Goal: Transaction & Acquisition: Purchase product/service

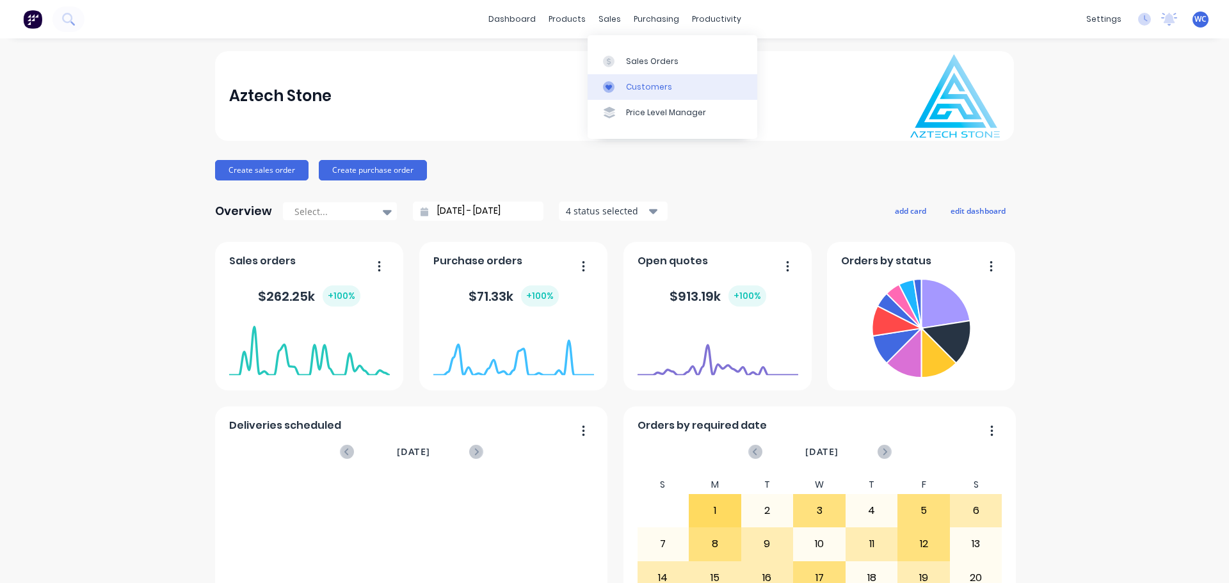
click at [643, 85] on div "Customers" at bounding box center [649, 87] width 46 height 12
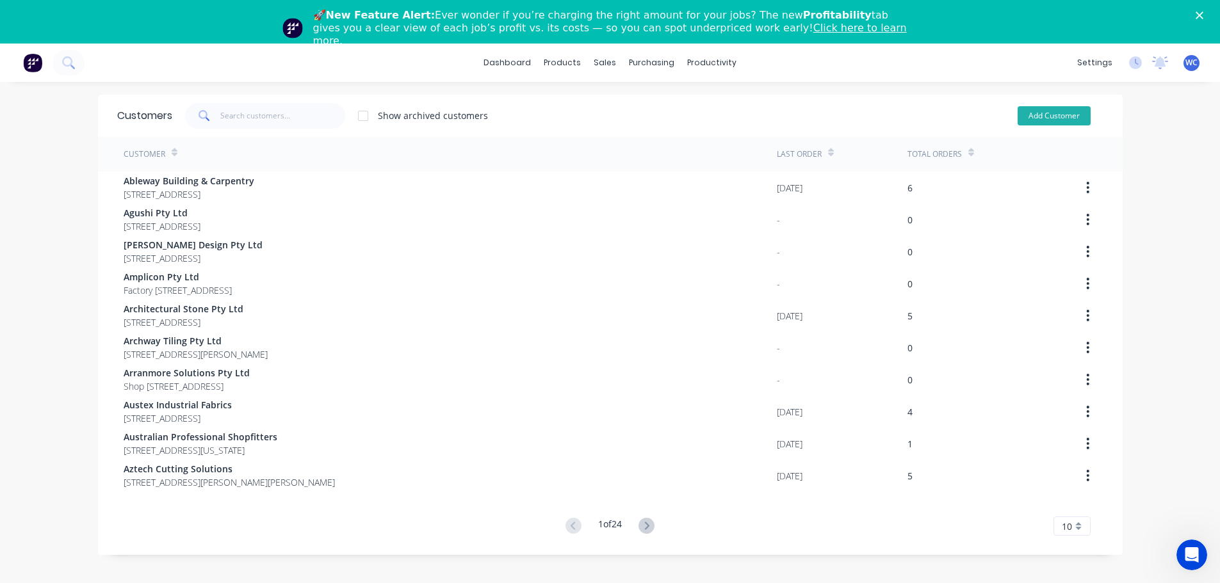
click at [1065, 113] on button "Add Customer" at bounding box center [1053, 115] width 73 height 19
select select "AU"
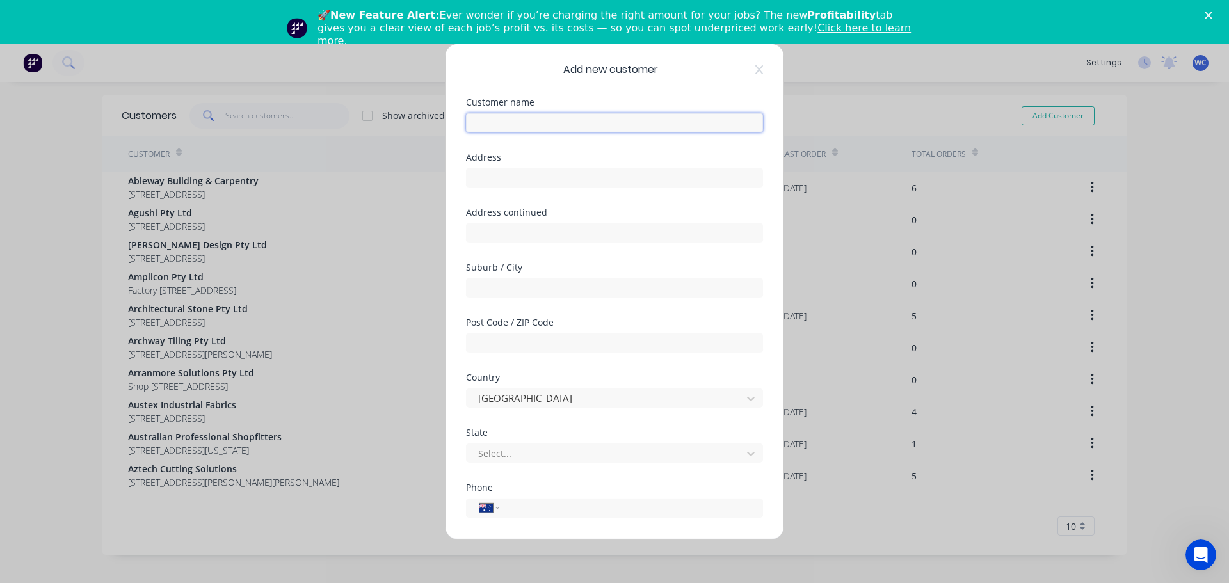
click at [507, 124] on input "text" at bounding box center [614, 122] width 297 height 19
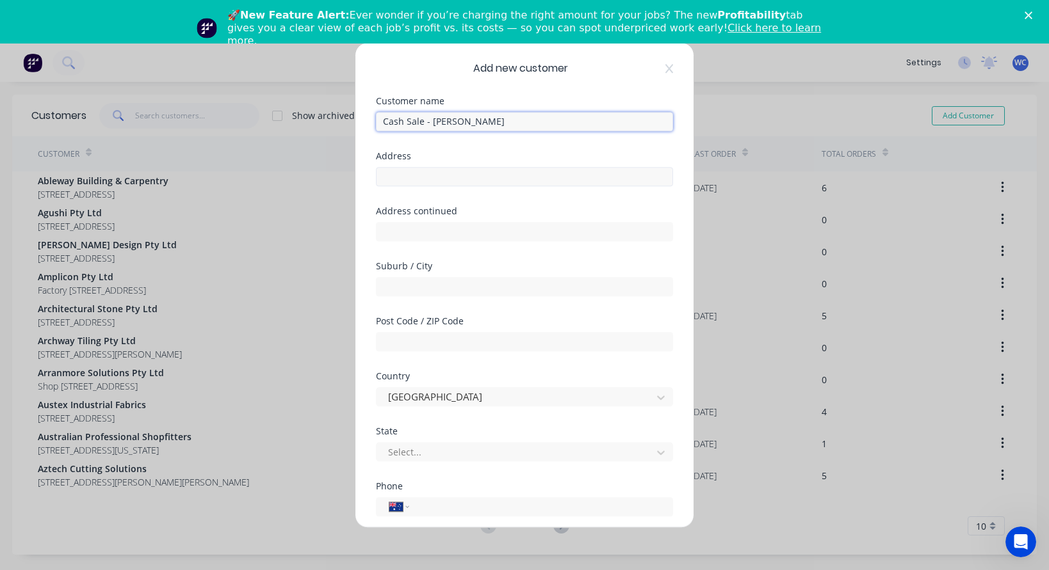
type input "Cash Sale - [PERSON_NAME]"
click at [446, 177] on input "text" at bounding box center [524, 176] width 297 height 19
type input "[STREET_ADDRESS]"
click at [417, 289] on input "text" at bounding box center [524, 286] width 297 height 19
type input "RESERVOIR"
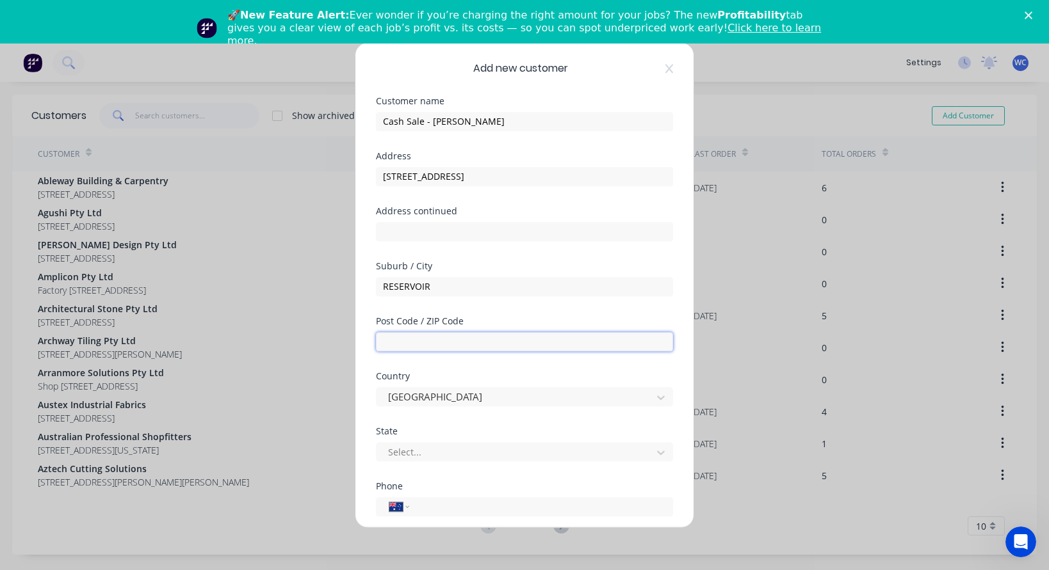
click at [414, 341] on input "text" at bounding box center [524, 341] width 297 height 19
click at [404, 454] on div at bounding box center [516, 452] width 259 height 16
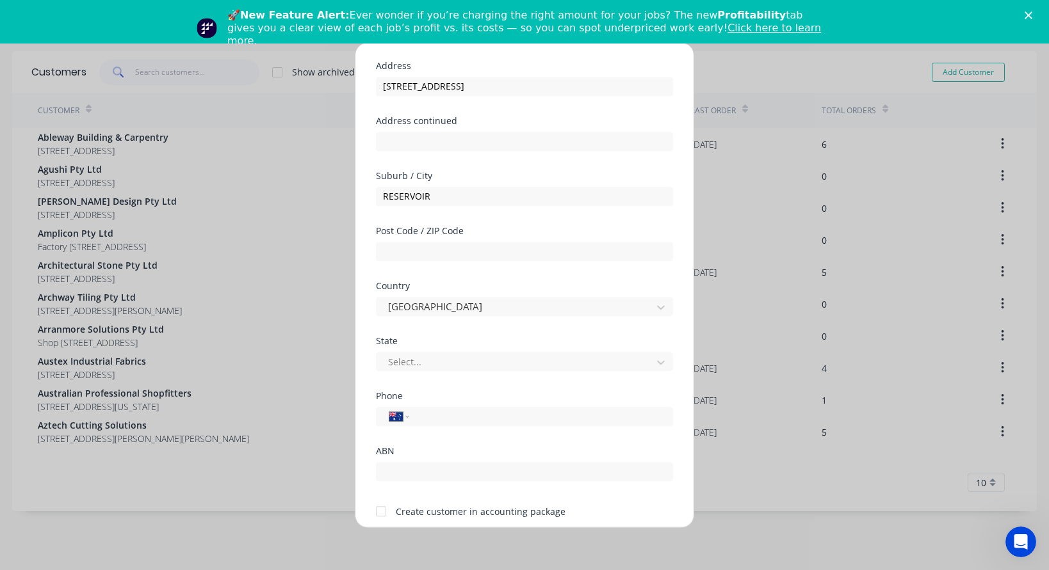
scroll to position [105, 0]
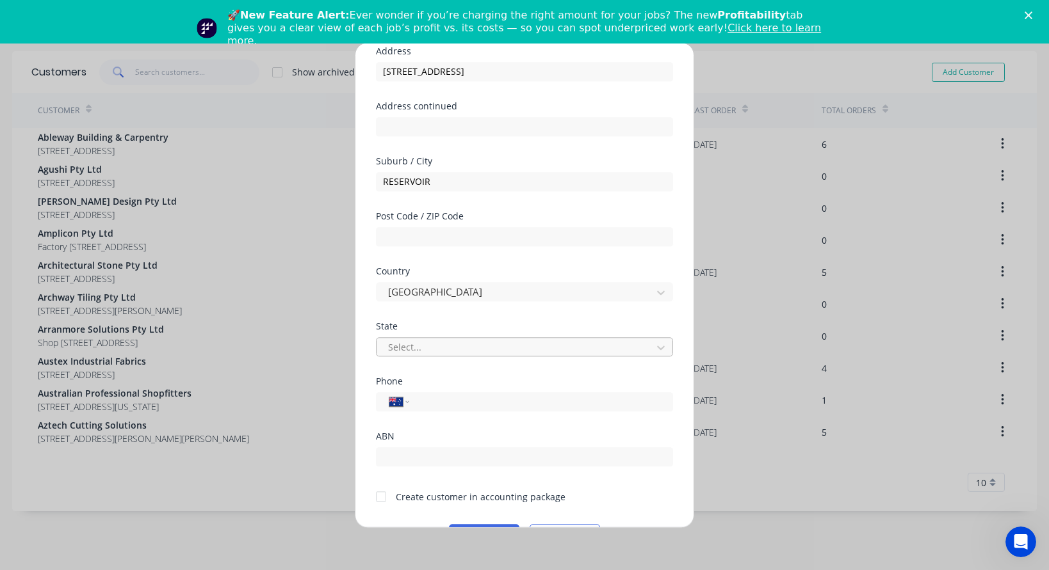
click at [472, 353] on div at bounding box center [516, 347] width 259 height 16
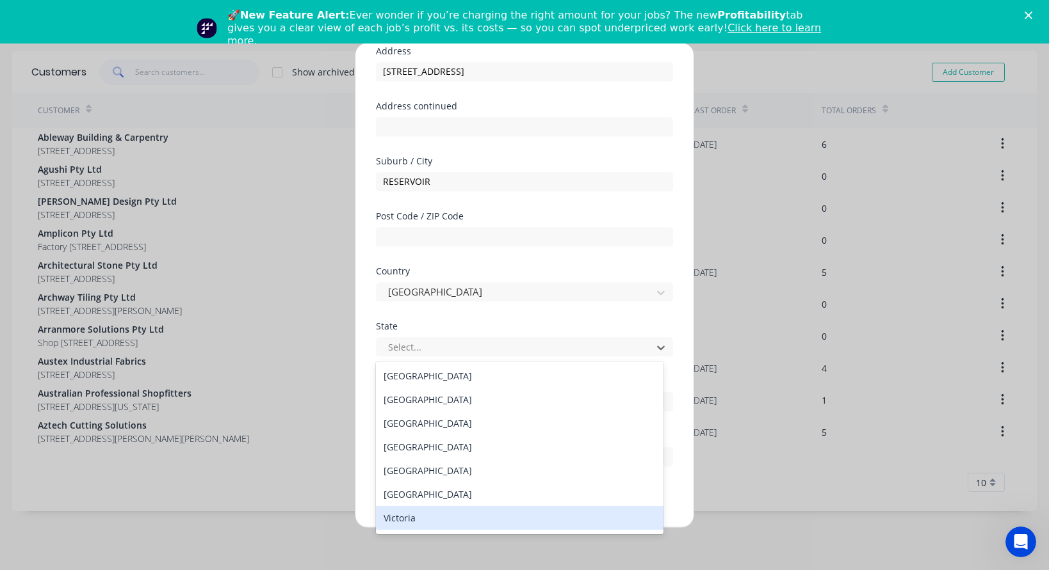
click at [430, 513] on div "Victoria" at bounding box center [519, 518] width 287 height 24
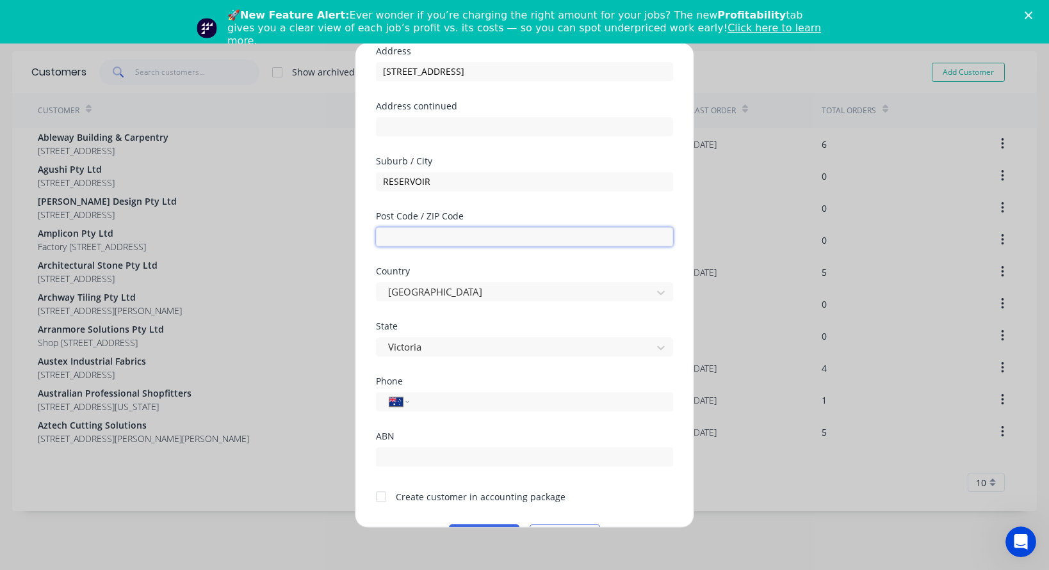
click at [423, 233] on input "text" at bounding box center [524, 236] width 297 height 19
type input "3073"
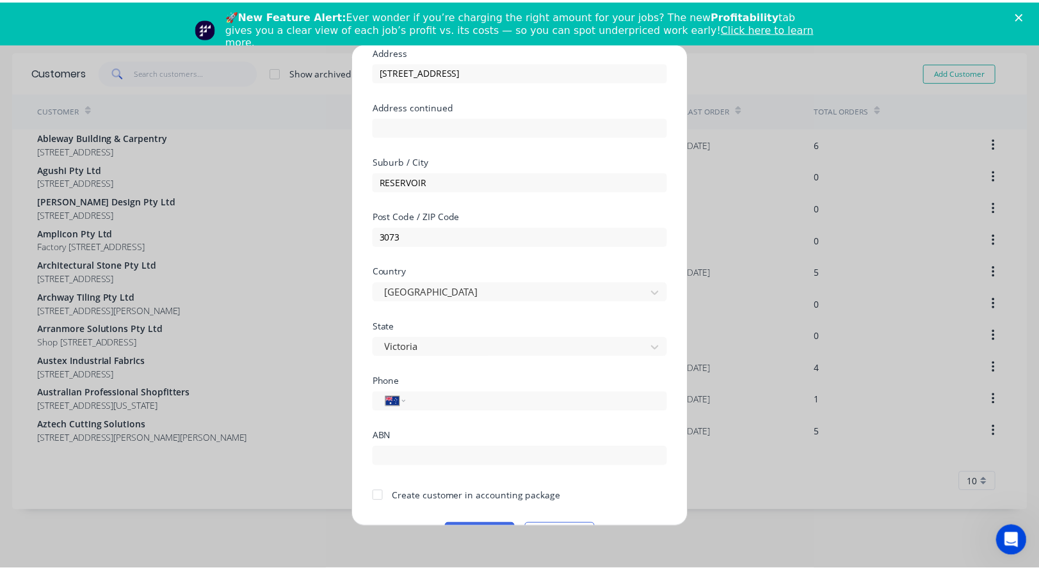
scroll to position [140, 0]
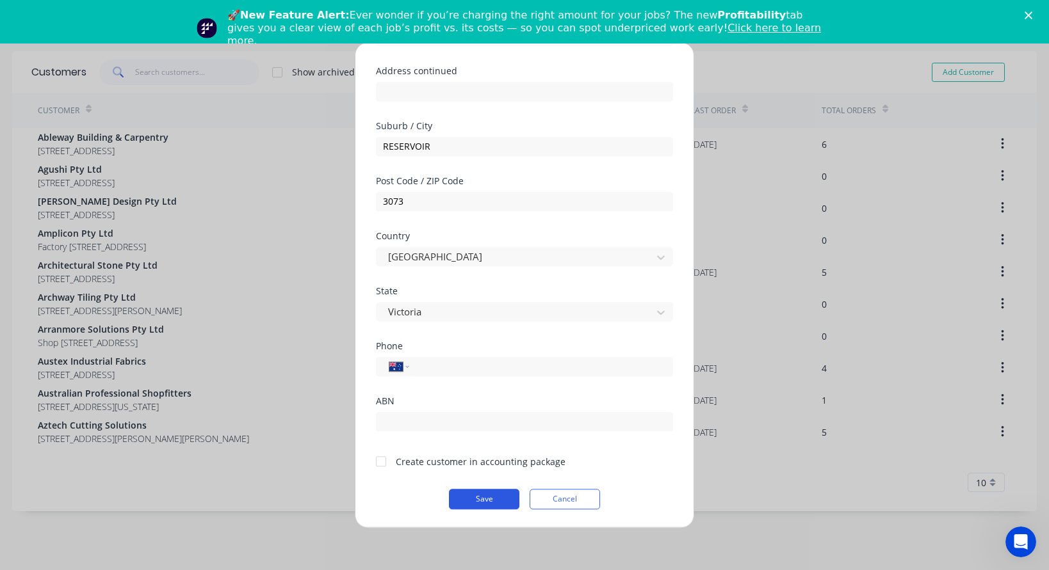
click at [487, 493] on button "Save" at bounding box center [484, 499] width 70 height 20
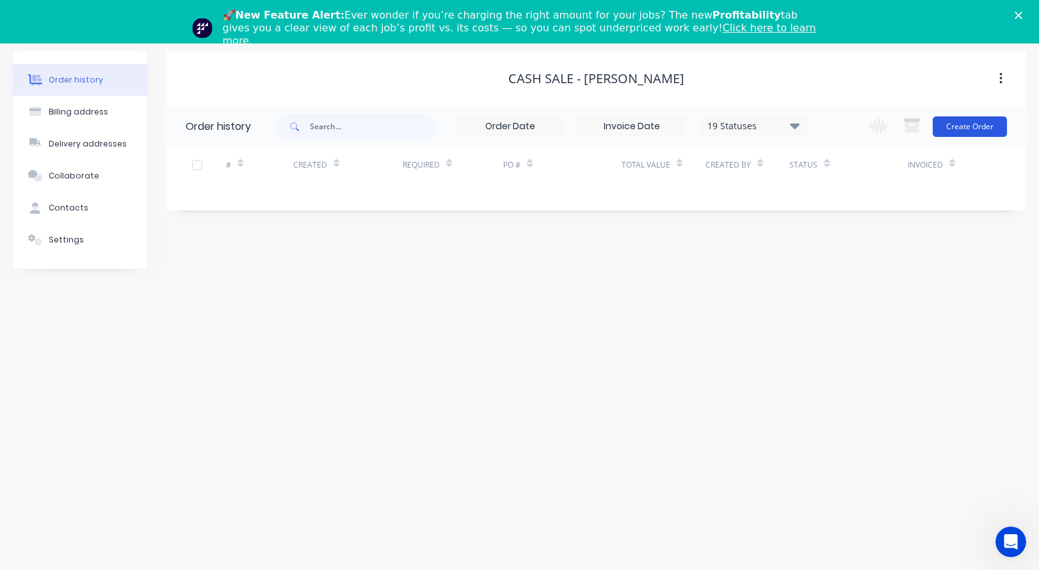
click at [966, 124] on button "Create Order" at bounding box center [970, 127] width 74 height 20
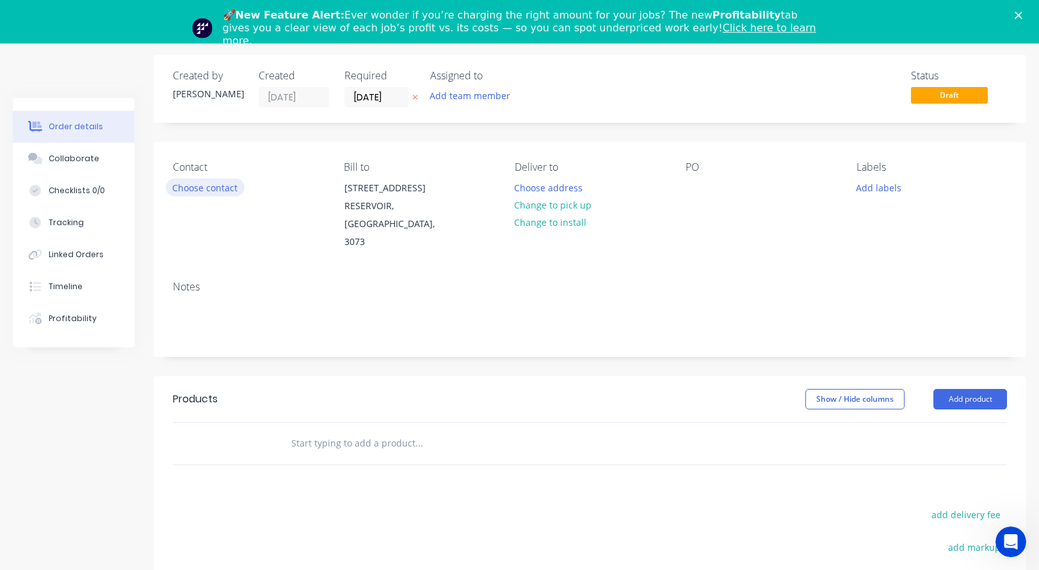
click at [219, 188] on button "Choose contact" at bounding box center [205, 187] width 79 height 17
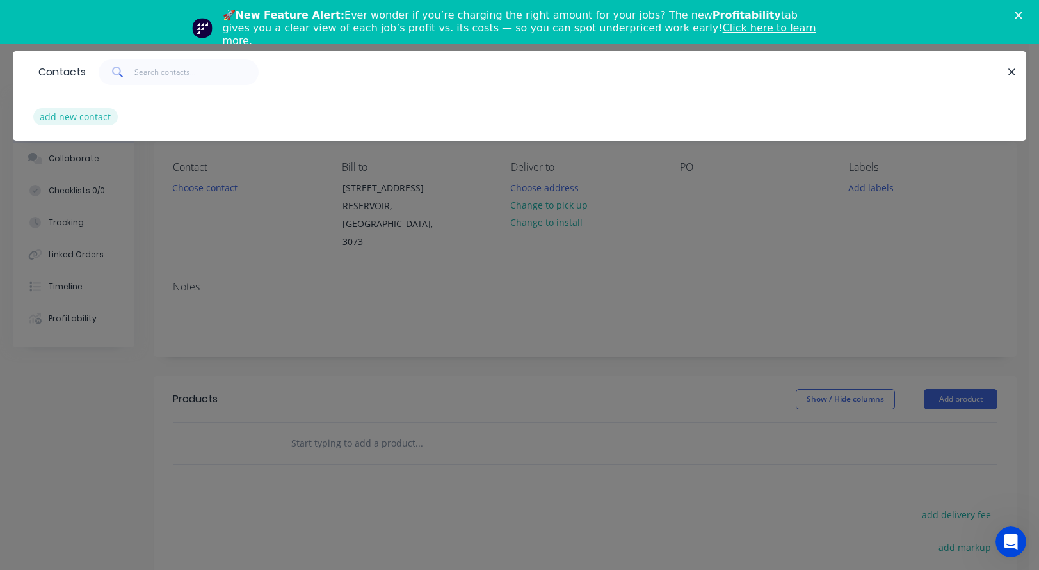
click at [86, 118] on button "add new contact" at bounding box center [75, 116] width 85 height 17
select select "AU"
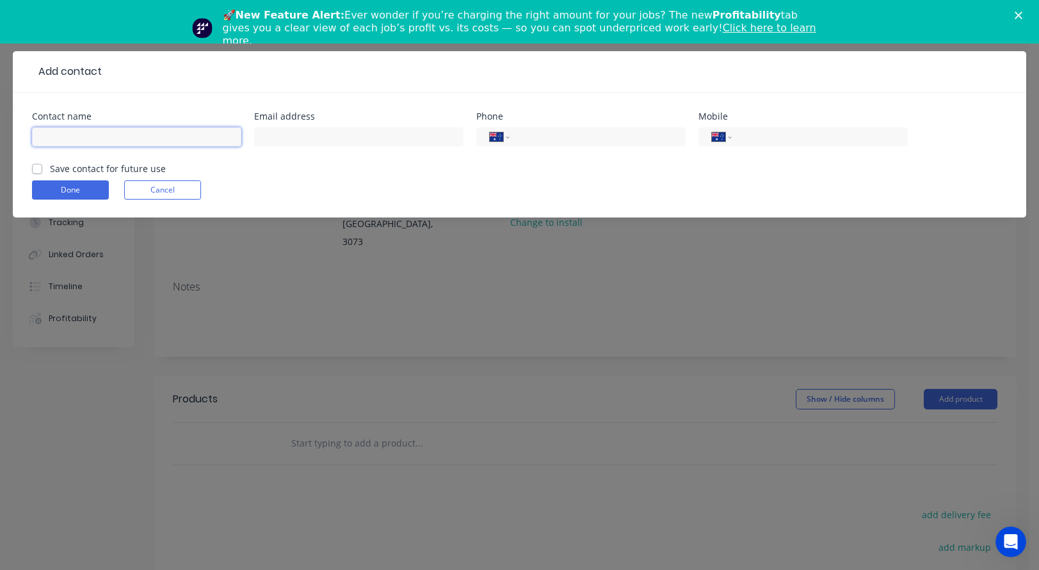
click at [69, 131] on input "text" at bounding box center [136, 136] width 209 height 19
type input "[PERSON_NAME]"
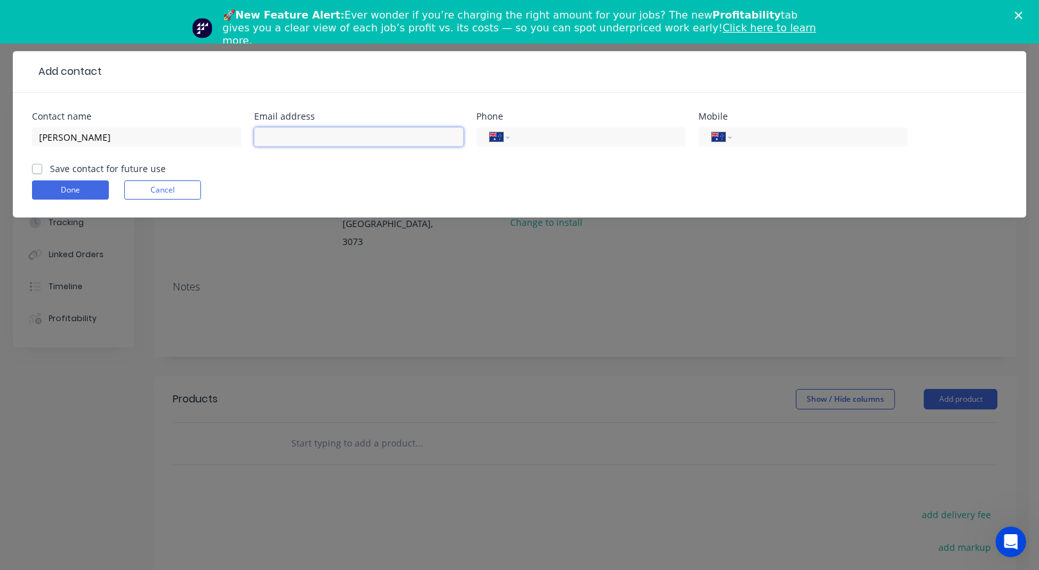
click at [267, 134] on input "text" at bounding box center [358, 136] width 209 height 19
paste input "[EMAIL_ADDRESS][DOMAIN_NAME]"
type input "[EMAIL_ADDRESS][DOMAIN_NAME]"
click at [50, 168] on label "Save contact for future use" at bounding box center [108, 168] width 116 height 13
click at [37, 168] on input "Save contact for future use" at bounding box center [37, 168] width 10 height 12
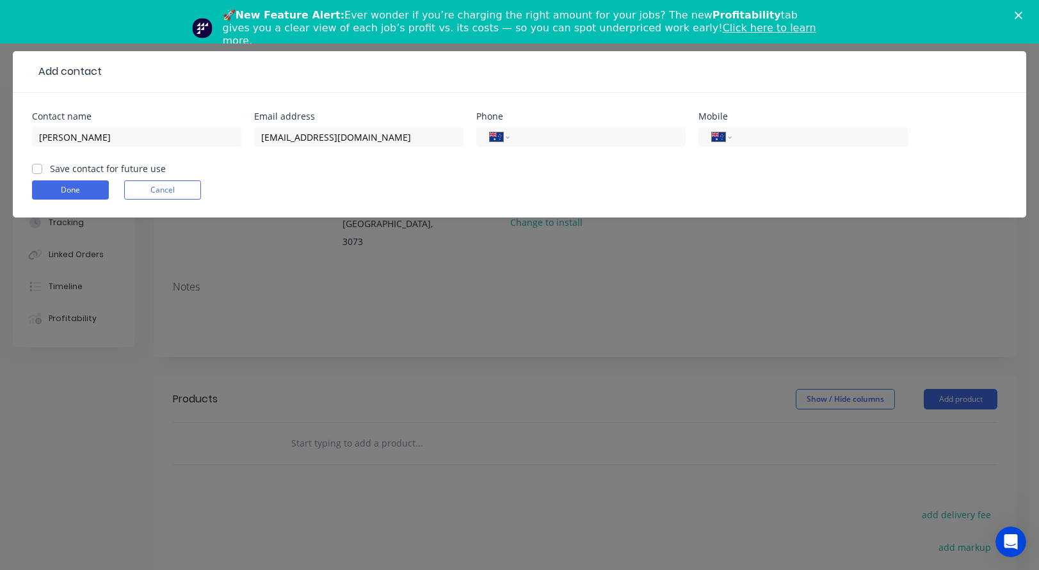
checkbox input "true"
click at [65, 182] on button "Done" at bounding box center [70, 190] width 77 height 19
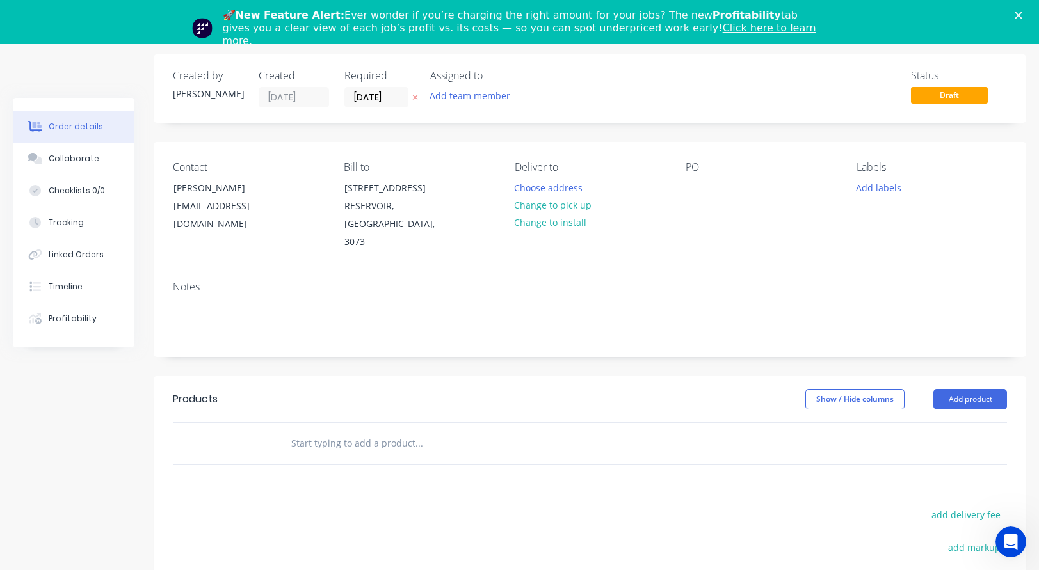
click at [293, 431] on input "text" at bounding box center [419, 444] width 256 height 26
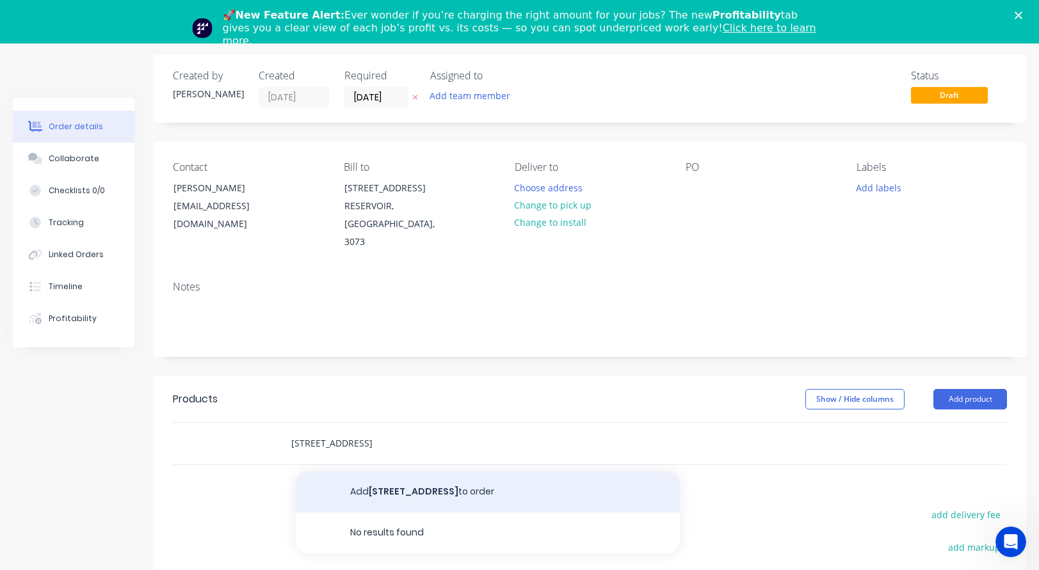
type input "[STREET_ADDRESS]"
click at [368, 472] on button "Add [STREET_ADDRESS], Reservoir to order" at bounding box center [488, 492] width 384 height 41
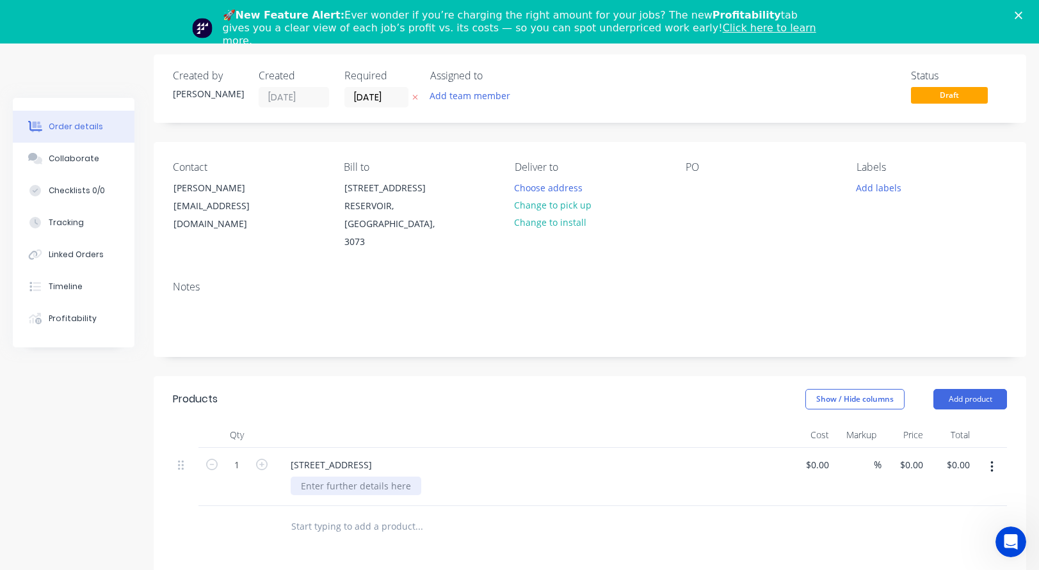
click at [345, 477] on div at bounding box center [356, 486] width 131 height 19
click at [348, 497] on div "Stone supply, fabrication & install 20mm YDL Mahal Ivory (polished) Kitchen" at bounding box center [373, 499] width 165 height 45
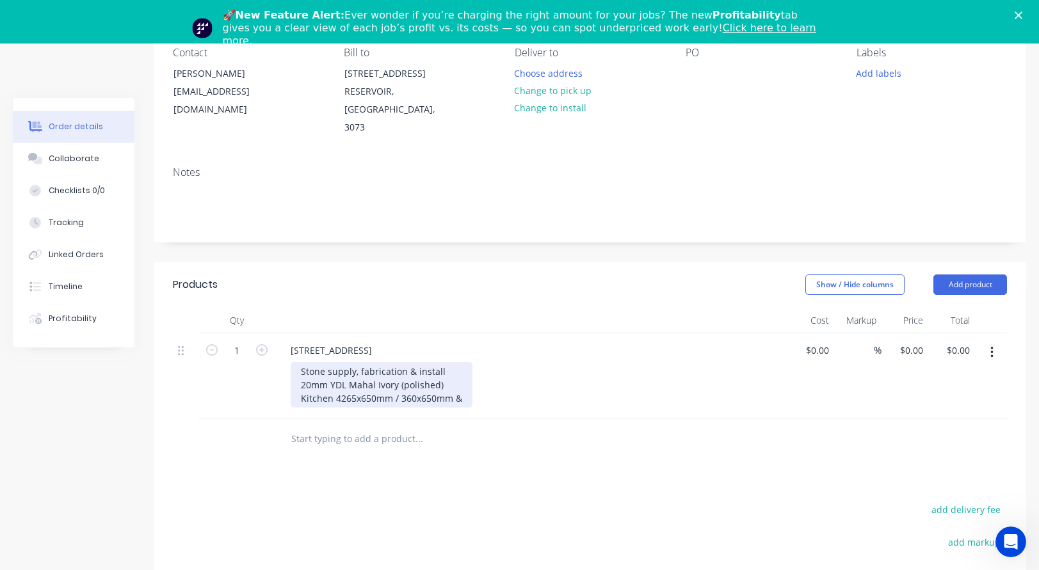
scroll to position [172, 0]
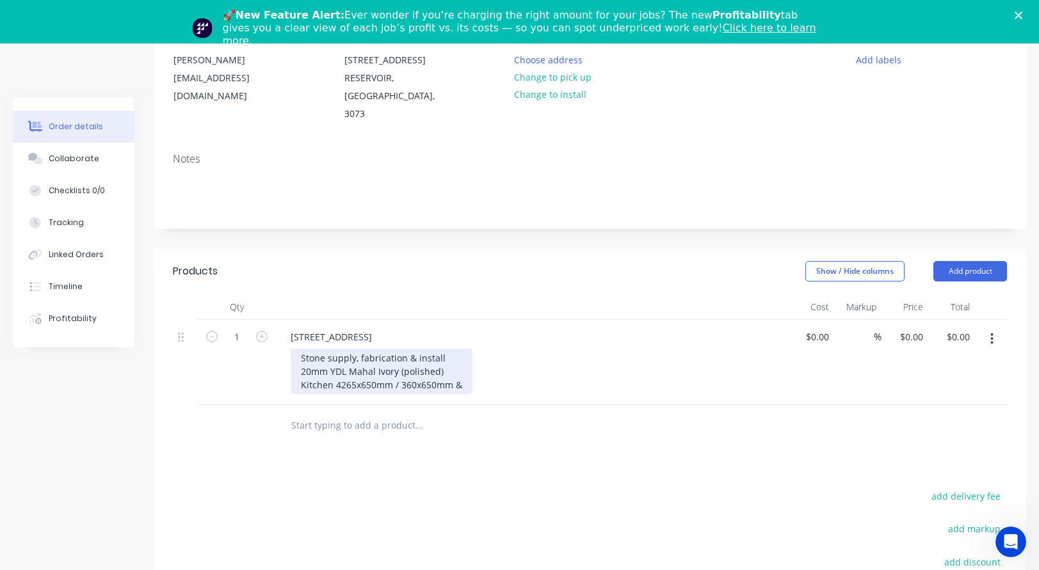
click at [332, 366] on div "Stone supply, fabrication & install 20mm YDL Mahal Ivory (polished) Kitchen 426…" at bounding box center [382, 371] width 182 height 45
click at [471, 367] on div "Stone supply, fabrication & install 20mm YDL Mahal Ivory (polished) Kitchen - 4…" at bounding box center [385, 371] width 188 height 45
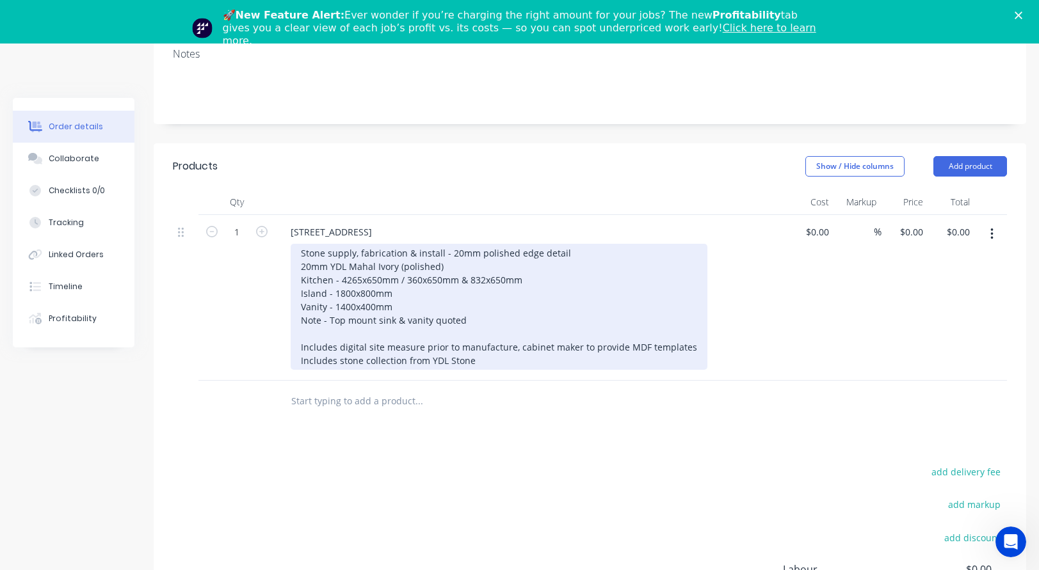
scroll to position [300, 0]
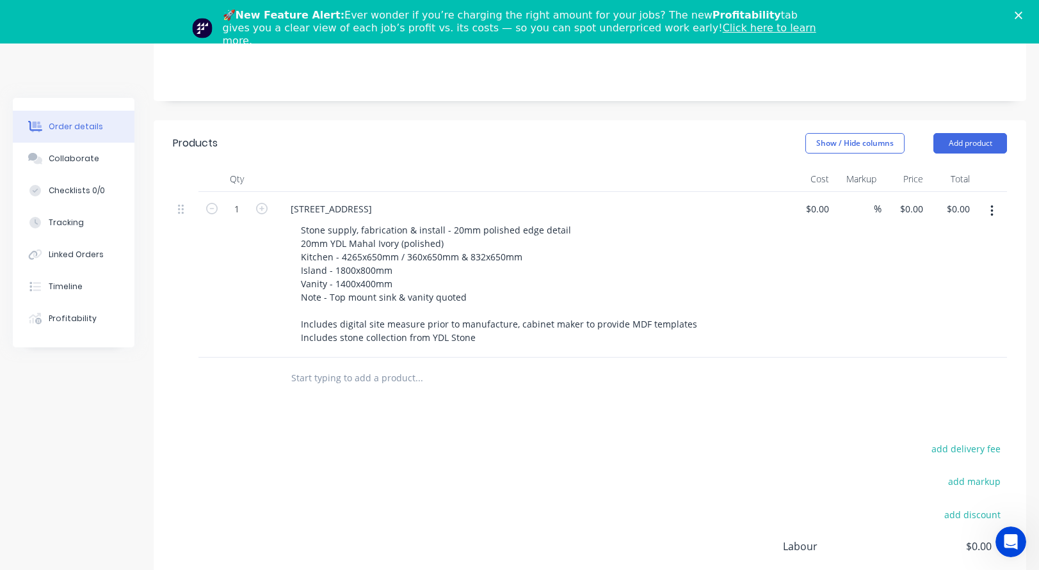
click at [1022, 15] on icon "Close" at bounding box center [1019, 16] width 8 height 8
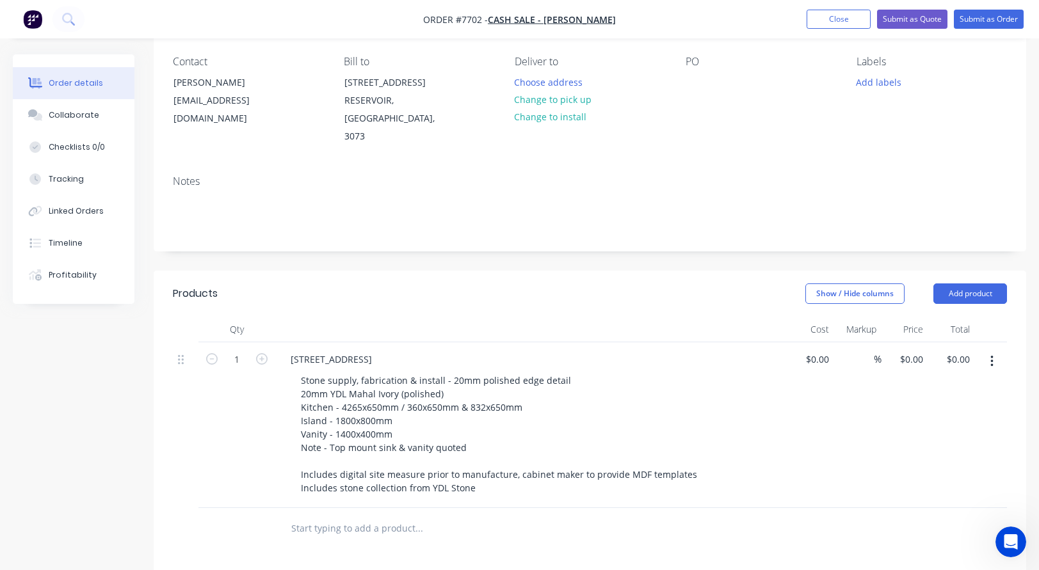
scroll to position [128, 0]
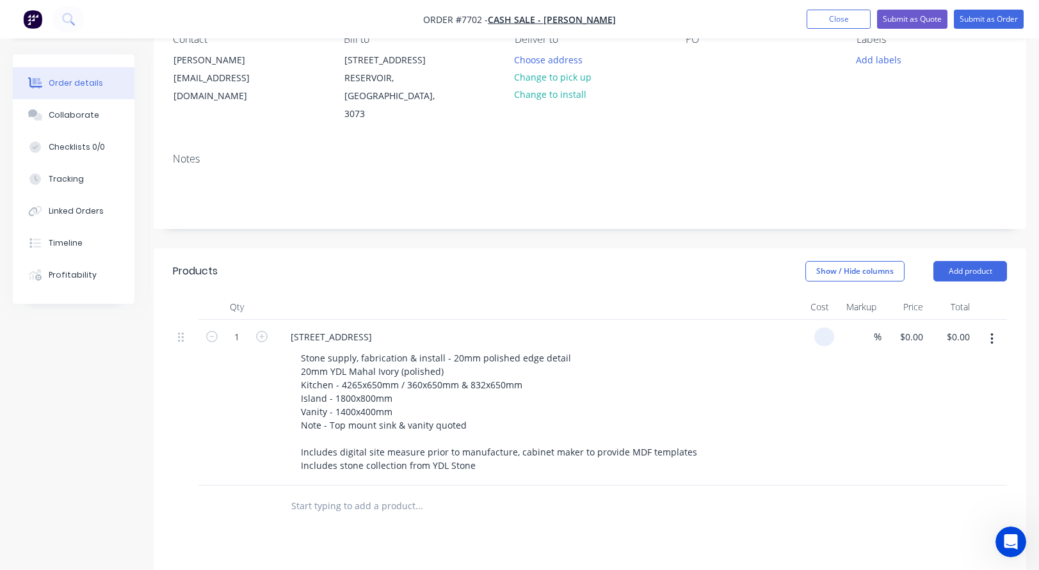
click at [806, 322] on div at bounding box center [810, 403] width 47 height 166
type input "$5,960.00"
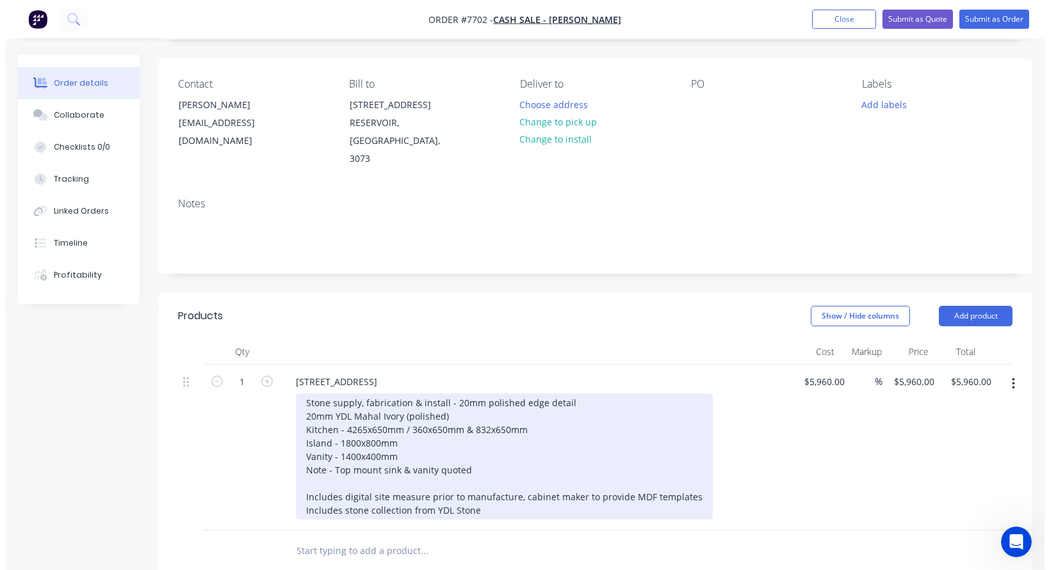
scroll to position [0, 0]
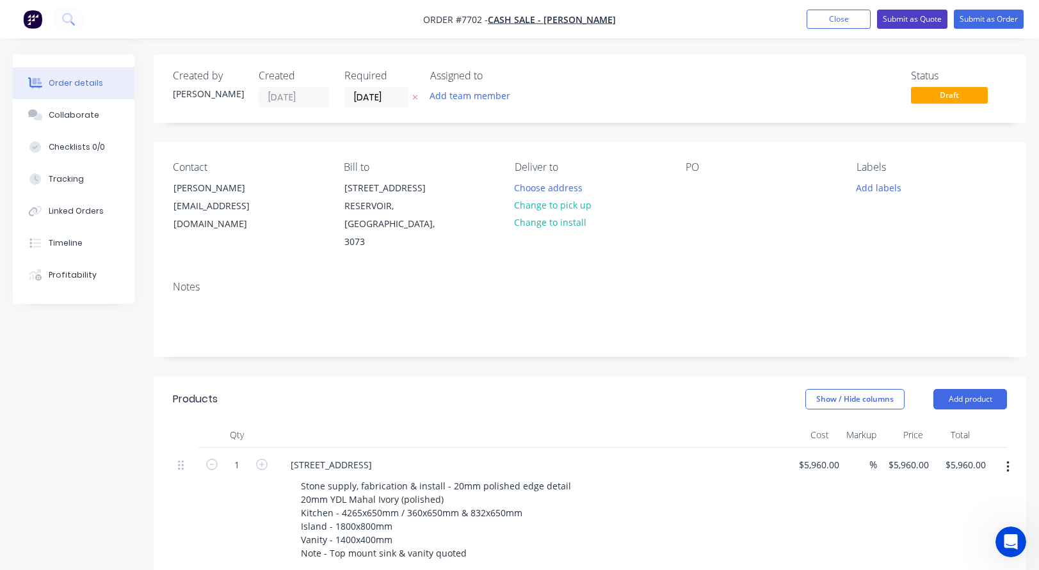
click at [921, 15] on button "Submit as Quote" at bounding box center [912, 19] width 70 height 19
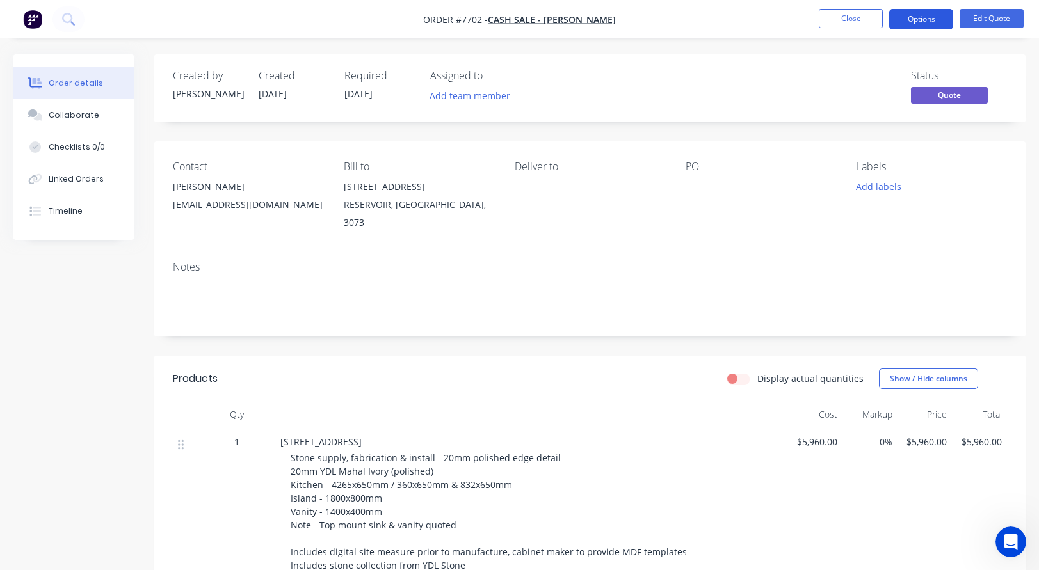
click at [924, 20] on button "Options" at bounding box center [921, 19] width 64 height 20
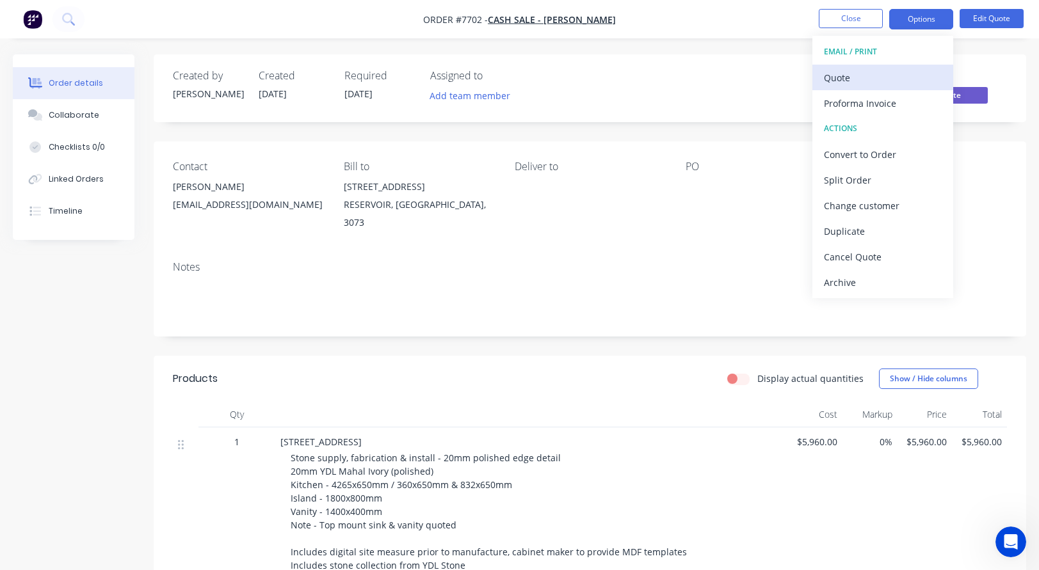
click at [856, 76] on div "Quote" at bounding box center [883, 78] width 118 height 19
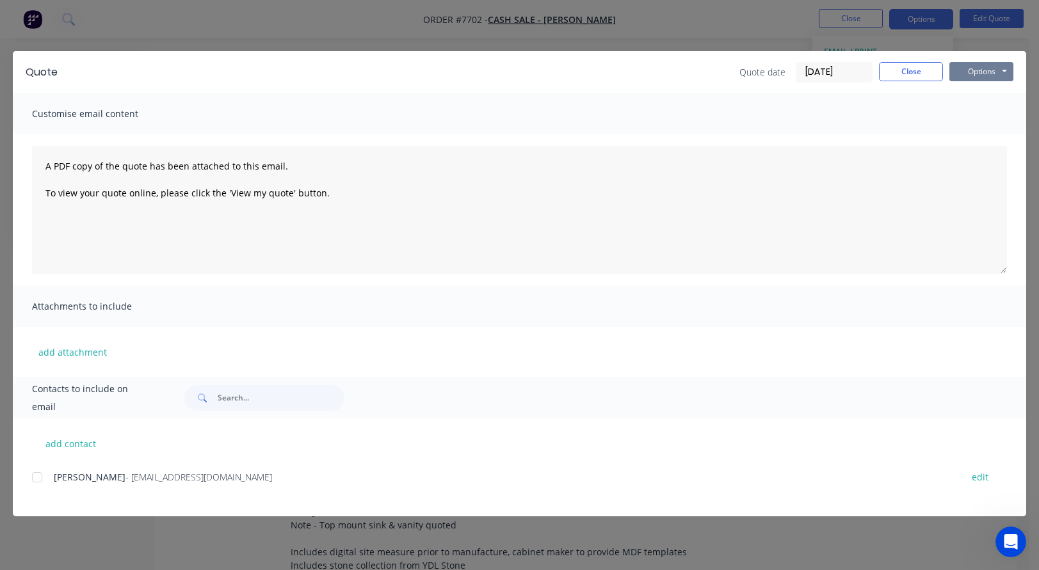
click at [975, 70] on button "Options" at bounding box center [981, 71] width 64 height 19
click at [971, 92] on button "Preview" at bounding box center [990, 94] width 82 height 21
click at [937, 73] on button "Close" at bounding box center [911, 71] width 64 height 19
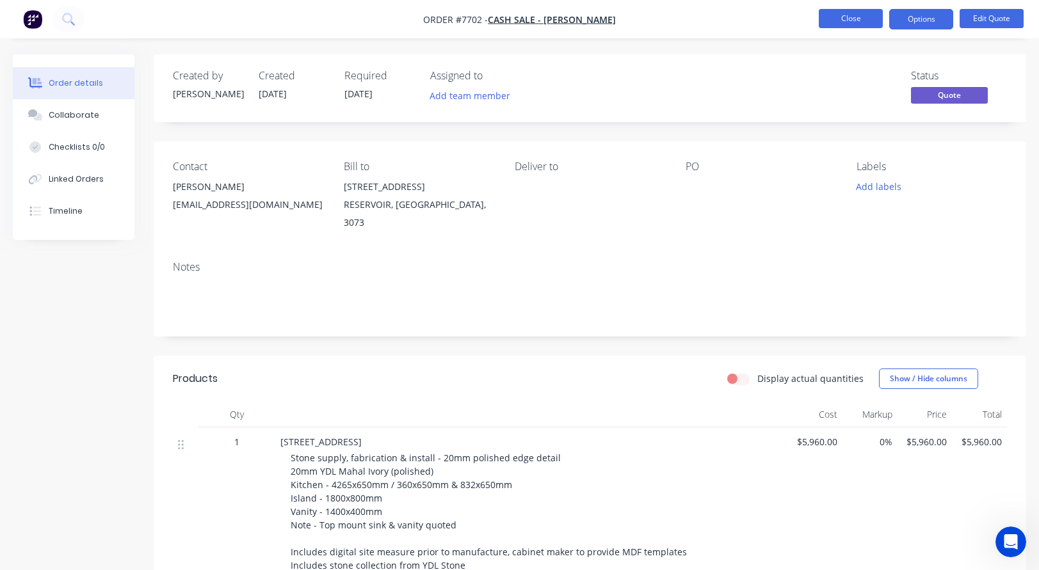
click at [866, 17] on button "Close" at bounding box center [851, 18] width 64 height 19
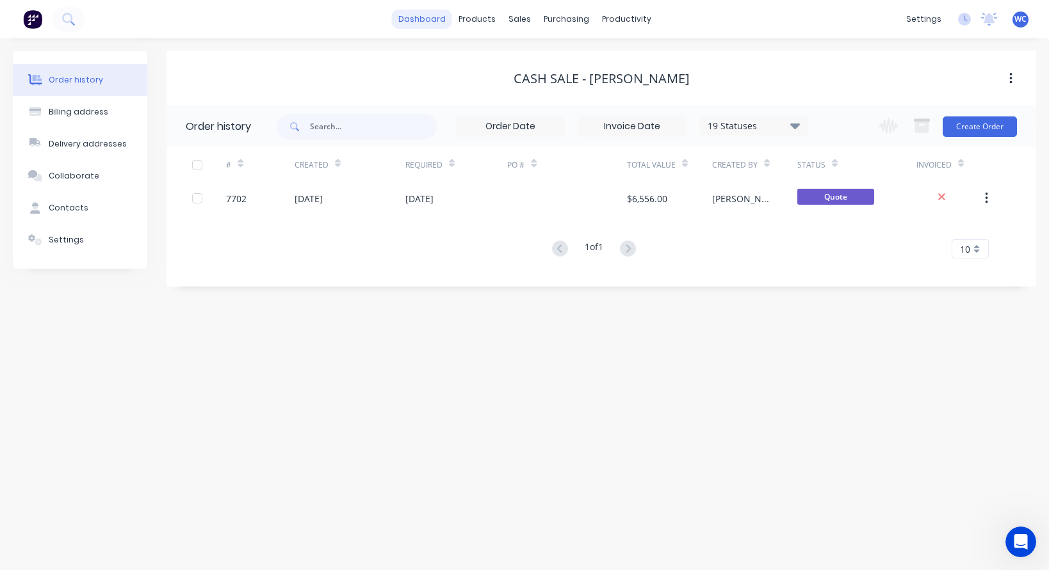
click at [431, 14] on link "dashboard" at bounding box center [422, 19] width 60 height 19
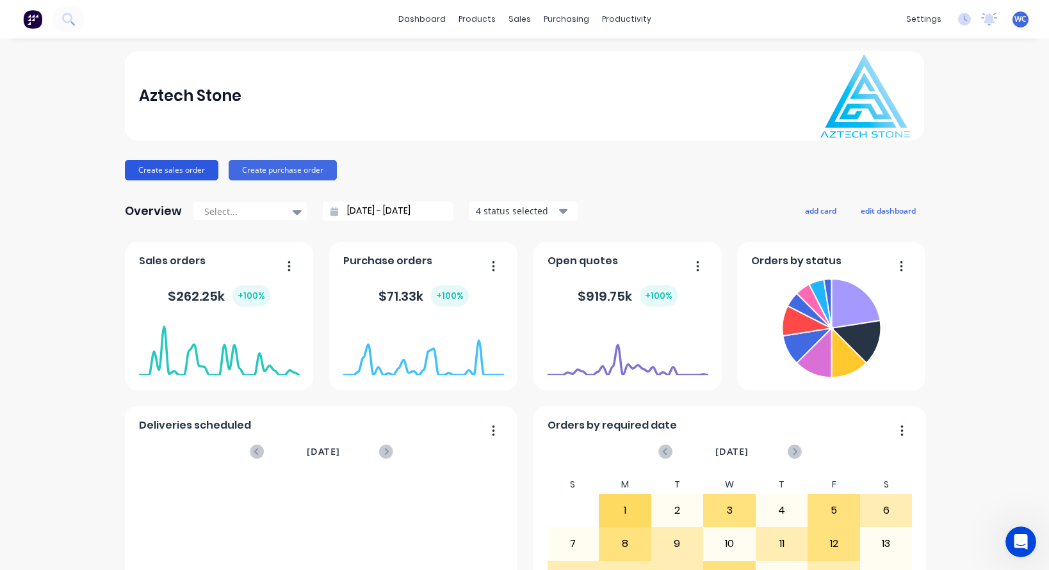
click at [179, 171] on button "Create sales order" at bounding box center [171, 170] width 93 height 20
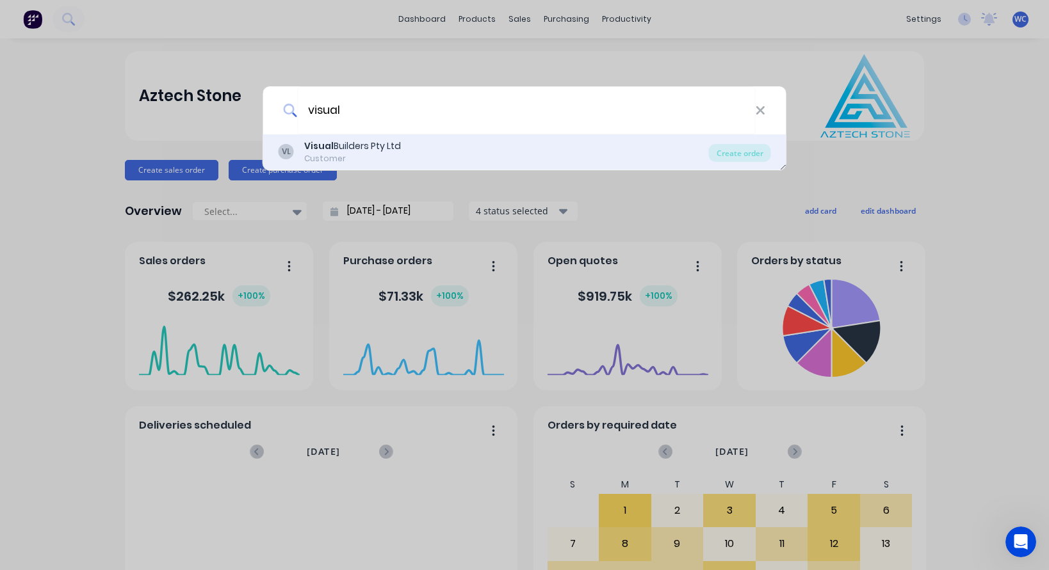
type input "visual"
click at [375, 142] on div "Visual Builders Pty Ltd" at bounding box center [352, 146] width 97 height 13
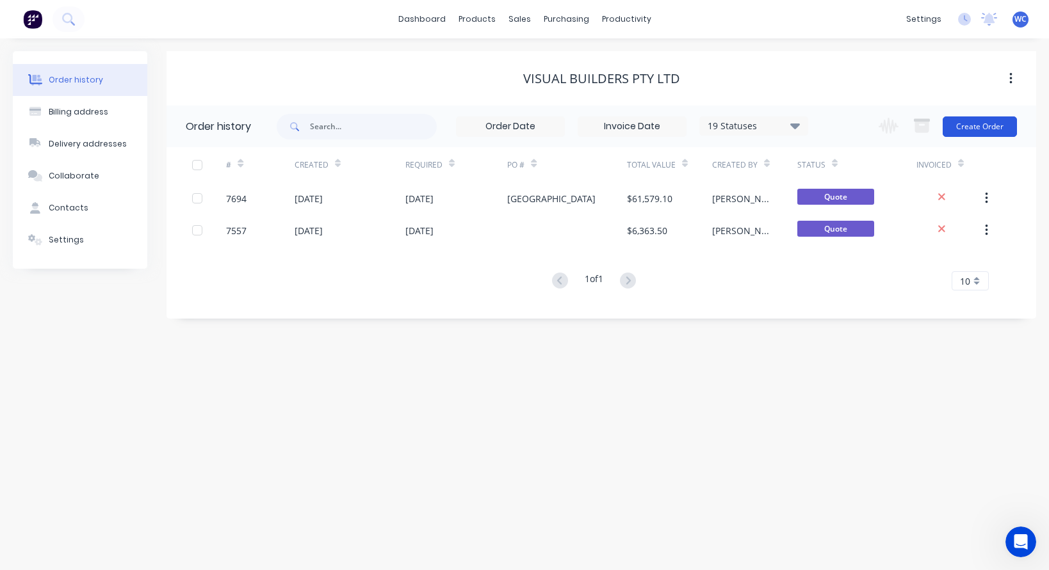
click at [996, 125] on button "Create Order" at bounding box center [979, 127] width 74 height 20
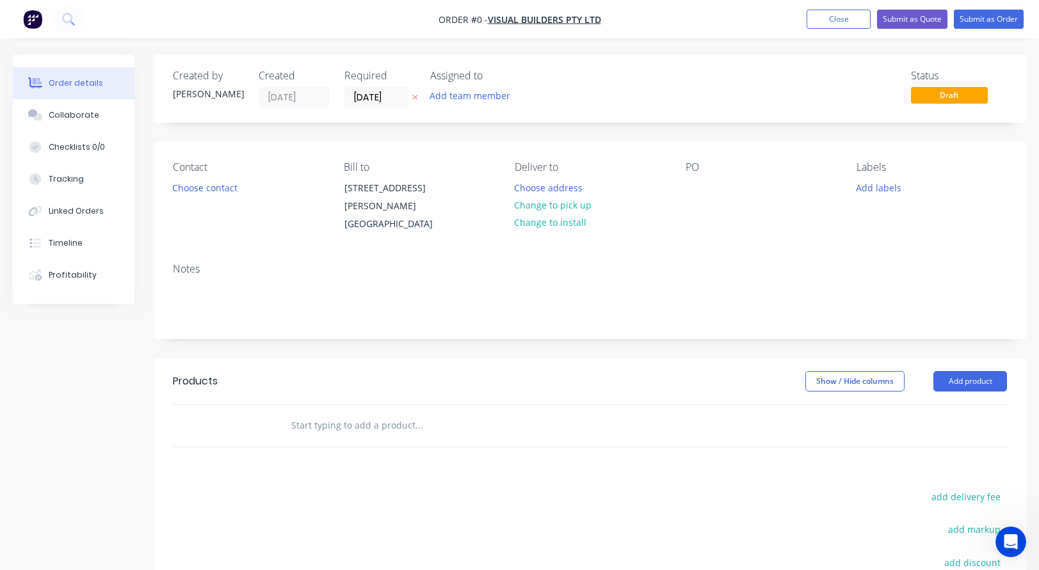
click at [310, 427] on input "text" at bounding box center [419, 426] width 256 height 26
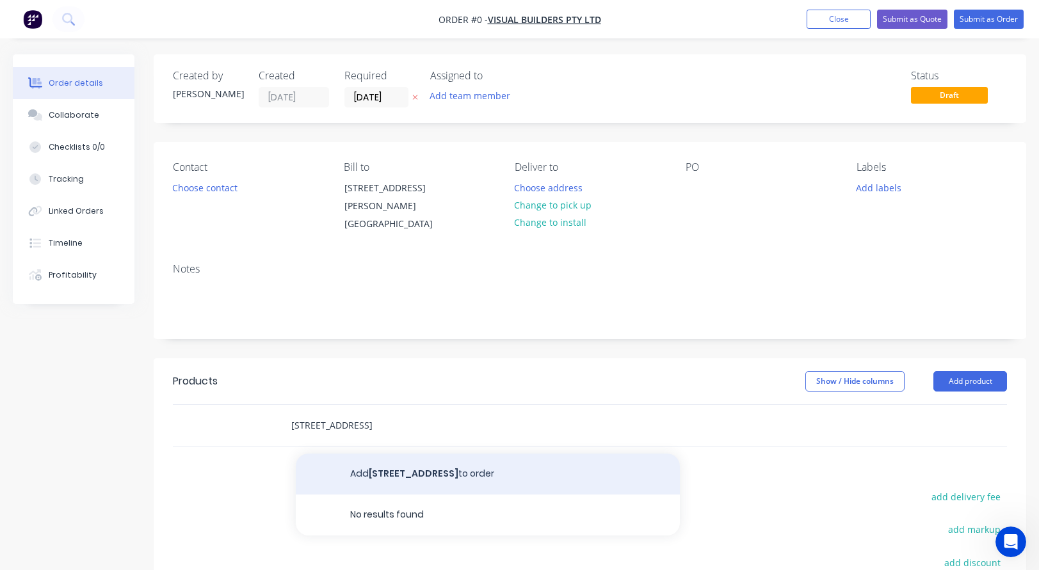
type input "[STREET_ADDRESS]"
click at [401, 474] on button "Add [STREET_ADDRESS] to order" at bounding box center [488, 474] width 384 height 41
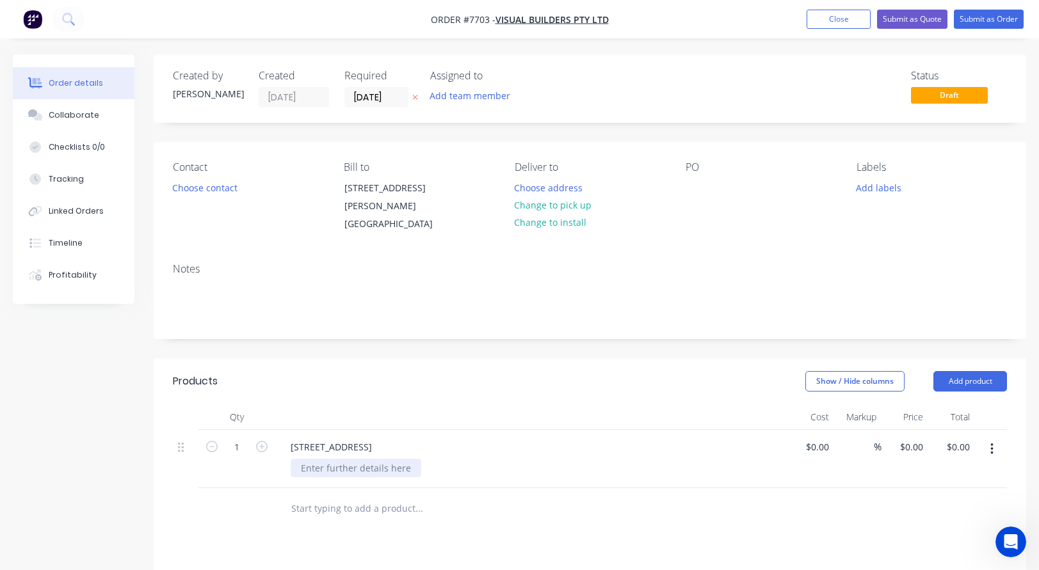
click at [330, 469] on div at bounding box center [356, 468] width 131 height 19
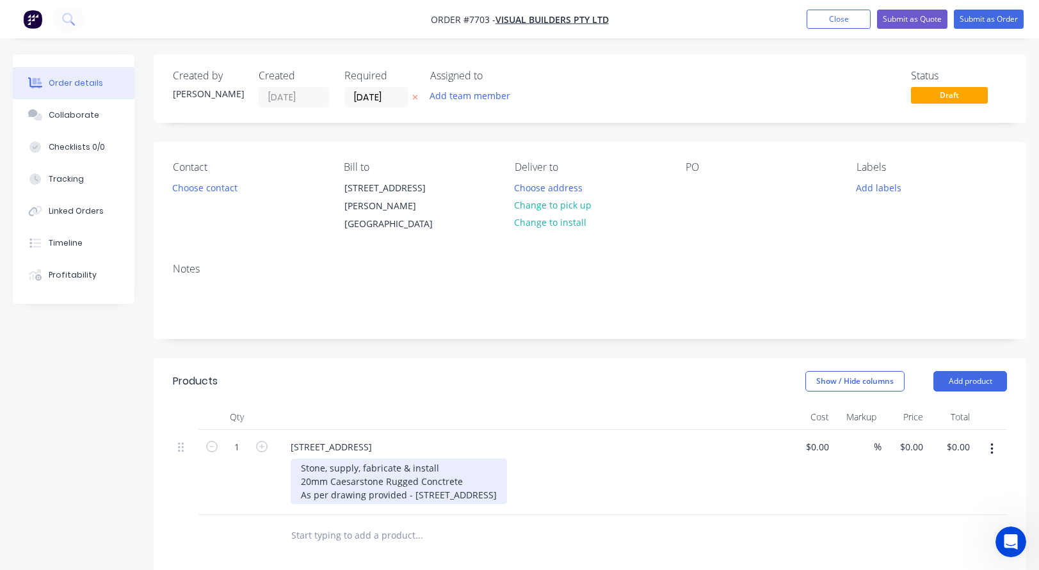
click at [473, 499] on div "Stone, supply, fabricate & install 20mm Caesarstone Rugged Conctrete As per dra…" at bounding box center [399, 481] width 216 height 45
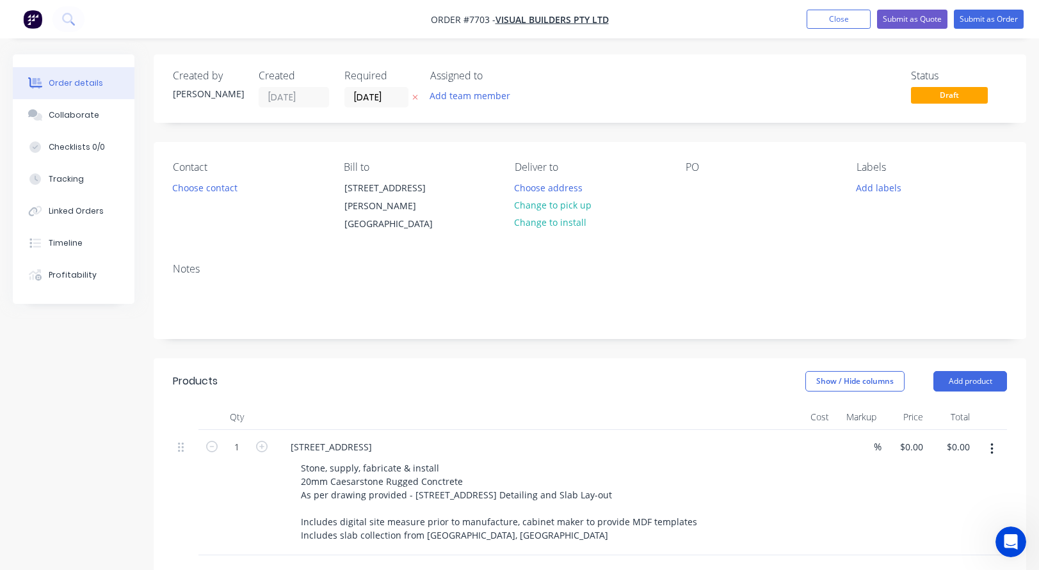
click at [810, 449] on div "$0.00" at bounding box center [810, 492] width 47 height 125
type input "$3,295.00"
click at [193, 184] on button "Choose contact" at bounding box center [205, 187] width 79 height 17
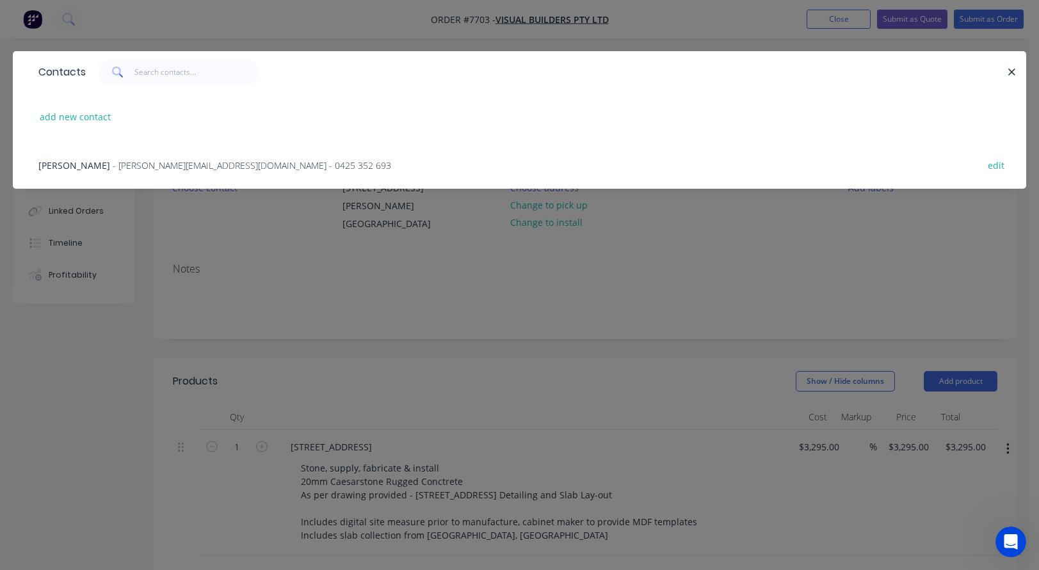
click at [159, 163] on span "- [PERSON_NAME][EMAIL_ADDRESS][DOMAIN_NAME] - 0425 352 693" at bounding box center [252, 165] width 278 height 12
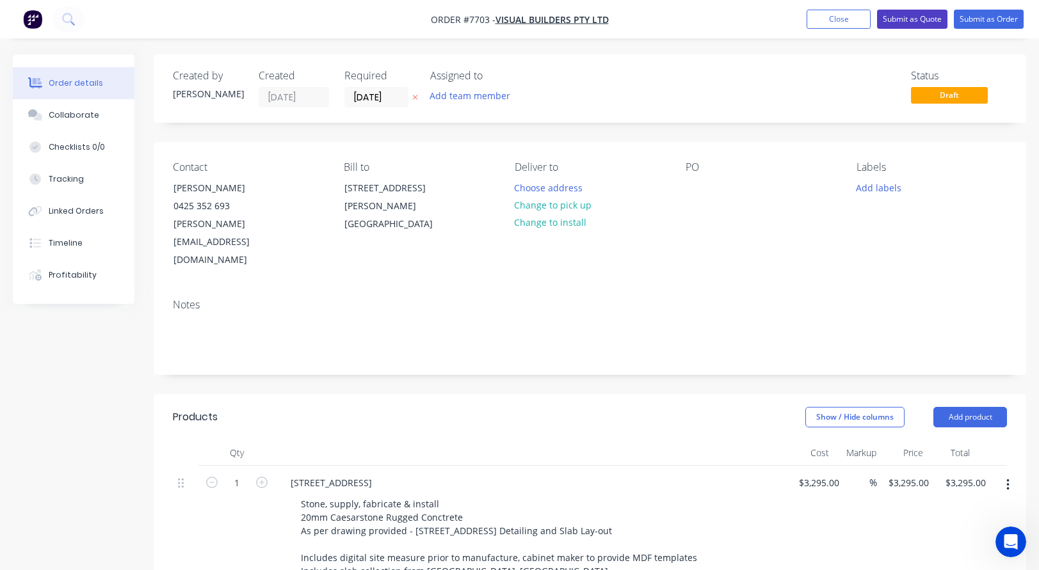
click at [908, 17] on button "Submit as Quote" at bounding box center [912, 19] width 70 height 19
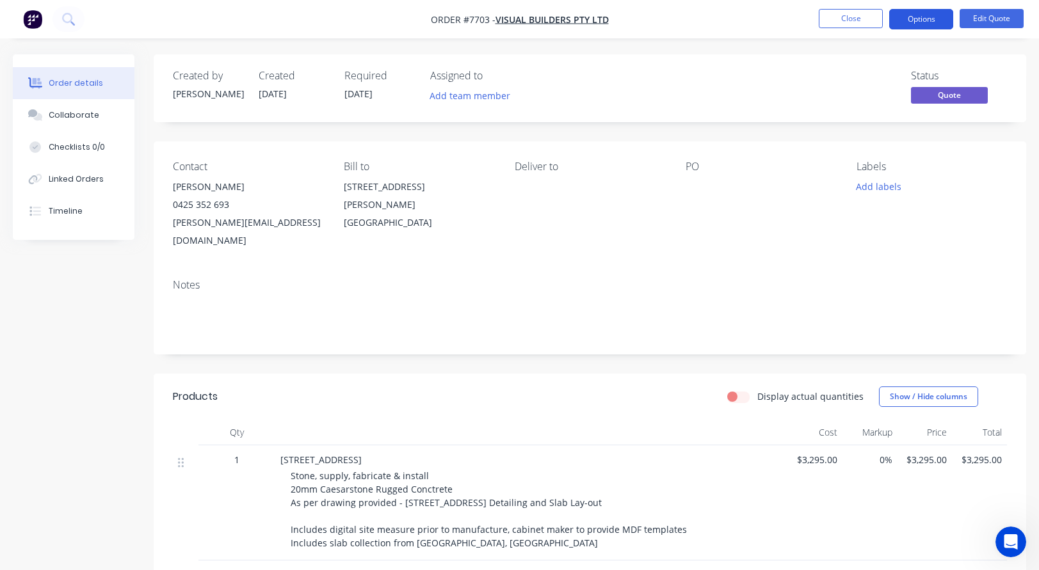
click at [923, 21] on button "Options" at bounding box center [921, 19] width 64 height 20
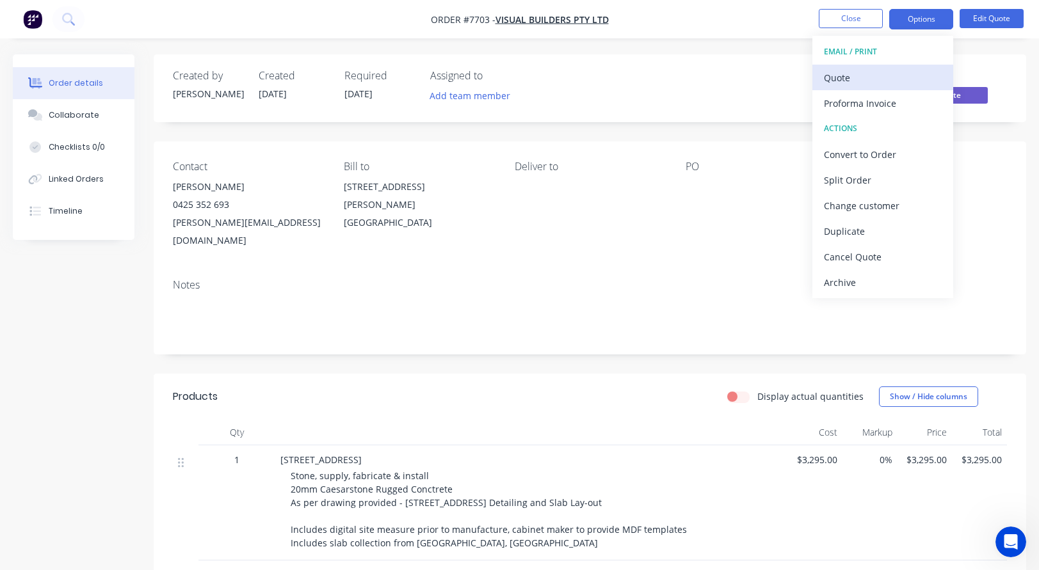
click at [852, 77] on div "Quote" at bounding box center [883, 78] width 118 height 19
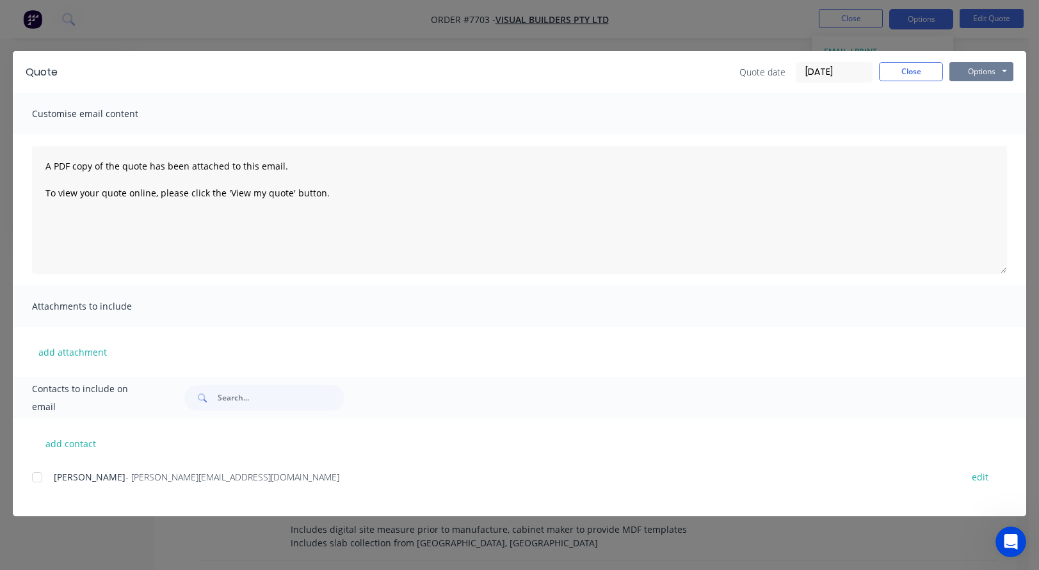
click at [979, 70] on button "Options" at bounding box center [981, 71] width 64 height 19
click at [975, 93] on button "Preview" at bounding box center [990, 94] width 82 height 21
click at [921, 69] on button "Close" at bounding box center [911, 71] width 64 height 19
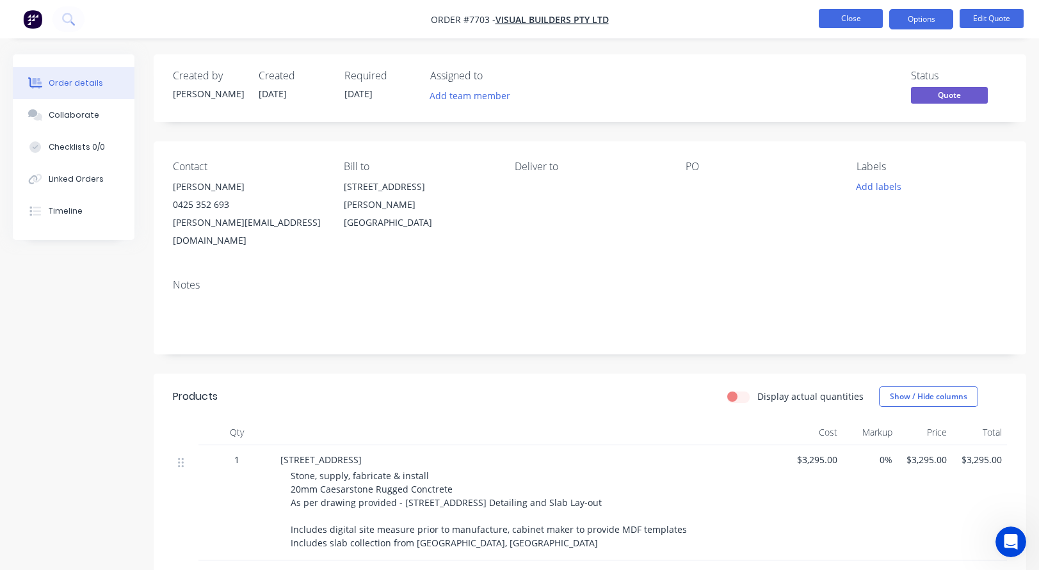
click at [864, 15] on button "Close" at bounding box center [851, 18] width 64 height 19
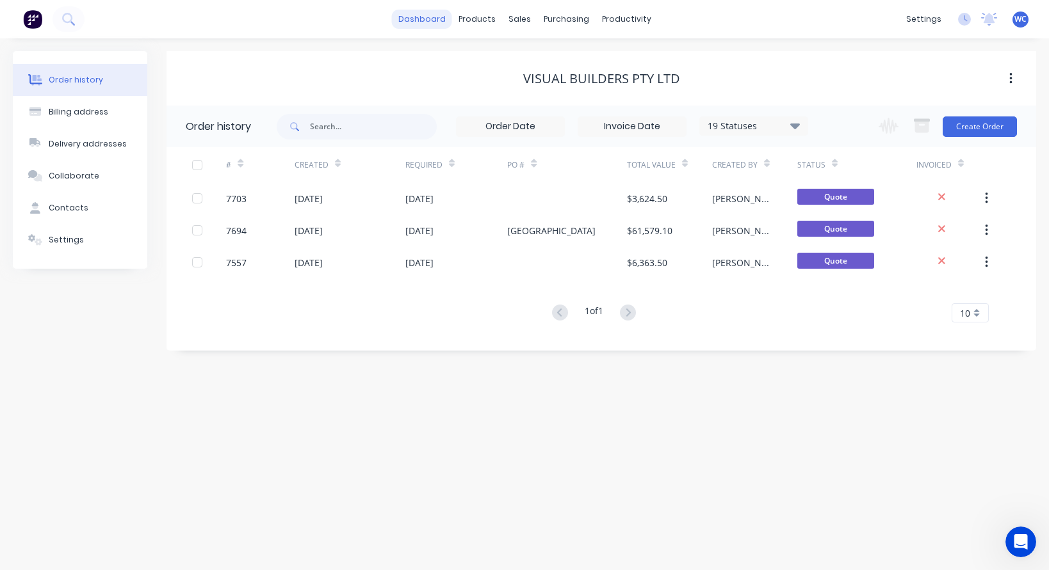
click at [419, 17] on link "dashboard" at bounding box center [422, 19] width 60 height 19
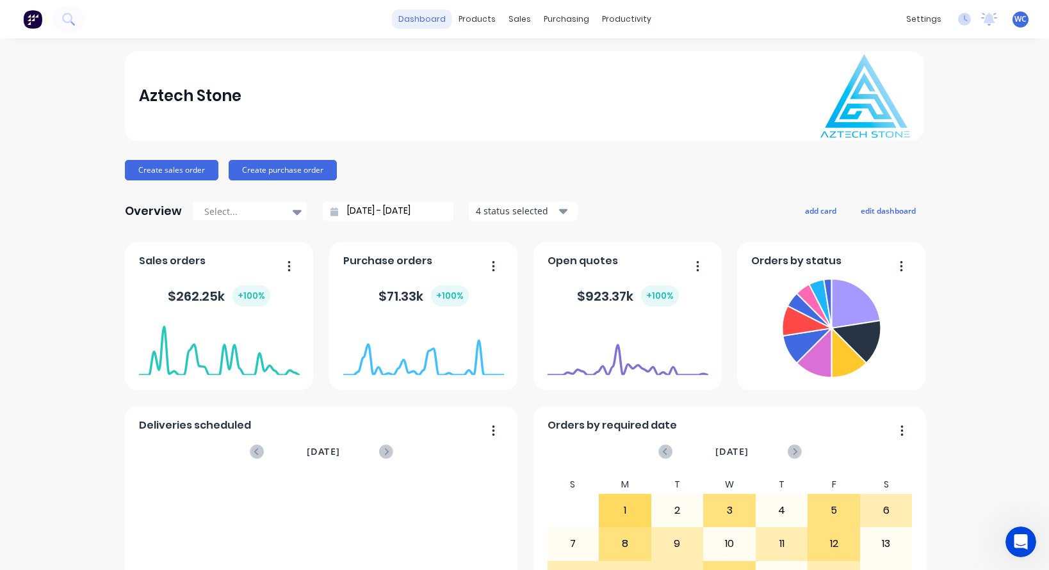
click at [438, 20] on link "dashboard" at bounding box center [422, 19] width 60 height 19
click at [544, 58] on div "Sales Orders" at bounding box center [562, 62] width 52 height 12
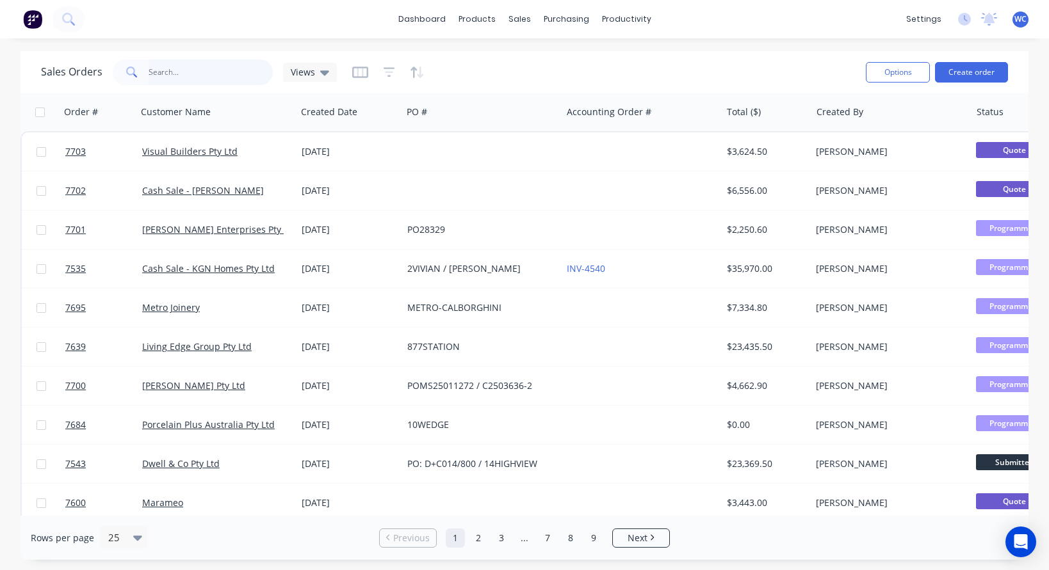
click at [170, 74] on input "text" at bounding box center [211, 73] width 125 height 26
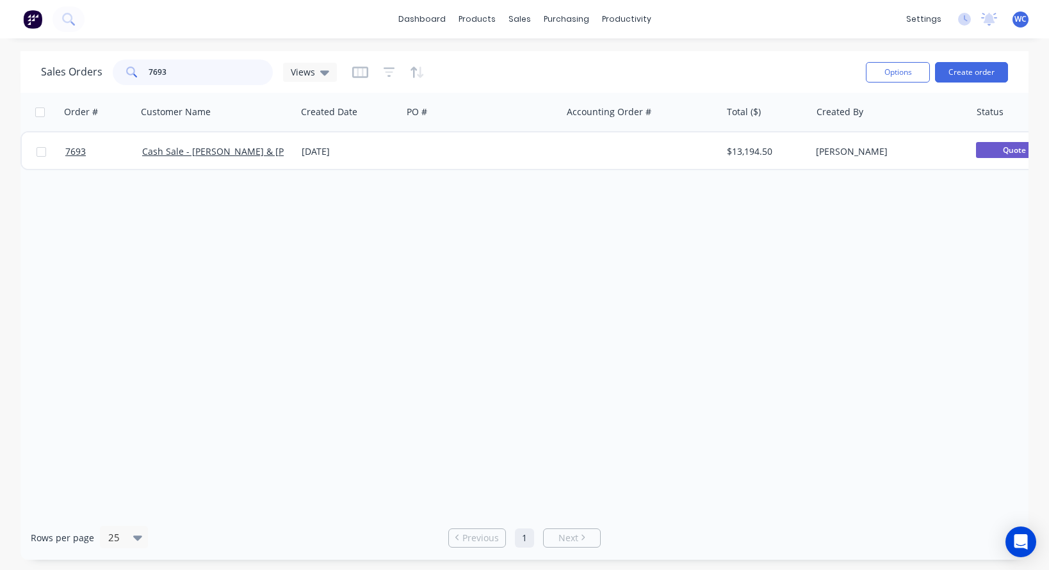
type input "7693"
drag, startPoint x: 188, startPoint y: 71, endPoint x: 140, endPoint y: 68, distance: 48.1
click at [140, 68] on div "7693" at bounding box center [193, 73] width 160 height 26
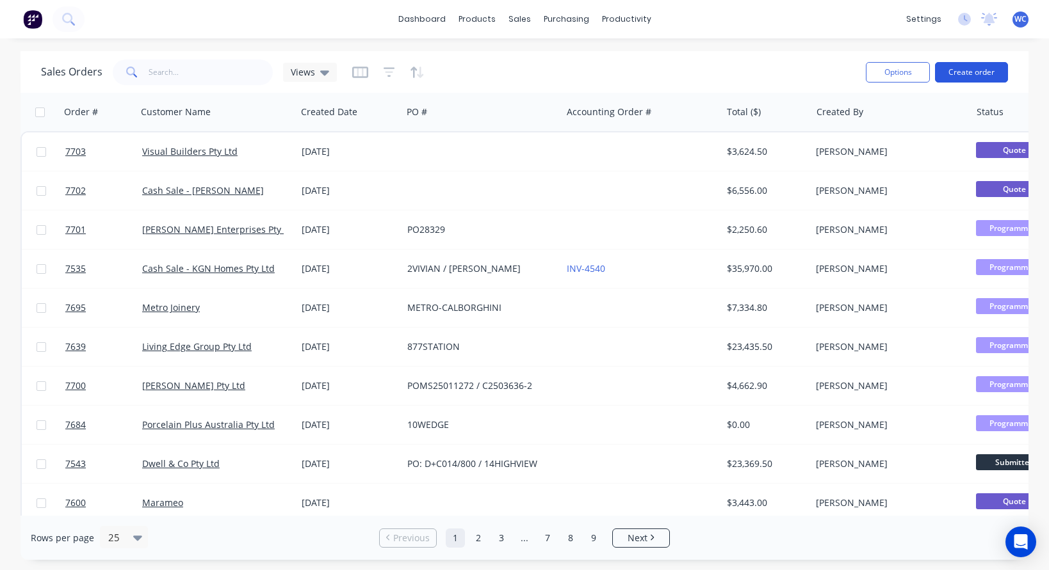
click at [959, 68] on button "Create order" at bounding box center [971, 72] width 73 height 20
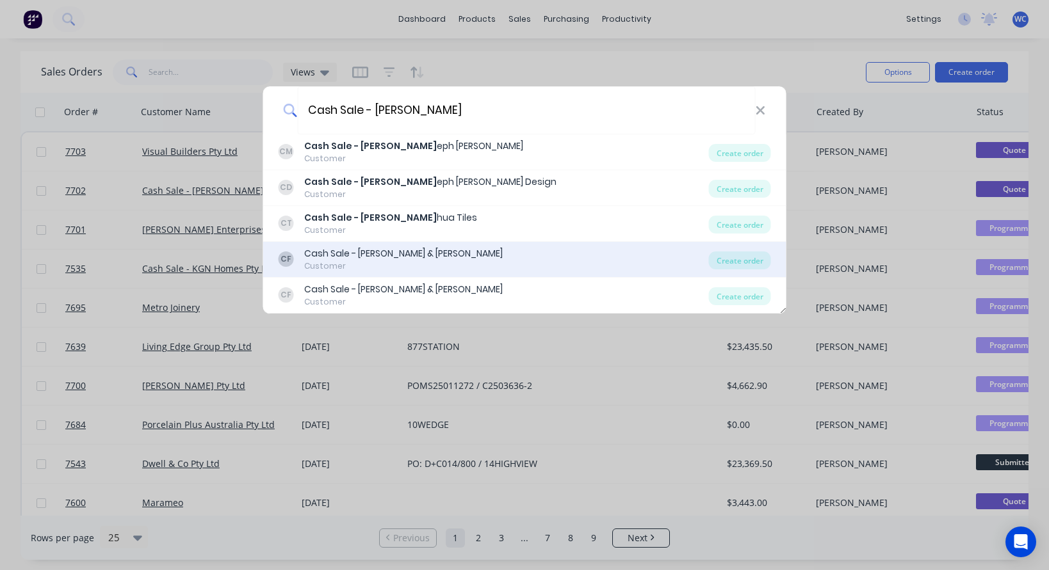
type input "Cash Sale - Jos"
click at [391, 255] on div "Cash Sale - Gemma Hudson & Josh Feldschuh" at bounding box center [403, 253] width 198 height 13
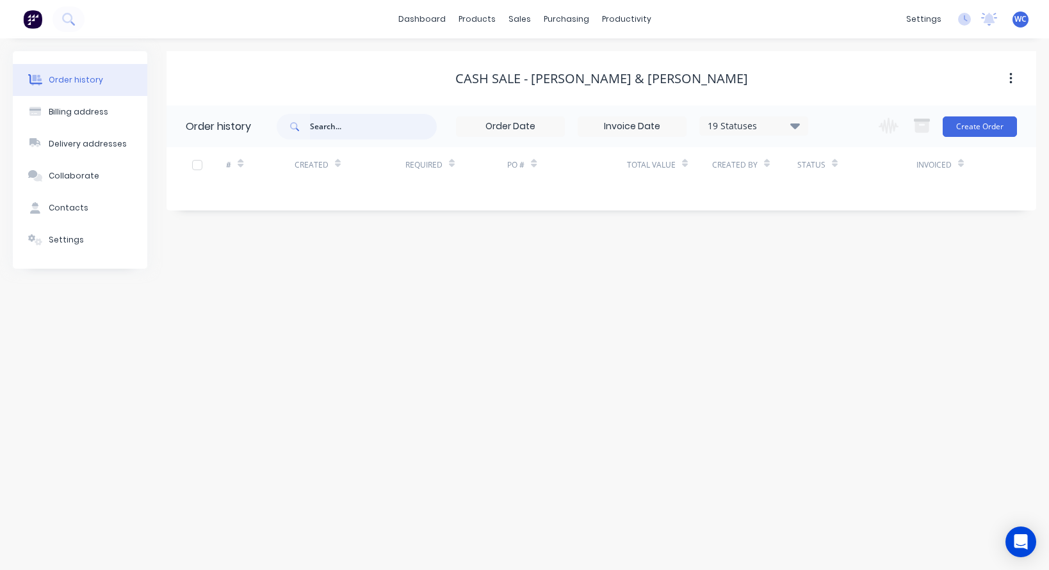
click at [357, 126] on input "text" at bounding box center [373, 127] width 127 height 26
type input "7693"
drag, startPoint x: 357, startPoint y: 126, endPoint x: 290, endPoint y: 128, distance: 67.2
click at [290, 128] on div "7693" at bounding box center [357, 127] width 160 height 26
click at [433, 20] on link "dashboard" at bounding box center [422, 19] width 60 height 19
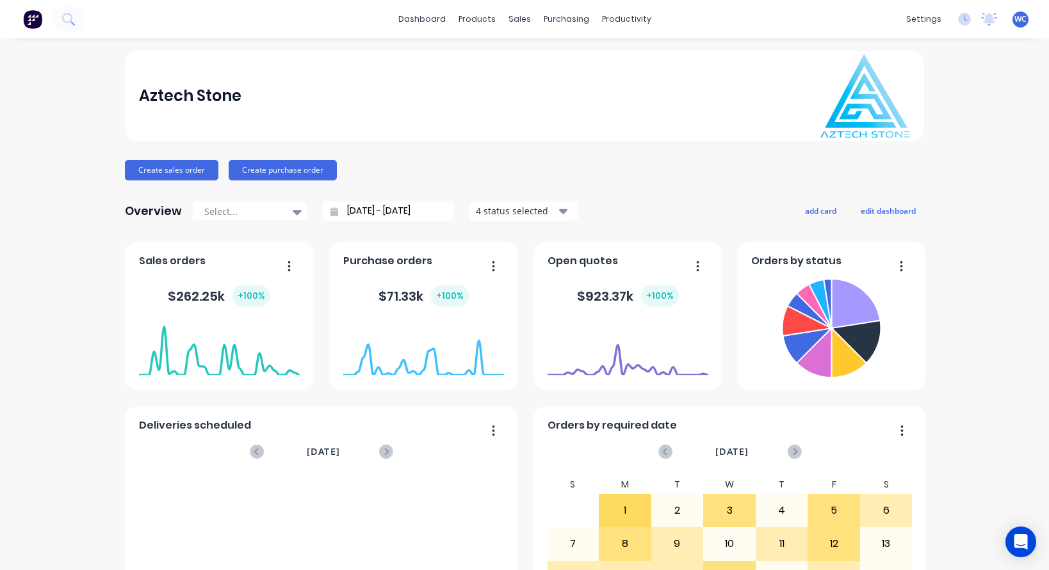
click at [110, 17] on div "dashboard products sales purchasing productivity dashboard products Product Cat…" at bounding box center [524, 19] width 1049 height 38
click at [66, 15] on icon at bounding box center [67, 18] width 10 height 10
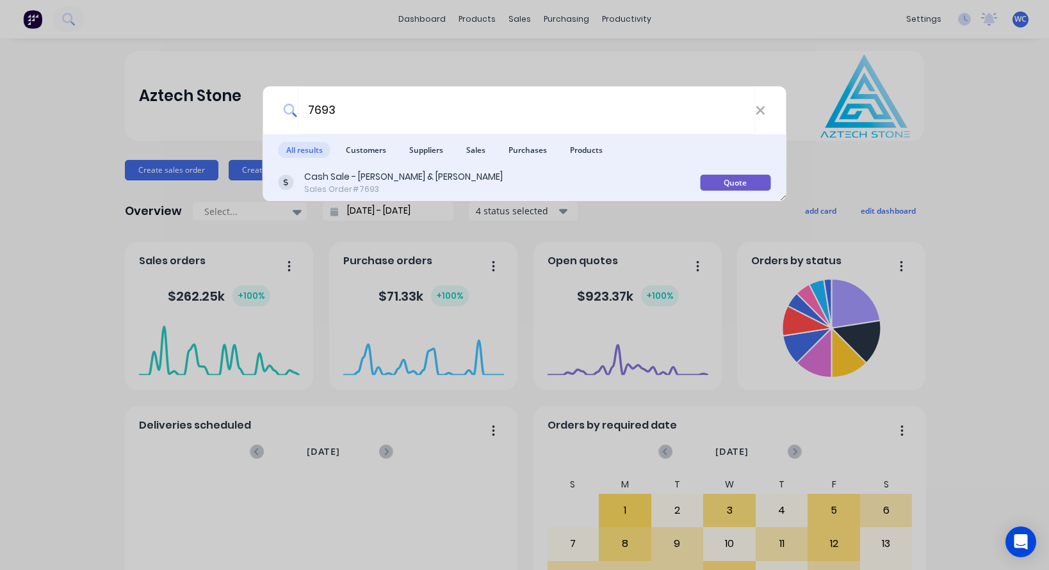
type input "7693"
click at [348, 175] on div "Cash Sale - Gemma Hudson & Joseph Feldschuh" at bounding box center [403, 176] width 198 height 13
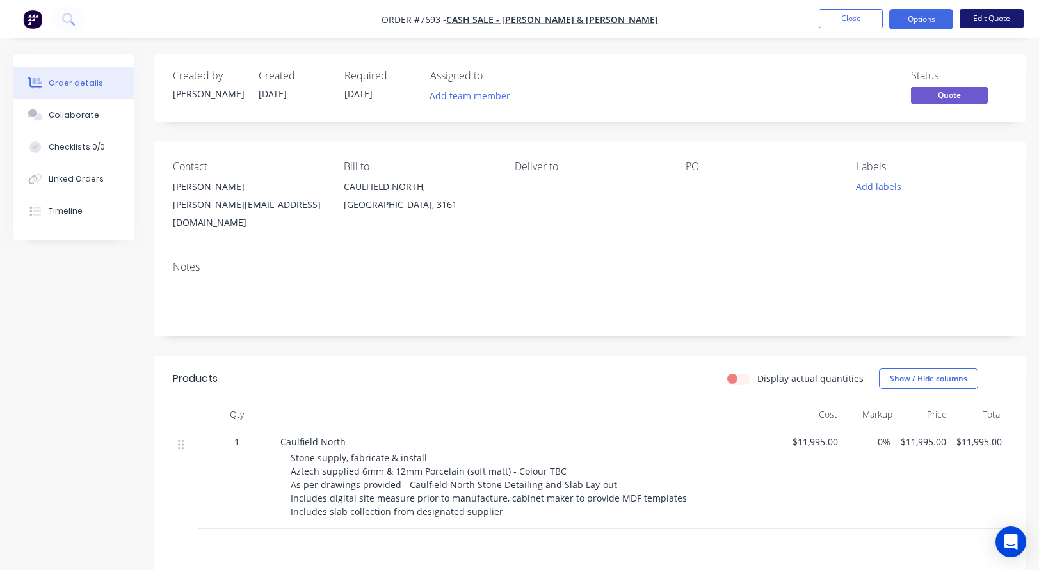
click at [1004, 21] on button "Edit Quote" at bounding box center [992, 18] width 64 height 19
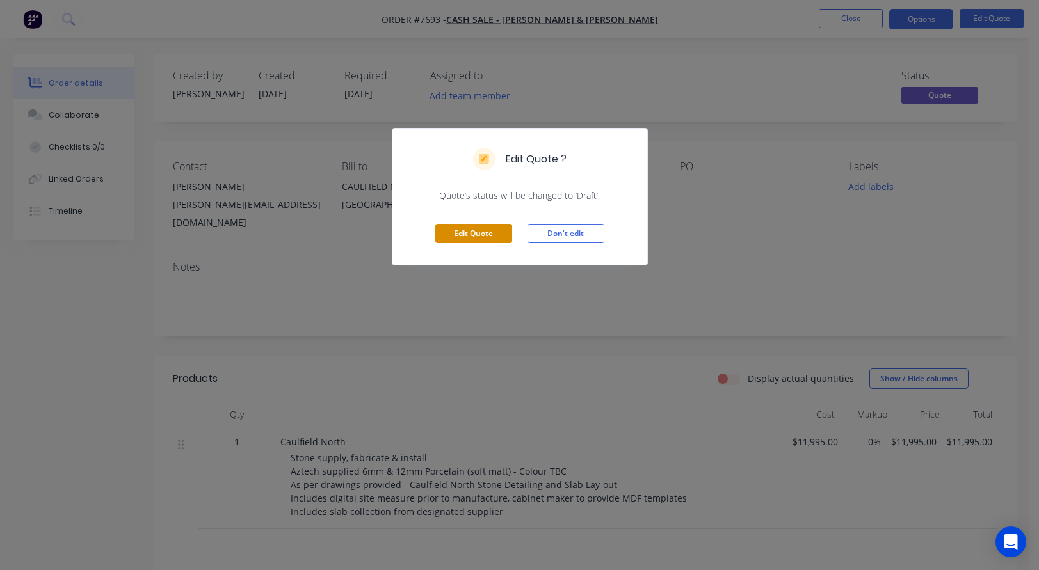
click at [481, 234] on button "Edit Quote" at bounding box center [473, 233] width 77 height 19
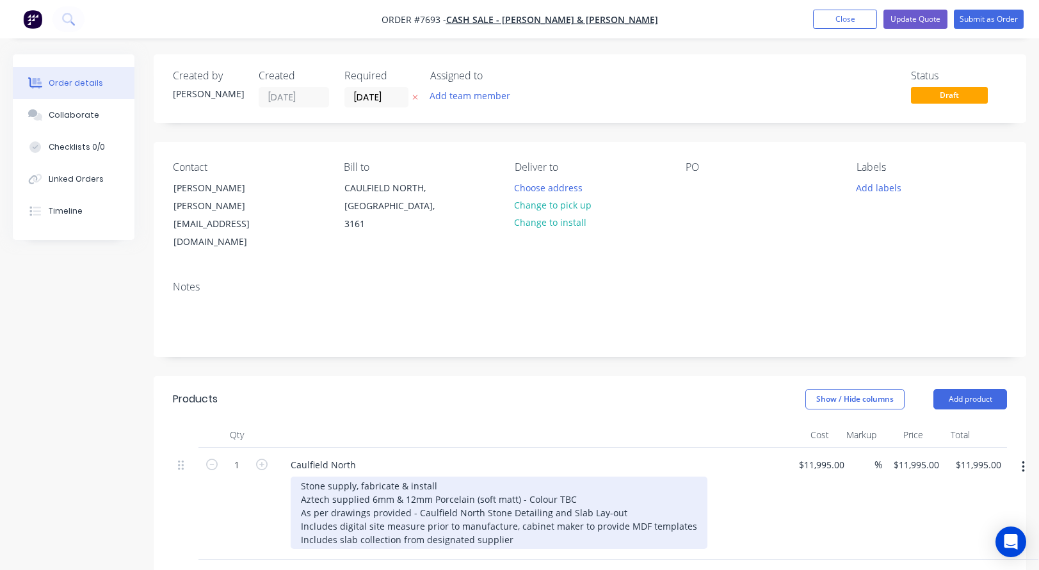
click at [399, 477] on div "Stone supply, fabricate & install Aztech supplied 6mm & 12mm Porcelain (soft ma…" at bounding box center [499, 513] width 417 height 72
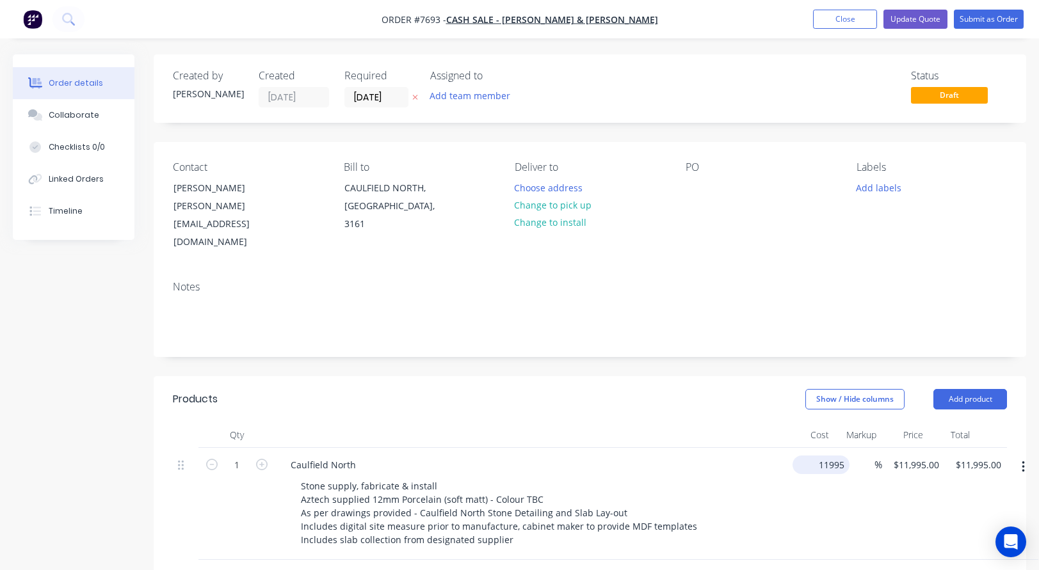
click at [803, 456] on input "11995" at bounding box center [824, 465] width 52 height 19
type input "$10,780.00"
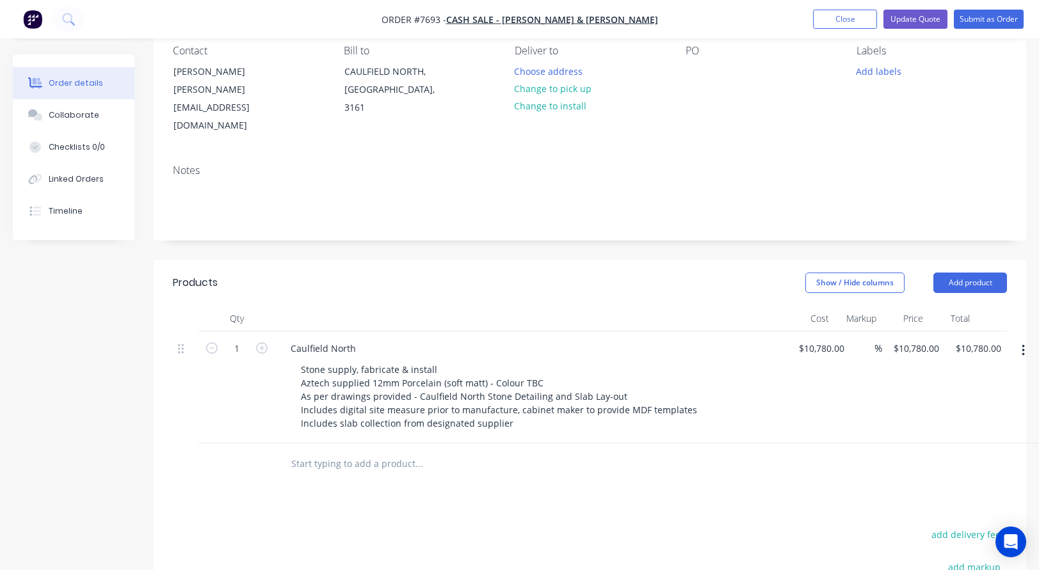
scroll to position [128, 0]
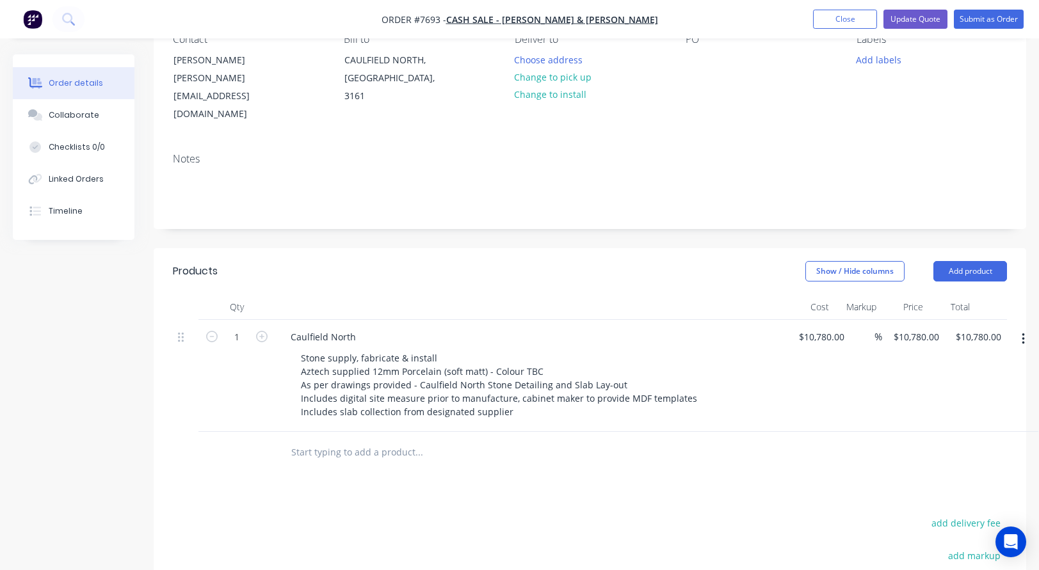
click at [366, 440] on input "text" at bounding box center [419, 453] width 256 height 26
click at [319, 440] on input "Island Cladding" at bounding box center [419, 453] width 256 height 26
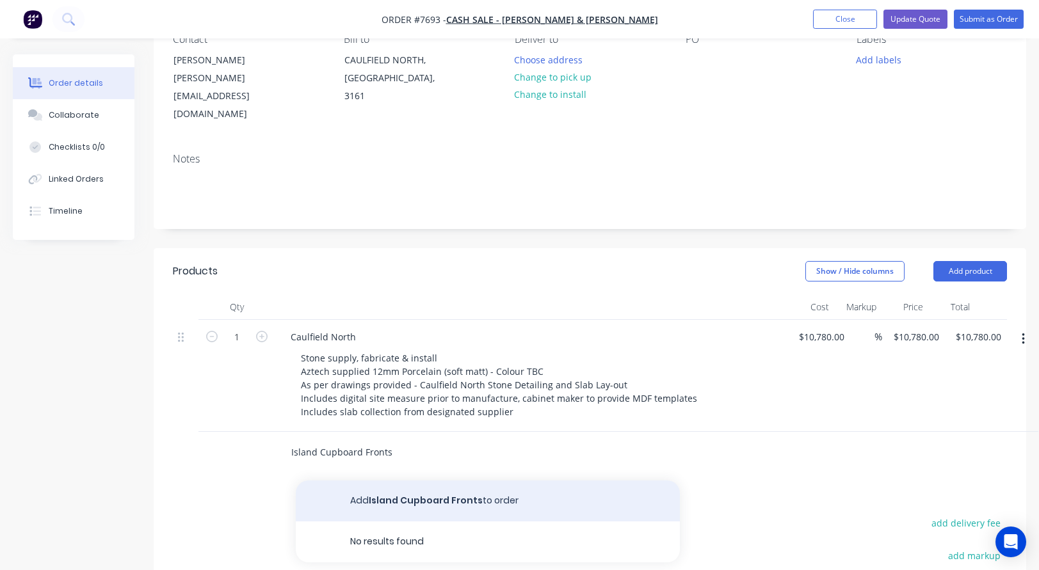
type input "Island Cupboard Fronts"
click at [421, 481] on button "Add Island Cupboard Fronts to order" at bounding box center [488, 501] width 384 height 41
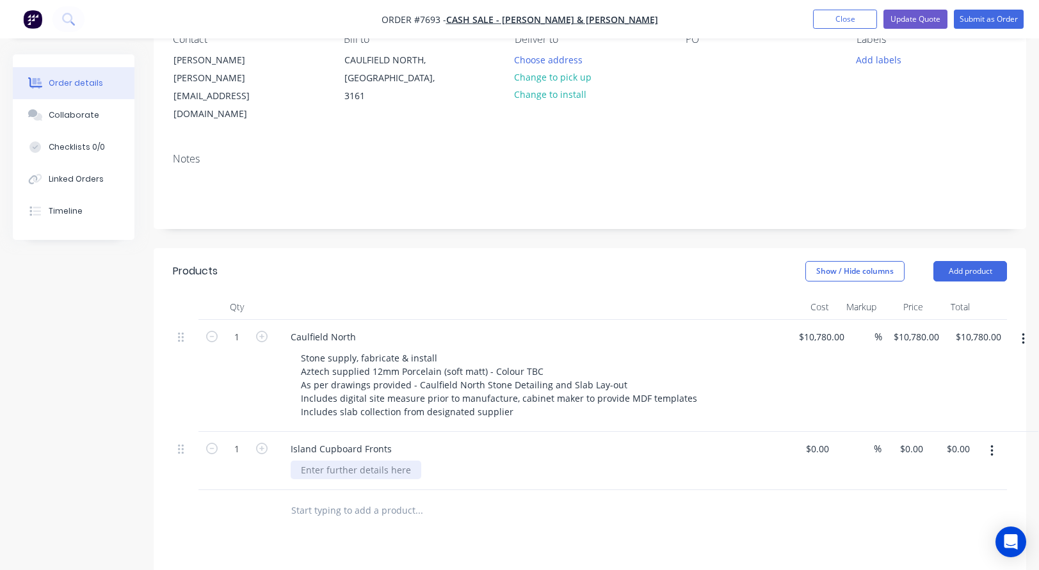
click at [351, 461] on div at bounding box center [356, 470] width 131 height 19
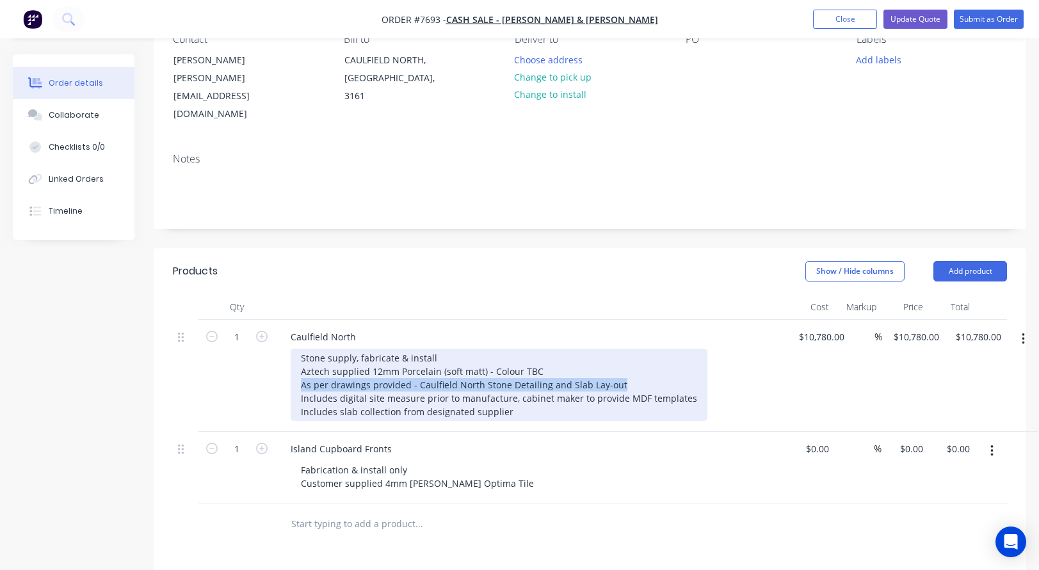
drag, startPoint x: 620, startPoint y: 353, endPoint x: 298, endPoint y: 353, distance: 321.4
click at [298, 353] on div "Stone supply, fabricate & install Aztech supplied 12mm Porcelain (soft matt) - …" at bounding box center [499, 385] width 417 height 72
copy div "As per drawings provided - Caulfield North Stone Detailing and Slab Lay-out"
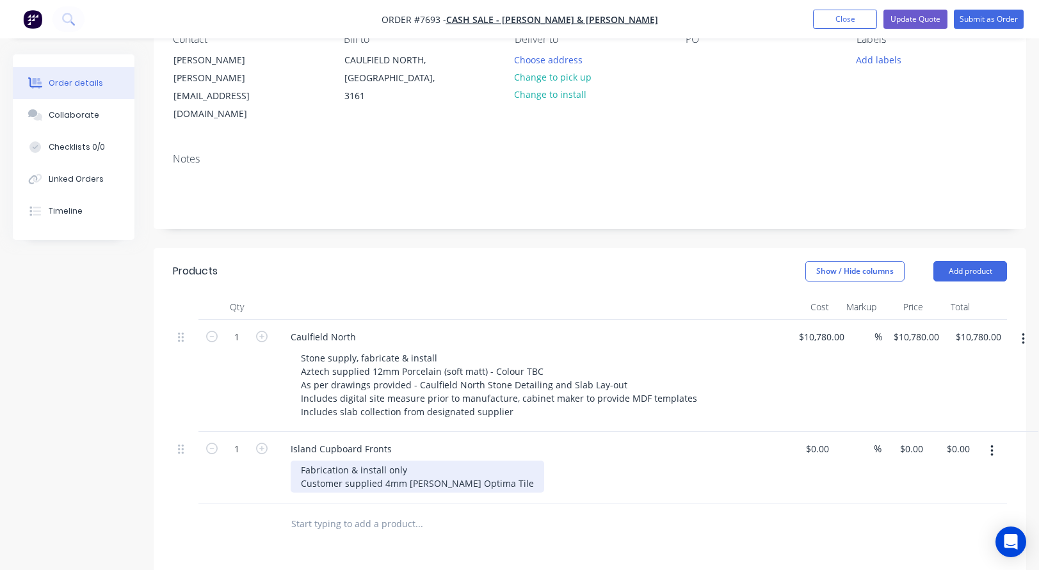
click at [501, 461] on div "Fabrication & install only Customer supplied 4mm Cosentino Optima Tile" at bounding box center [418, 477] width 254 height 32
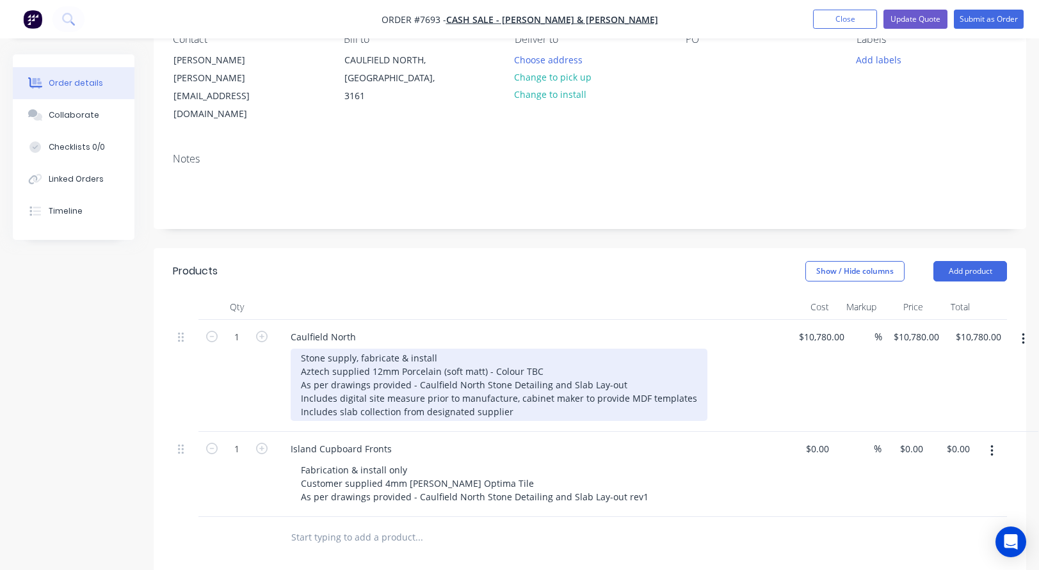
click at [616, 350] on div "Stone supply, fabricate & install Aztech supplied 12mm Porcelain (soft matt) - …" at bounding box center [499, 385] width 417 height 72
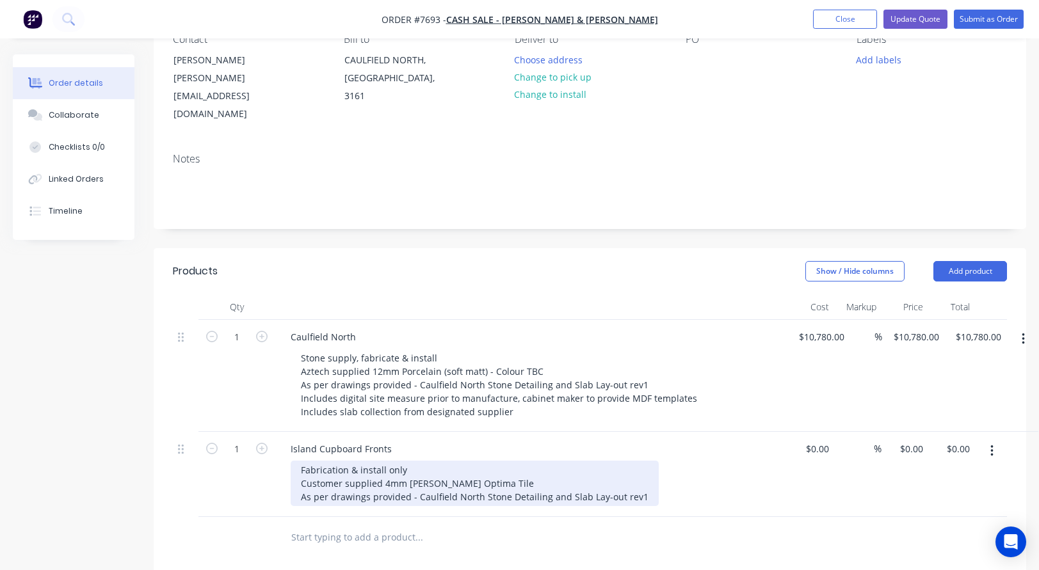
click at [643, 465] on div "Fabrication & install only Customer supplied 4mm Cosentino Optima Tile As per d…" at bounding box center [475, 483] width 368 height 45
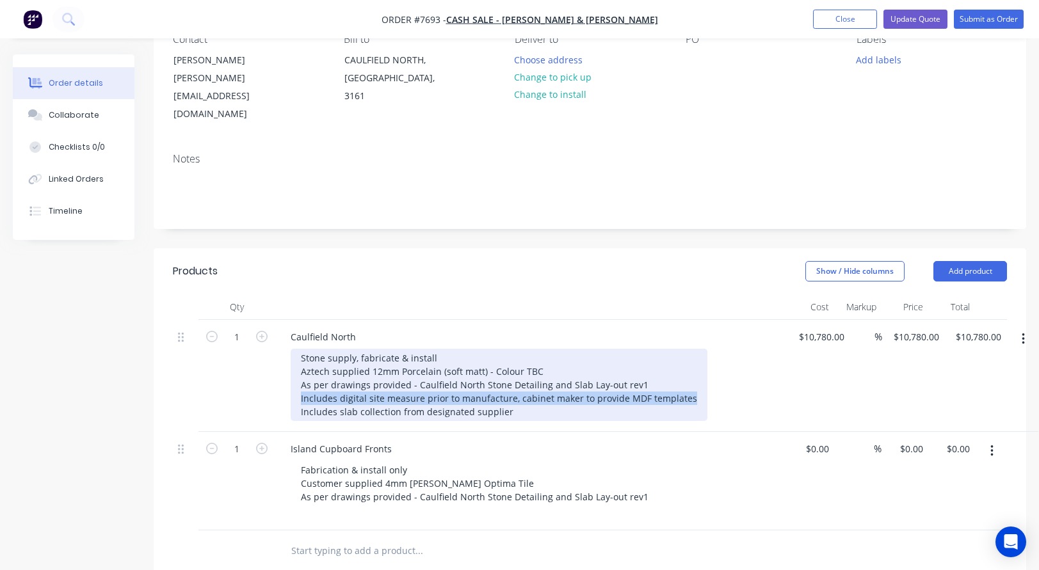
drag, startPoint x: 300, startPoint y: 367, endPoint x: 686, endPoint y: 365, distance: 386.0
click at [686, 365] on div "Stone supply, fabricate & install Aztech supplied 12mm Porcelain (soft matt) - …" at bounding box center [499, 385] width 417 height 72
drag, startPoint x: 674, startPoint y: 370, endPoint x: 515, endPoint y: 366, distance: 158.8
click at [515, 366] on div "Stone supply, fabricate & install Aztech supplied 12mm Porcelain (soft matt) - …" at bounding box center [499, 385] width 417 height 72
drag, startPoint x: 507, startPoint y: 366, endPoint x: 298, endPoint y: 366, distance: 208.7
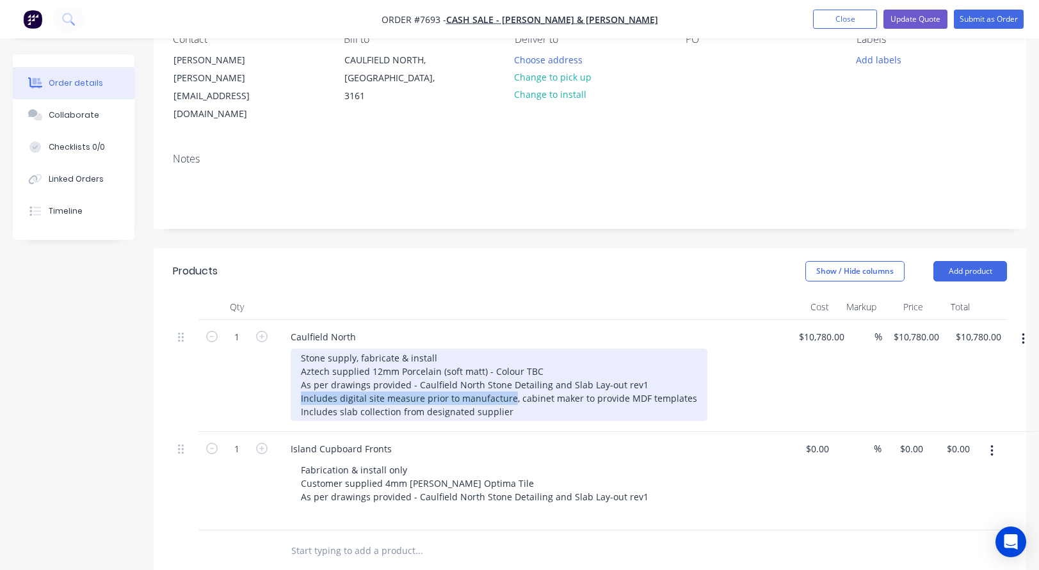
click at [298, 366] on div "Stone supply, fabricate & install Aztech supplied 12mm Porcelain (soft matt) - …" at bounding box center [499, 385] width 417 height 72
copy div "Includes digital site measure prior to manufacture"
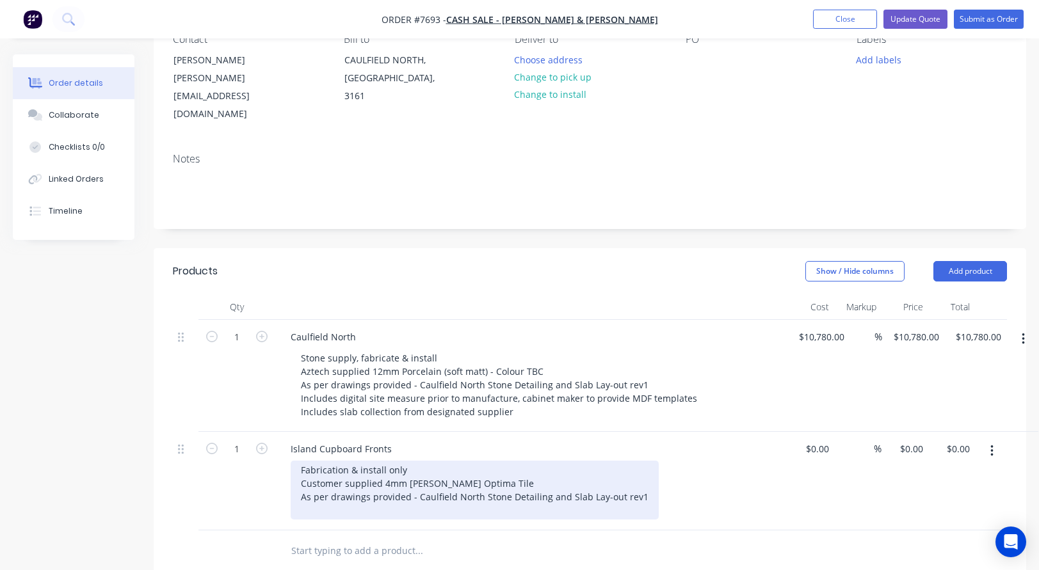
click at [339, 477] on div "Fabrication & install only Customer supplied 4mm Cosentino Optima Tile As per d…" at bounding box center [475, 490] width 368 height 59
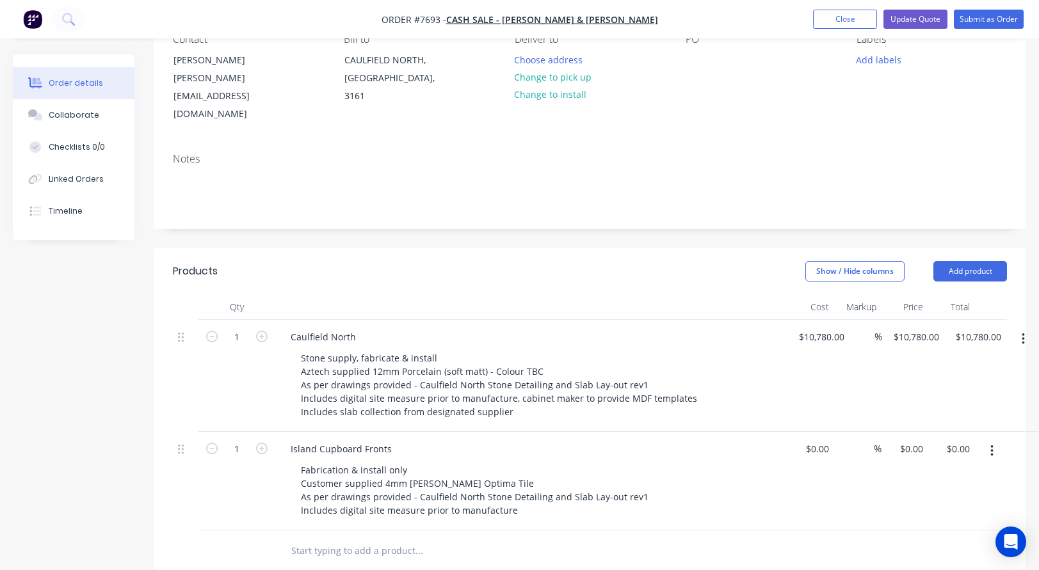
click at [329, 538] on input "text" at bounding box center [419, 551] width 256 height 26
click at [820, 440] on input at bounding box center [819, 449] width 29 height 19
type input "$740.00"
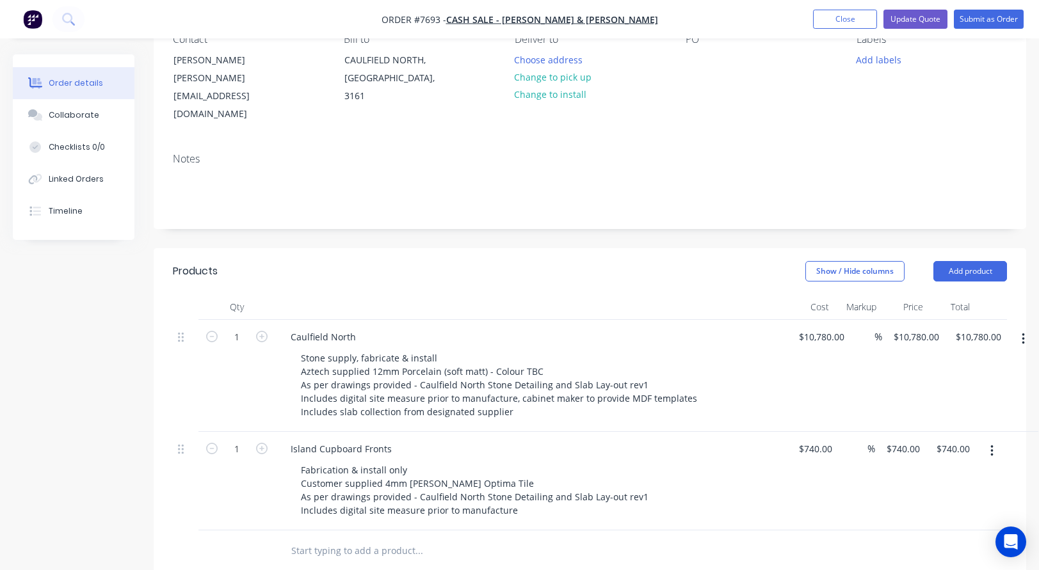
click at [344, 538] on input "text" at bounding box center [419, 551] width 256 height 26
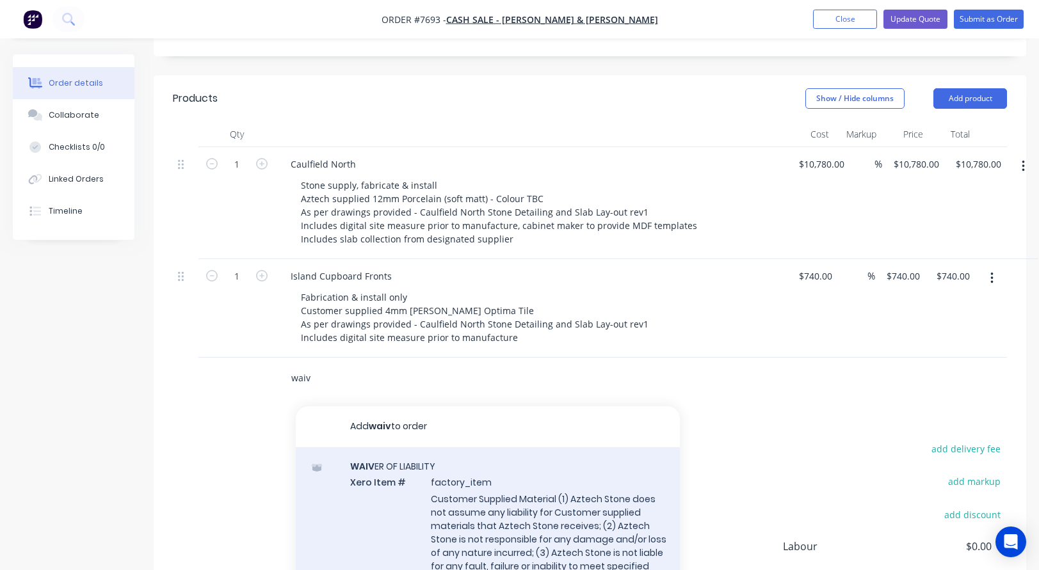
scroll to position [320, 0]
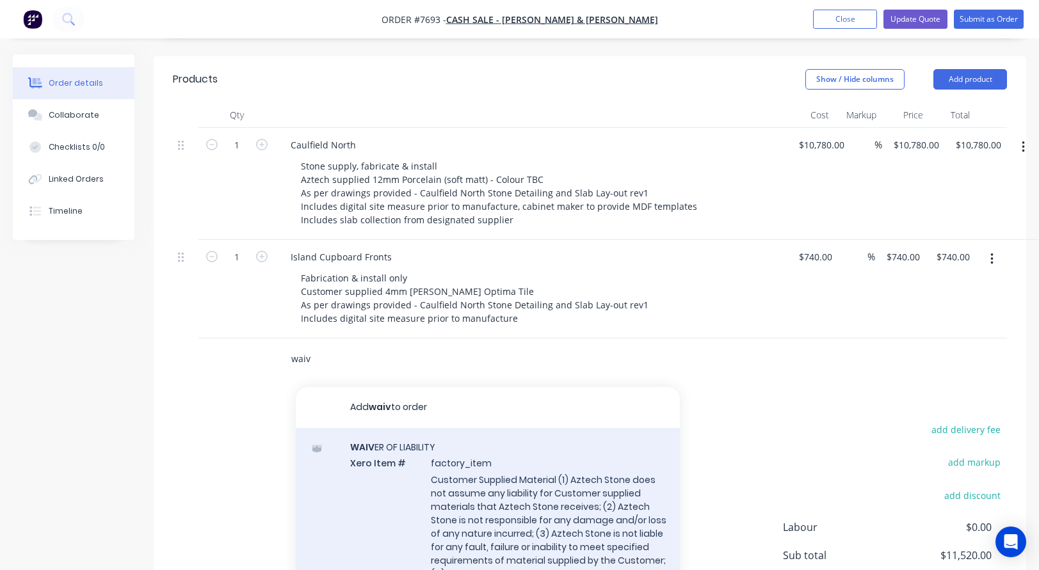
type input "waiv"
click at [394, 428] on div "WAIV ER OF LIABILITY Xero Item # factory_item Customer Supplied Material (1) Az…" at bounding box center [488, 553] width 384 height 251
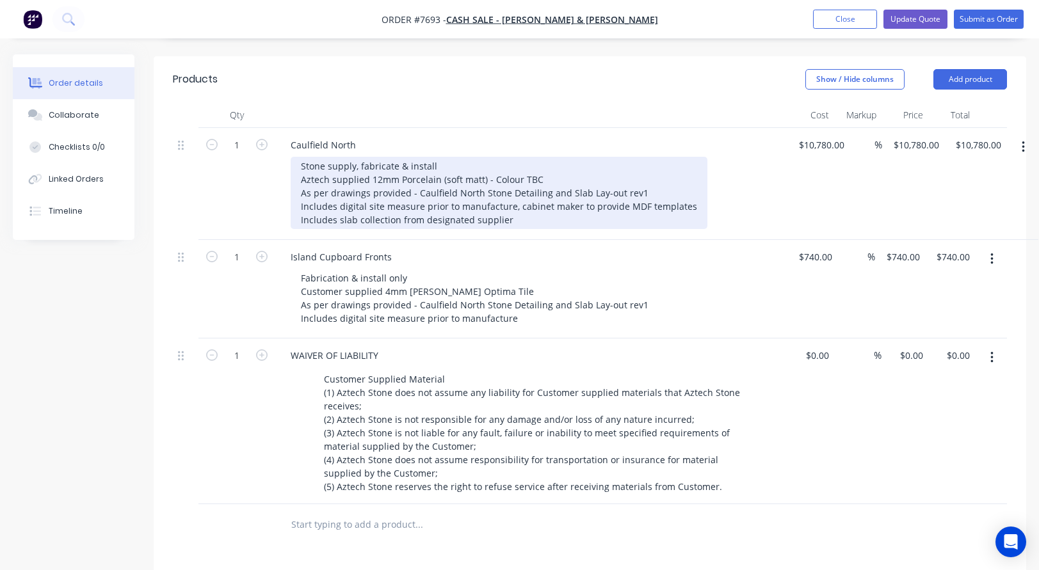
click at [490, 157] on div "Stone supply, fabricate & install Aztech supplied 12mm Porcelain (soft matt) - …" at bounding box center [499, 193] width 417 height 72
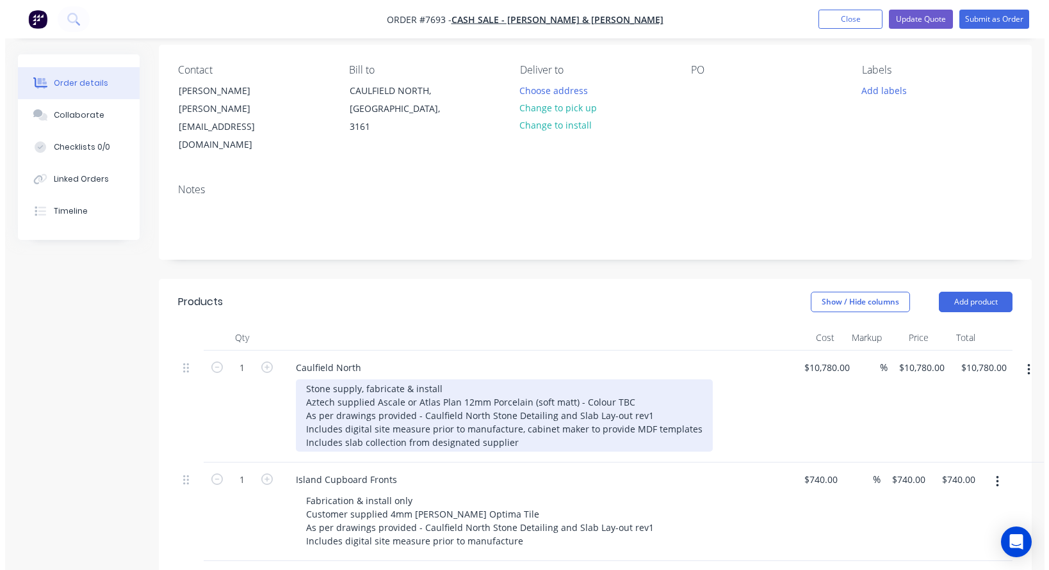
scroll to position [0, 0]
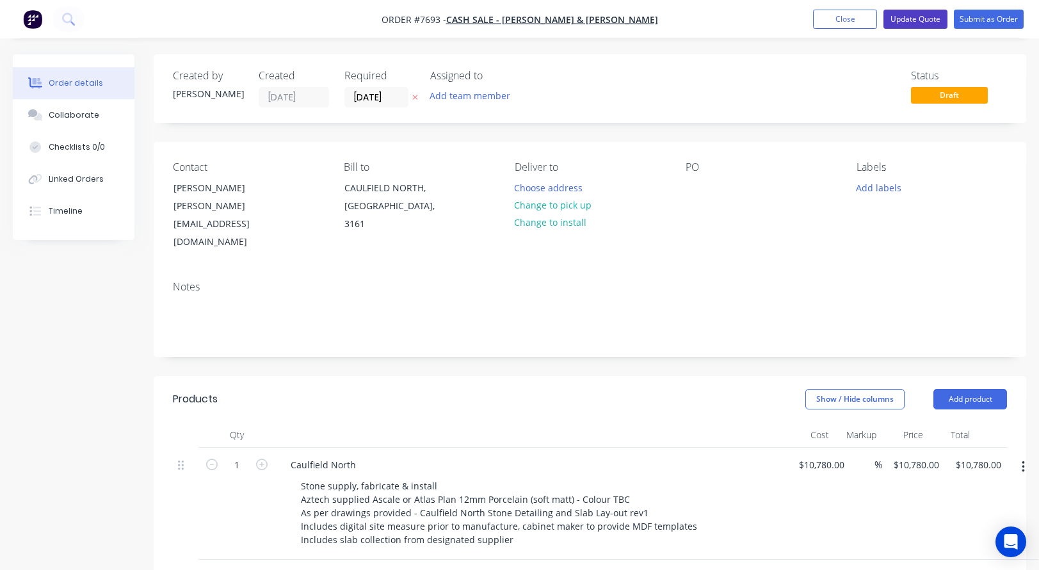
click at [921, 17] on button "Update Quote" at bounding box center [915, 19] width 64 height 19
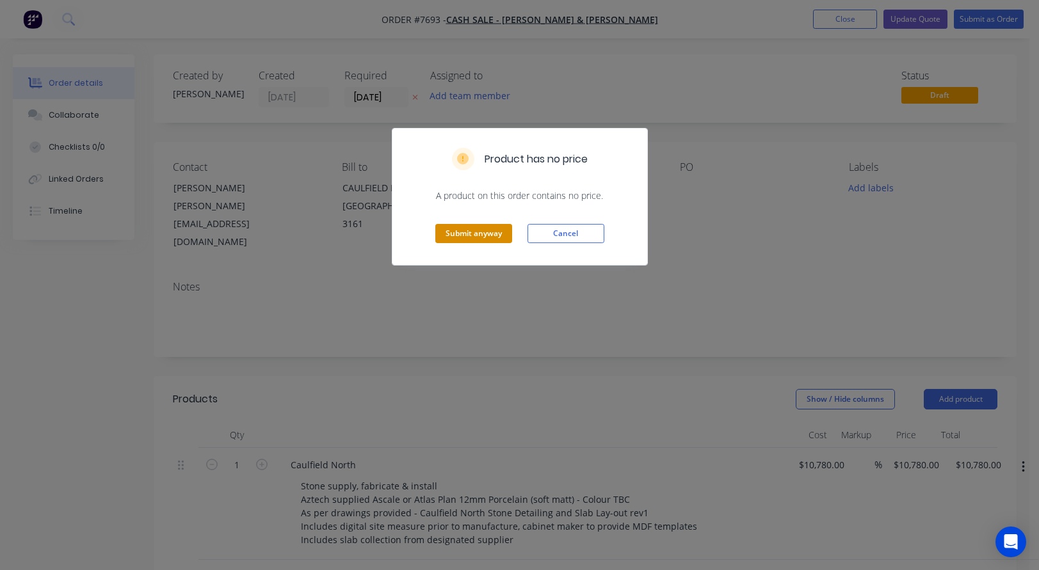
click at [481, 233] on button "Submit anyway" at bounding box center [473, 233] width 77 height 19
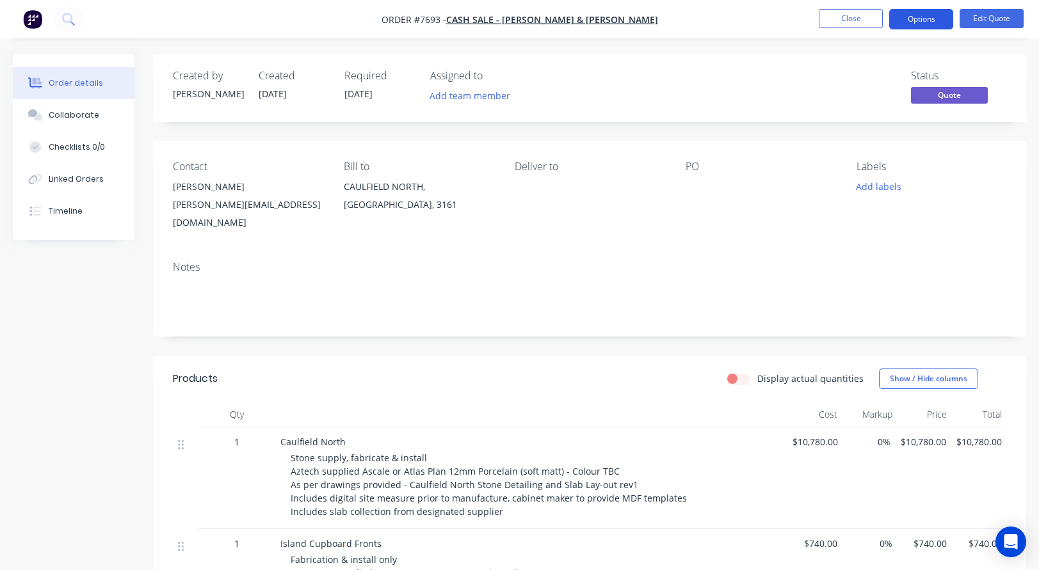
click at [941, 18] on button "Options" at bounding box center [921, 19] width 64 height 20
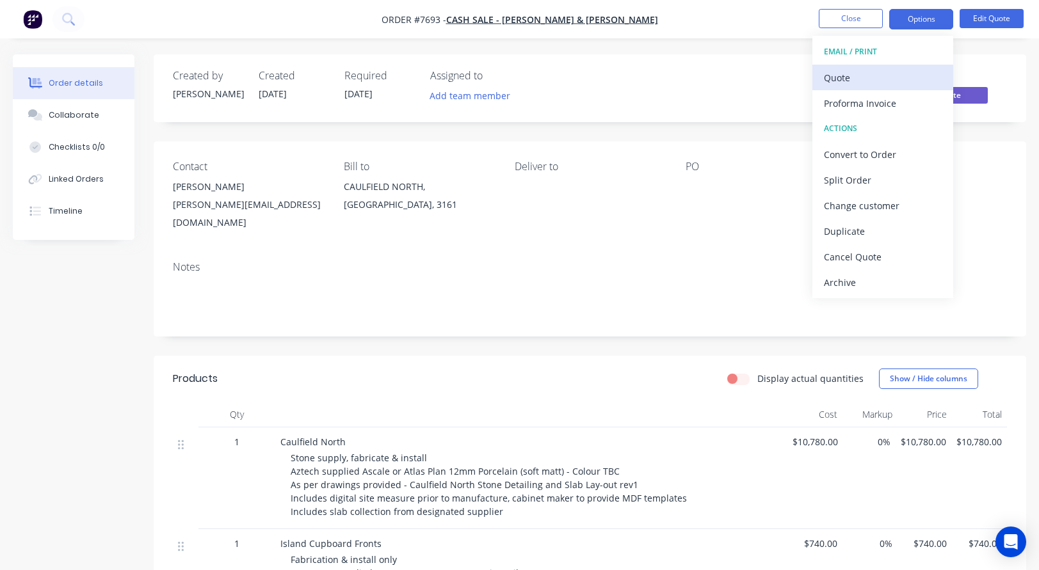
click at [839, 76] on div "Quote" at bounding box center [883, 78] width 118 height 19
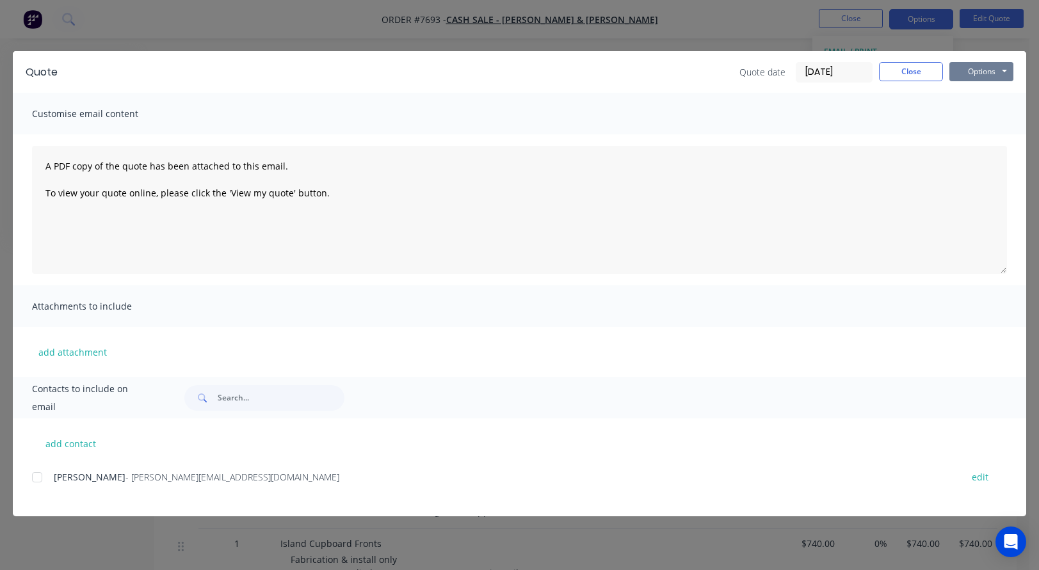
click at [982, 66] on button "Options" at bounding box center [981, 71] width 64 height 19
click at [980, 92] on button "Preview" at bounding box center [990, 94] width 82 height 21
click at [895, 67] on button "Close" at bounding box center [911, 71] width 64 height 19
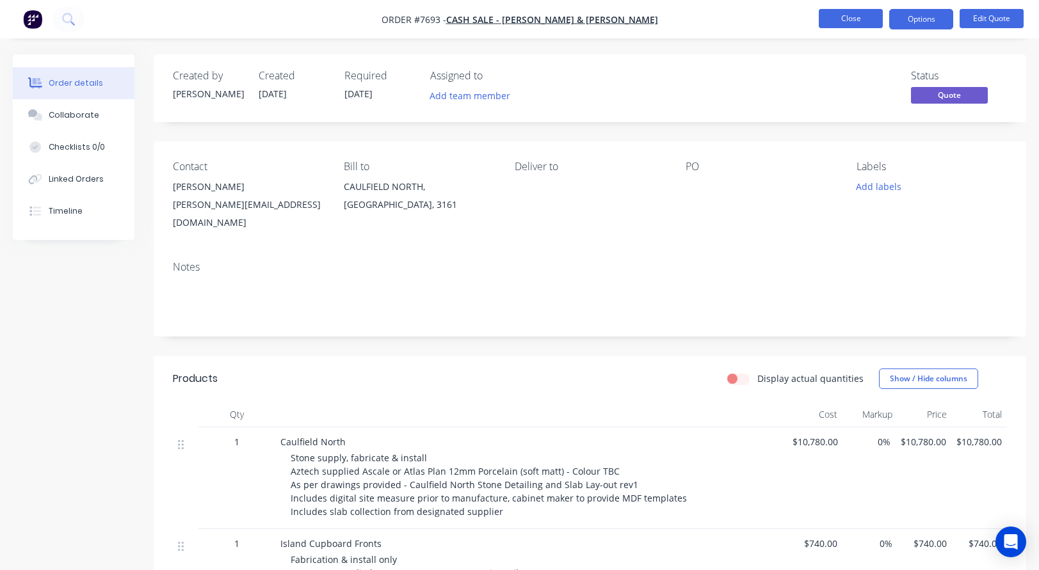
click at [846, 11] on button "Close" at bounding box center [851, 18] width 64 height 19
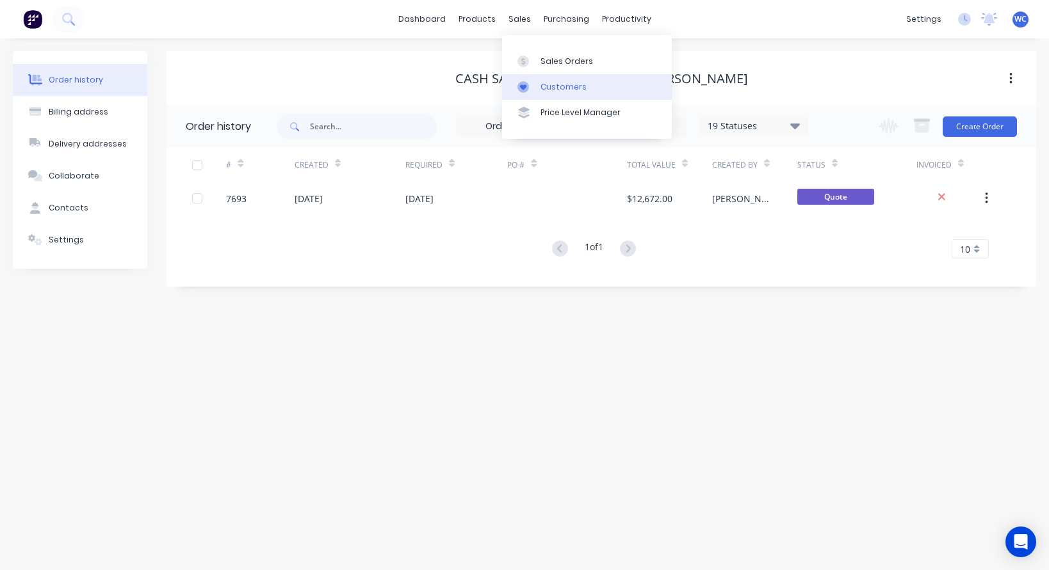
click at [568, 88] on div "Customers" at bounding box center [563, 87] width 46 height 12
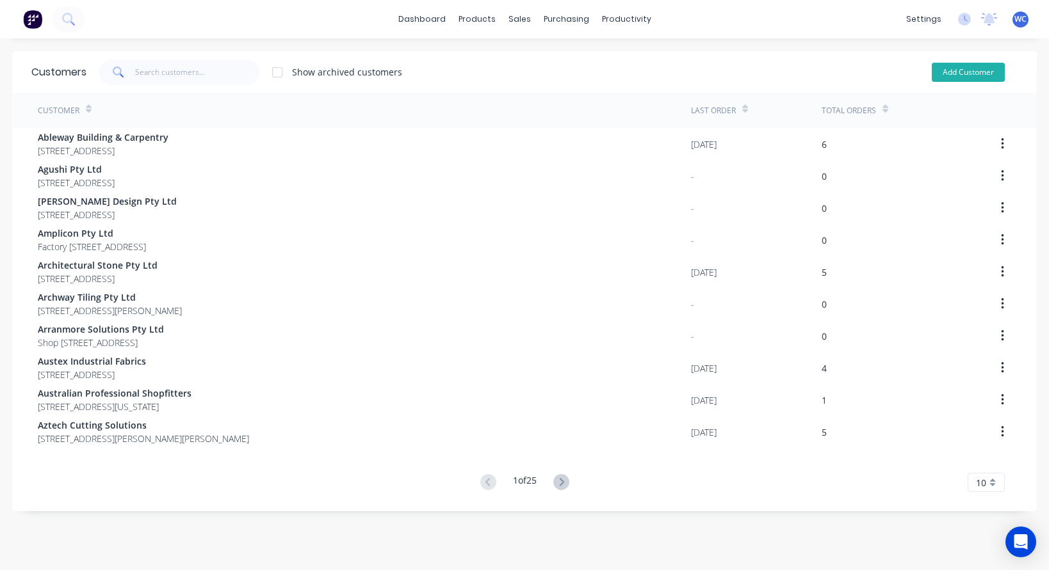
click at [946, 73] on button "Add Customer" at bounding box center [967, 72] width 73 height 19
select select "AU"
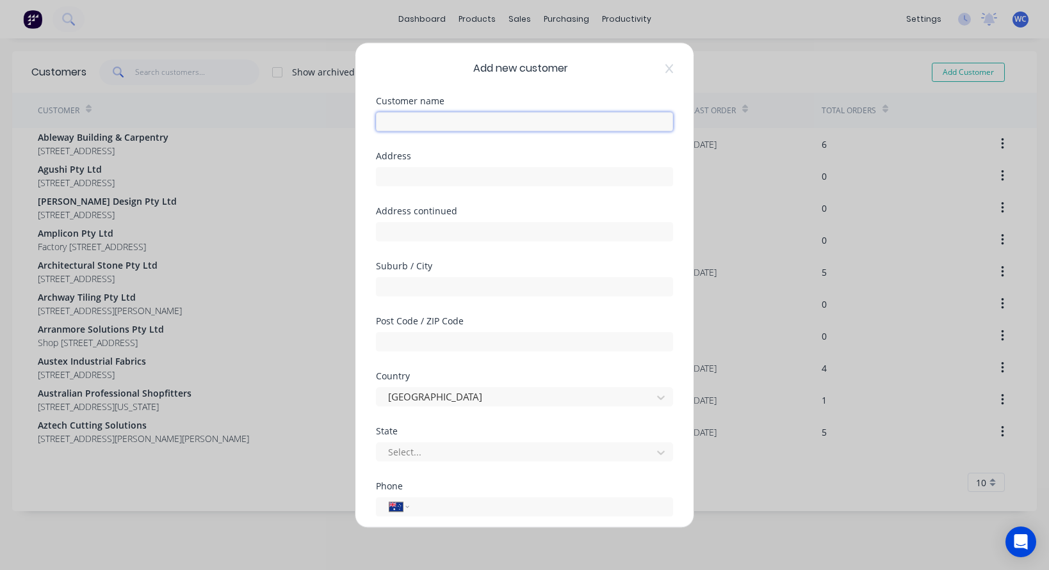
click at [415, 125] on input "text" at bounding box center [524, 121] width 297 height 19
type input "Cash Sale - Paul"
click at [439, 180] on input "text" at bounding box center [524, 176] width 297 height 19
type input "1 Morgan Court"
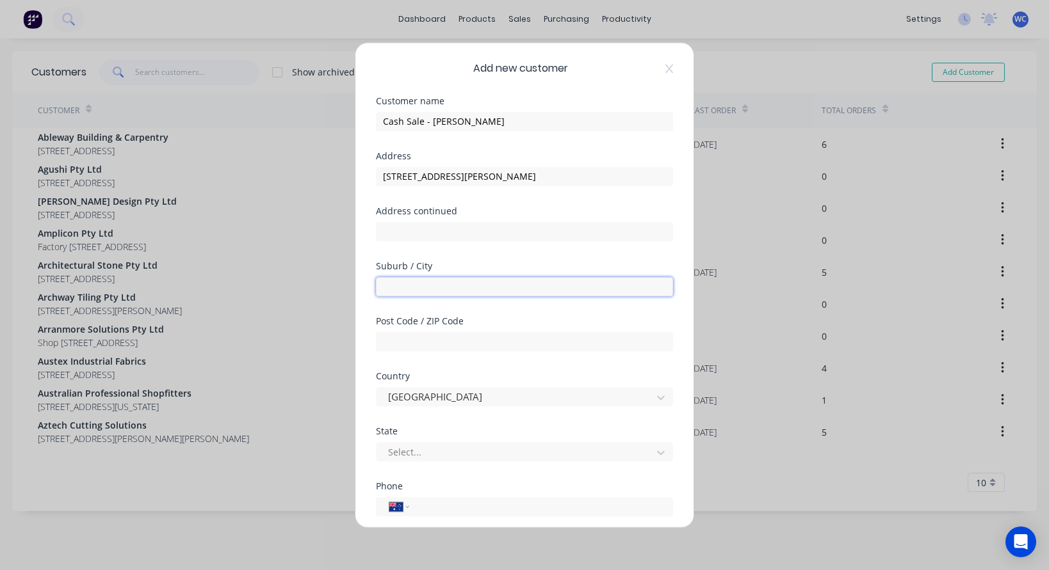
click at [420, 289] on input "text" at bounding box center [524, 286] width 297 height 19
type input "ROXBURGH PARK"
click at [439, 344] on input "text" at bounding box center [524, 341] width 297 height 19
type input "3064"
click at [586, 447] on div at bounding box center [516, 452] width 259 height 16
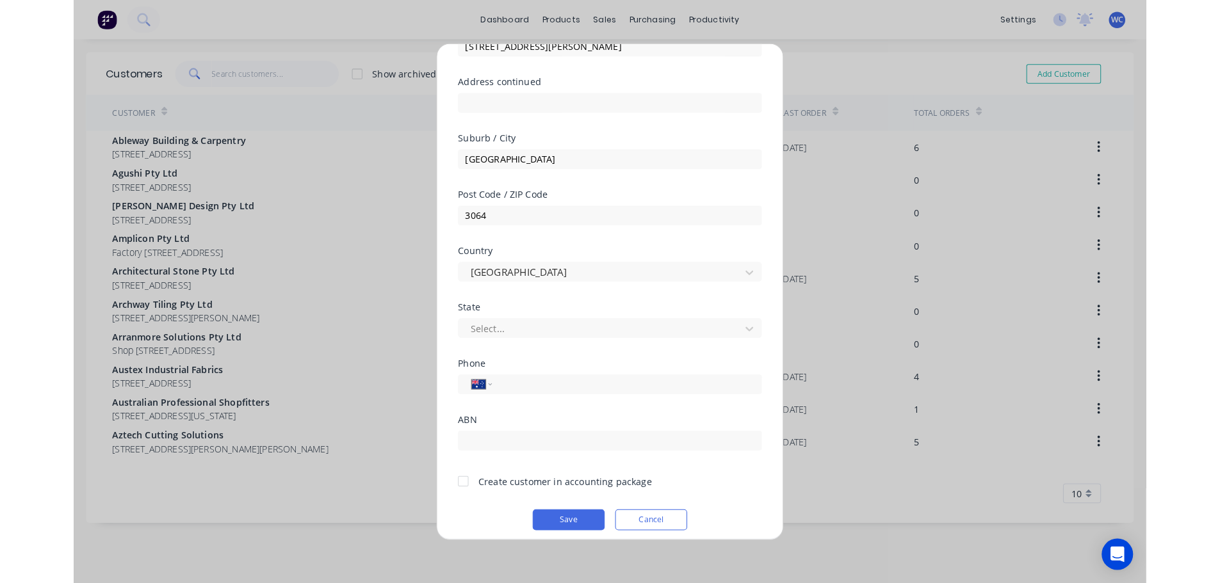
scroll to position [138, 0]
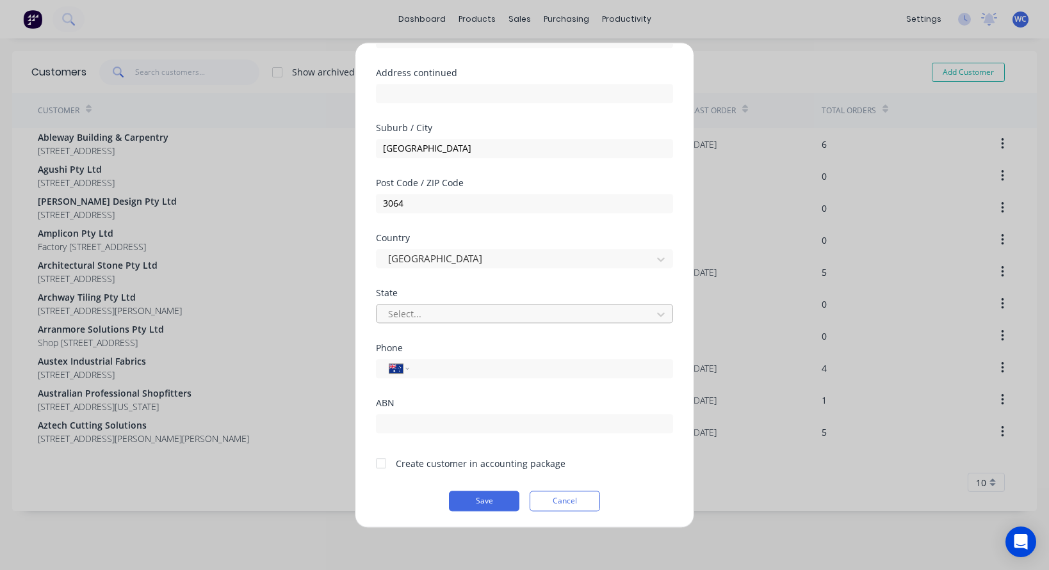
click at [492, 315] on div at bounding box center [516, 314] width 259 height 16
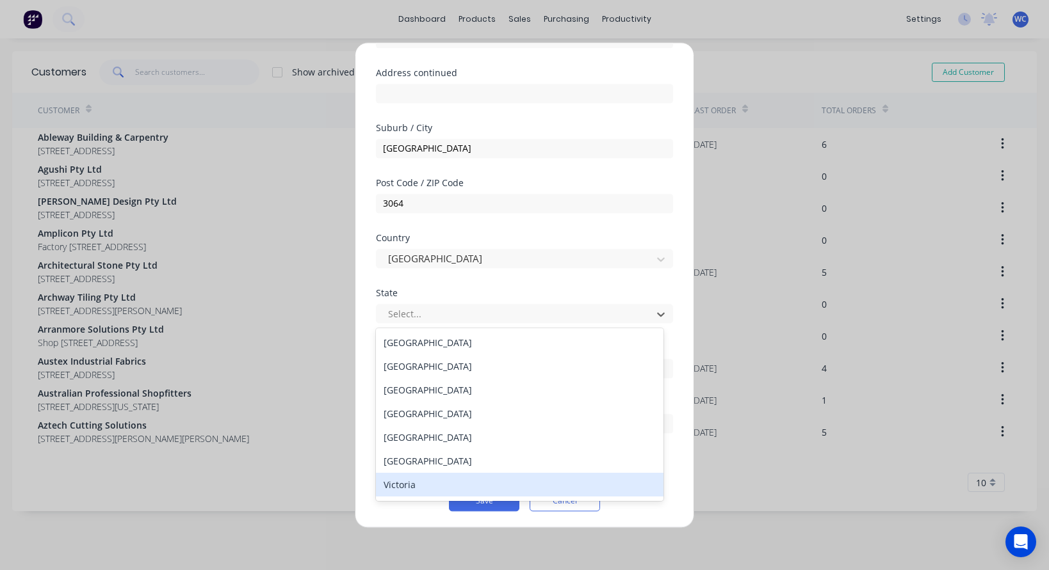
click at [433, 481] on div "Victoria" at bounding box center [519, 485] width 287 height 24
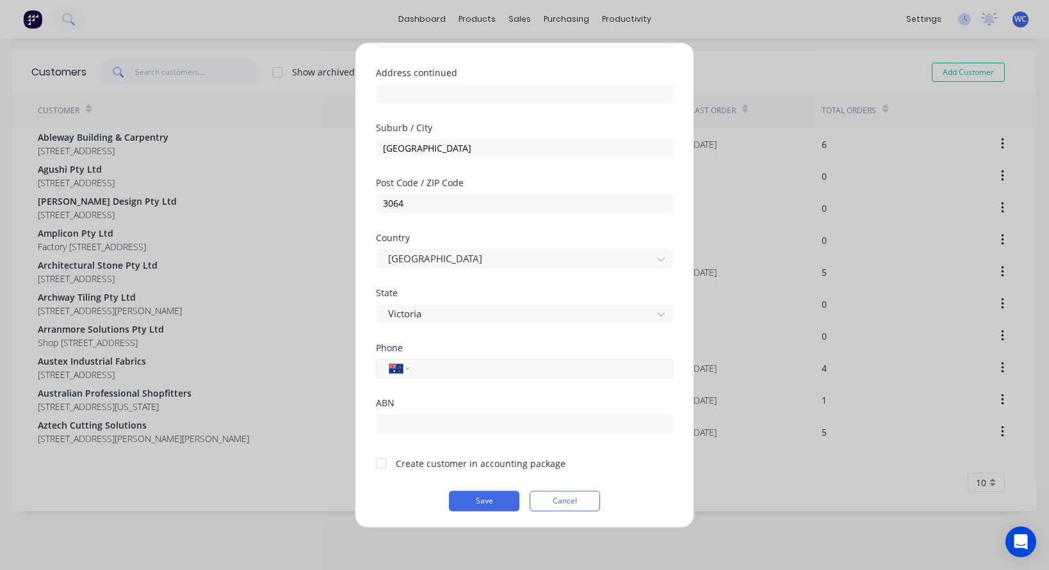
click at [439, 364] on input "tel" at bounding box center [538, 368] width 241 height 15
click at [380, 460] on div at bounding box center [381, 464] width 26 height 26
click at [478, 497] on button "Save" at bounding box center [484, 501] width 70 height 20
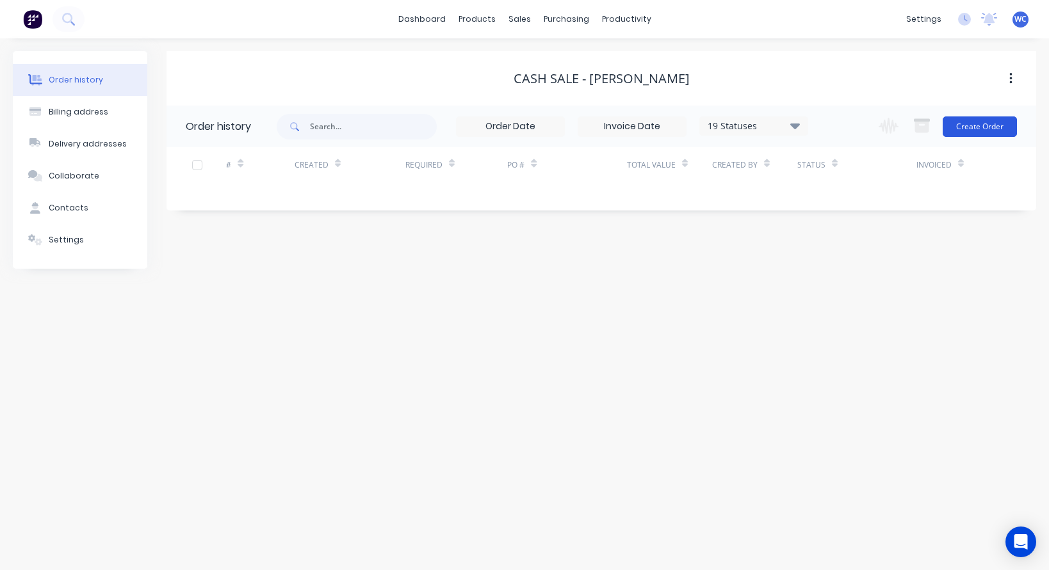
click at [983, 122] on button "Create Order" at bounding box center [979, 127] width 74 height 20
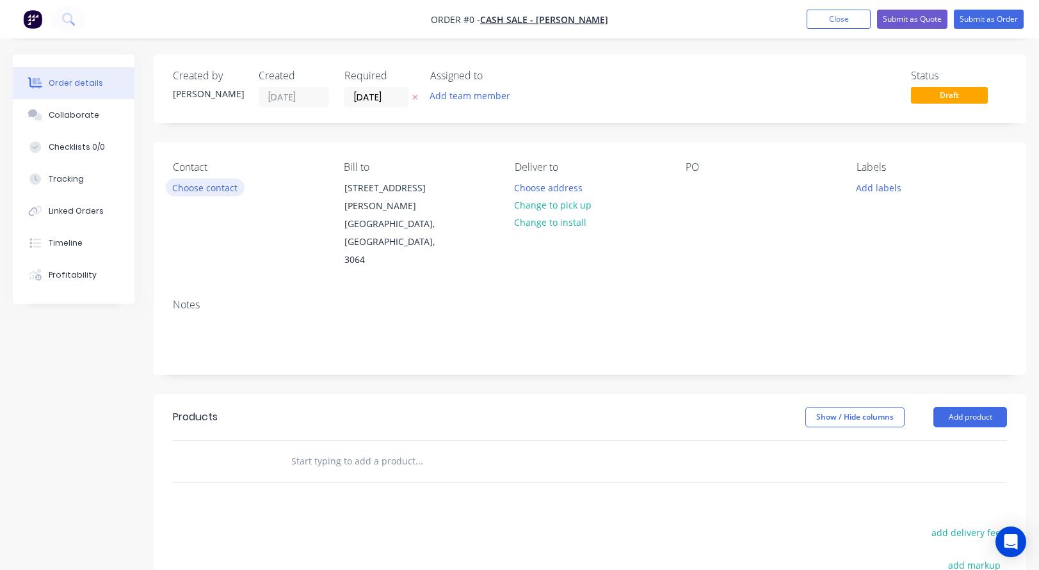
click at [208, 187] on button "Choose contact" at bounding box center [205, 187] width 79 height 17
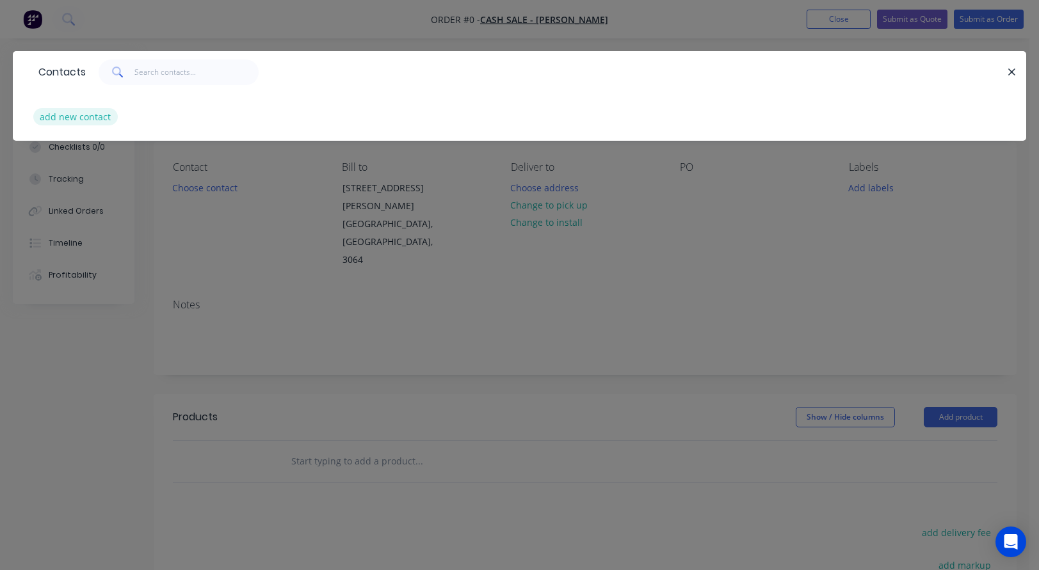
click at [66, 115] on button "add new contact" at bounding box center [75, 116] width 85 height 17
select select "AU"
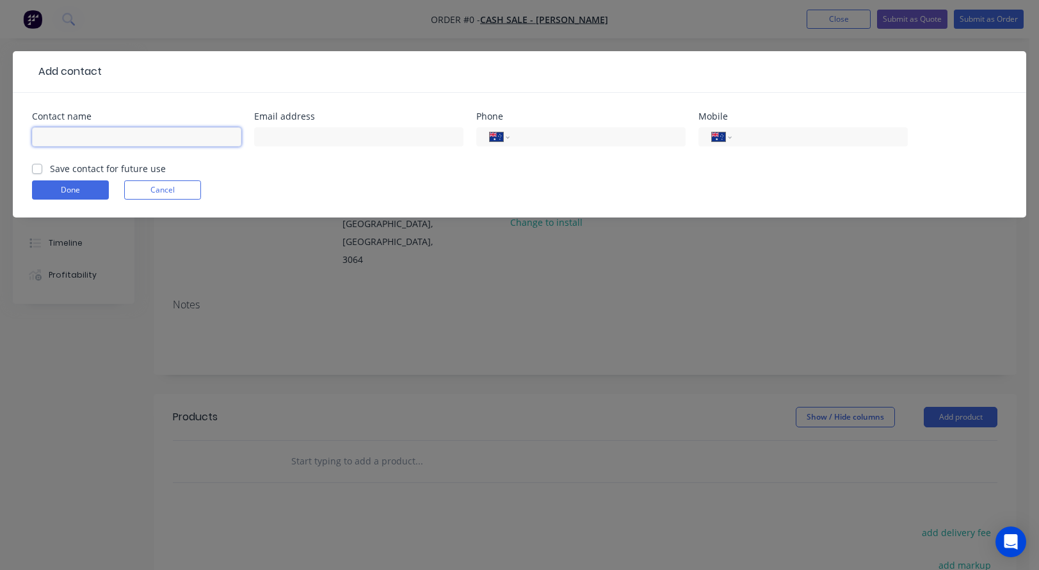
click at [57, 134] on input "text" at bounding box center [136, 136] width 209 height 19
type input "Paul Motta"
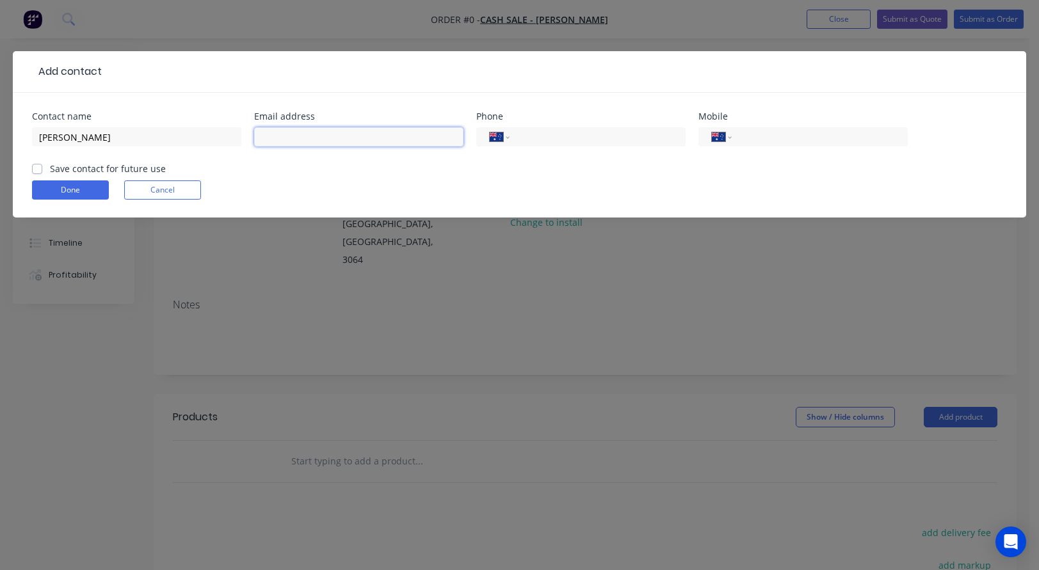
click at [289, 135] on input "text" at bounding box center [358, 136] width 209 height 19
click at [265, 134] on input "text" at bounding box center [358, 136] width 209 height 19
paste input "motta02@bigpond.com"
type input "motta02@bigpond.com"
click at [543, 134] on input "tel" at bounding box center [596, 137] width 154 height 15
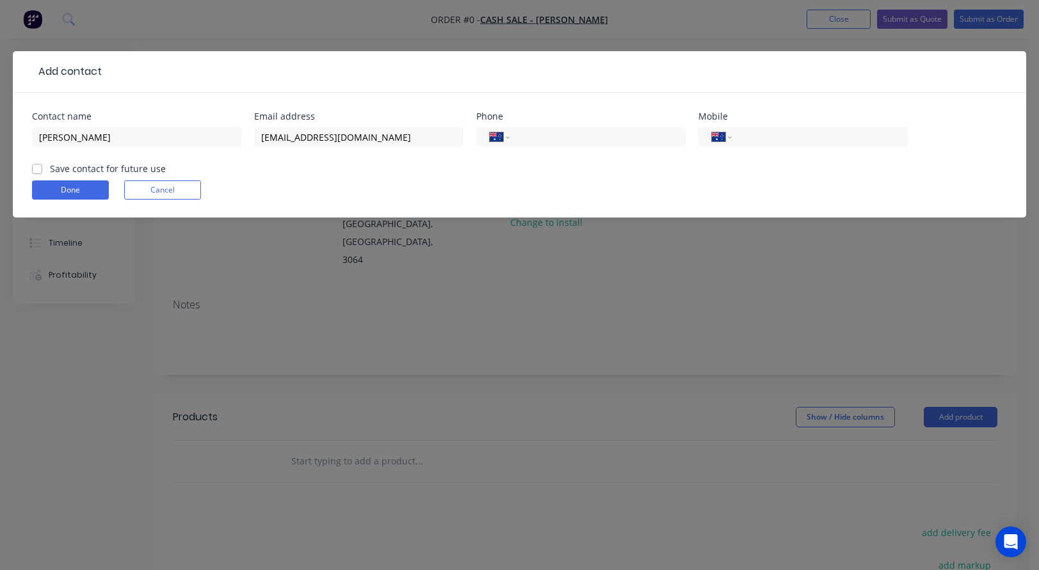
click at [50, 168] on label "Save contact for future use" at bounding box center [108, 168] width 116 height 13
click at [40, 168] on input "Save contact for future use" at bounding box center [37, 168] width 10 height 12
checkbox input "true"
click at [51, 185] on button "Done" at bounding box center [70, 190] width 77 height 19
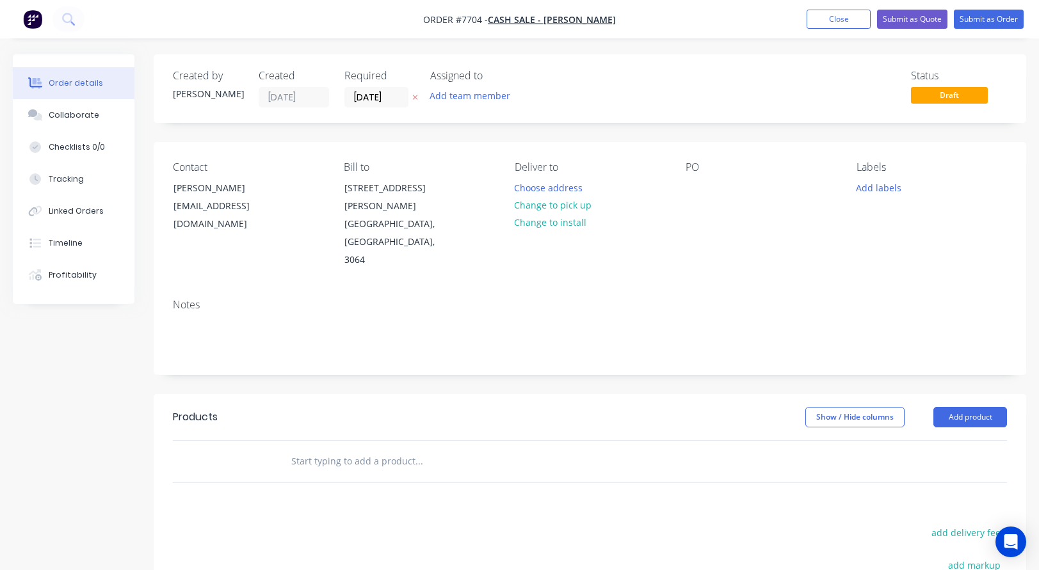
click at [353, 449] on input "text" at bounding box center [419, 462] width 256 height 26
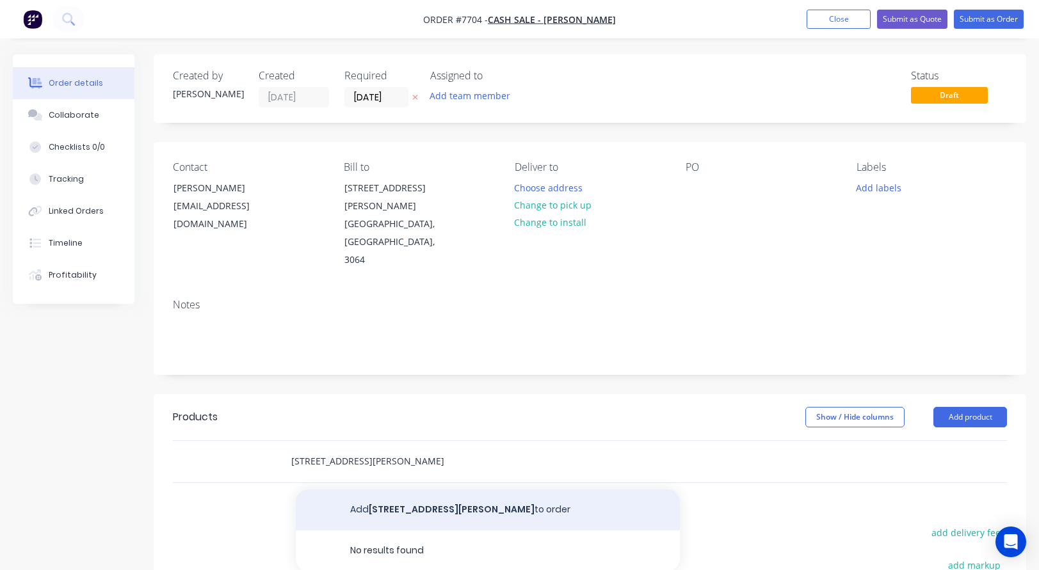
type input "1 Morgan Court, Roxburgh Park"
click at [391, 490] on button "Add 1 Morgan Court, Roxburgh Park to order" at bounding box center [488, 510] width 384 height 41
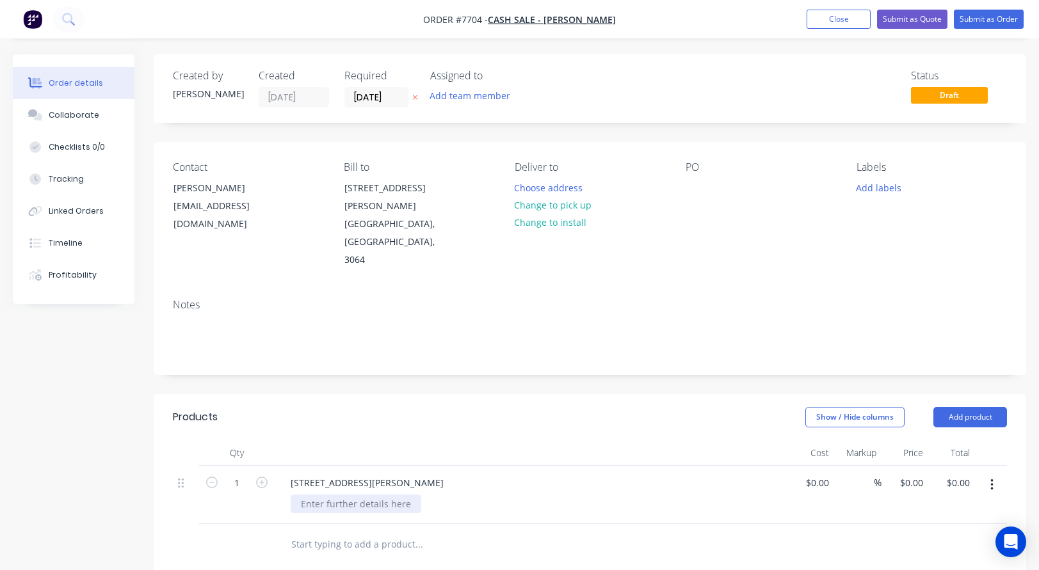
click at [358, 495] on div at bounding box center [356, 504] width 131 height 19
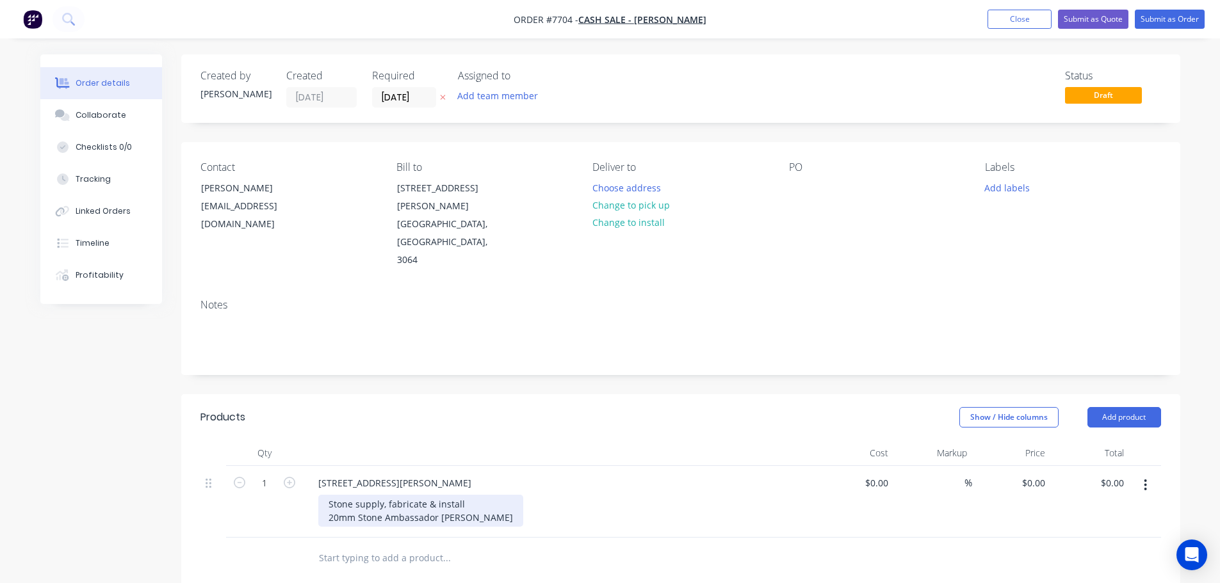
click at [463, 495] on div "Stone supply, fabricate & install 20mm Stone Ambassador Na" at bounding box center [420, 511] width 205 height 32
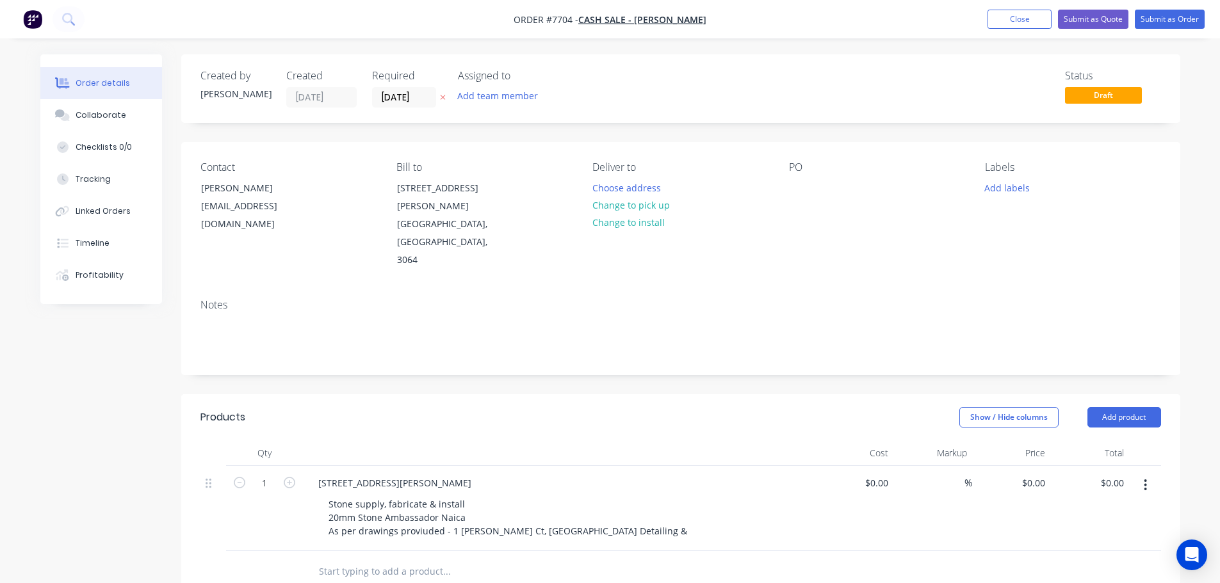
click at [660, 495] on div "Stone supply, fabricate & install 20mm Stone Ambassador Naica As per drawings p…" at bounding box center [564, 517] width 492 height 45
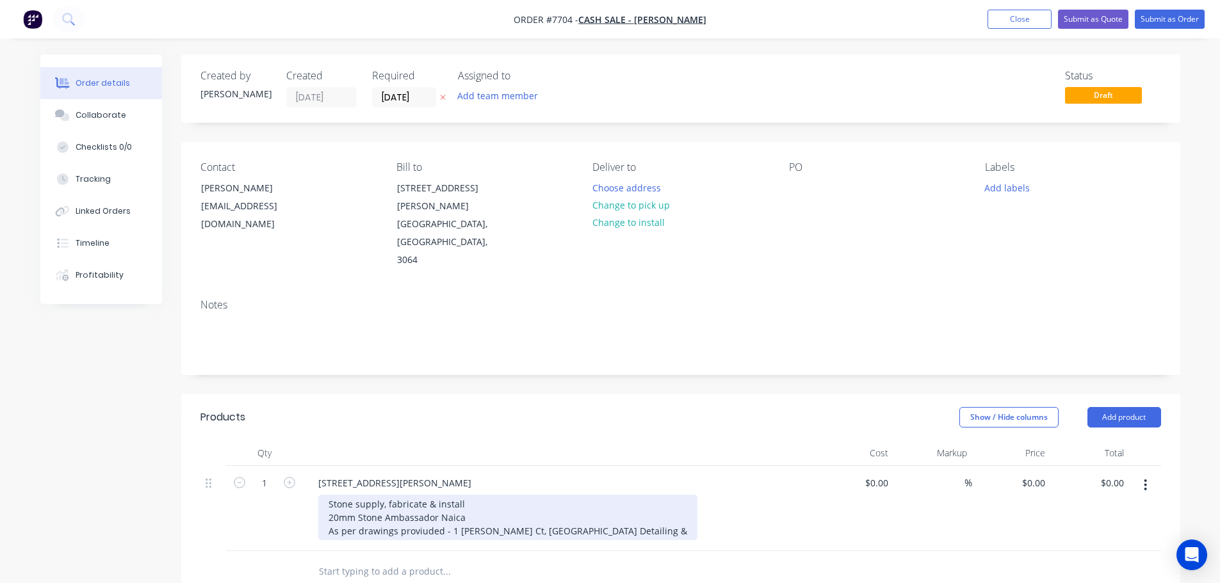
click at [642, 495] on div "Stone supply, fabricate & install 20mm Stone Ambassador Naica As per drawings p…" at bounding box center [507, 517] width 379 height 45
click at [695, 495] on div "Stone supply, fabricate & install 20mm Stone Ambassador Naica As per drawings p…" at bounding box center [536, 517] width 437 height 45
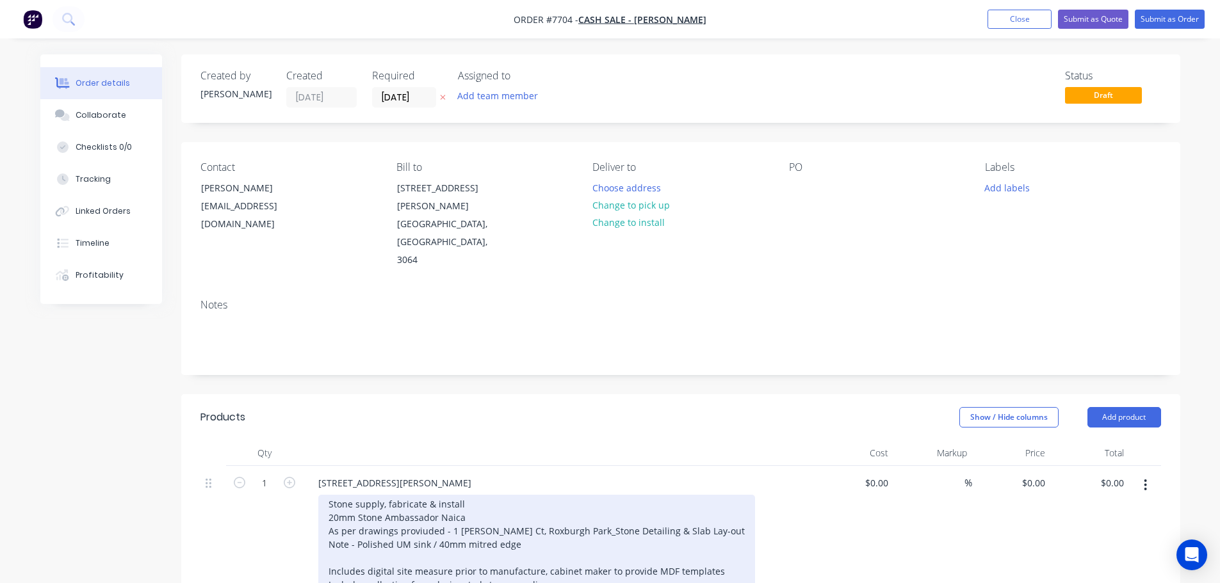
scroll to position [64, 0]
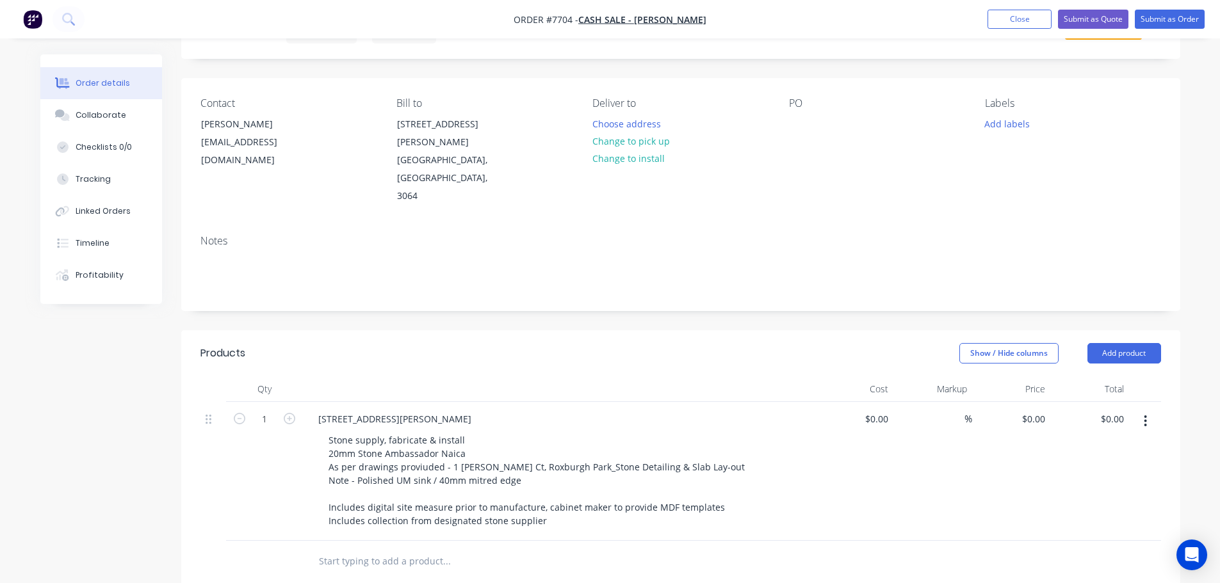
click at [357, 549] on input "text" at bounding box center [446, 562] width 256 height 26
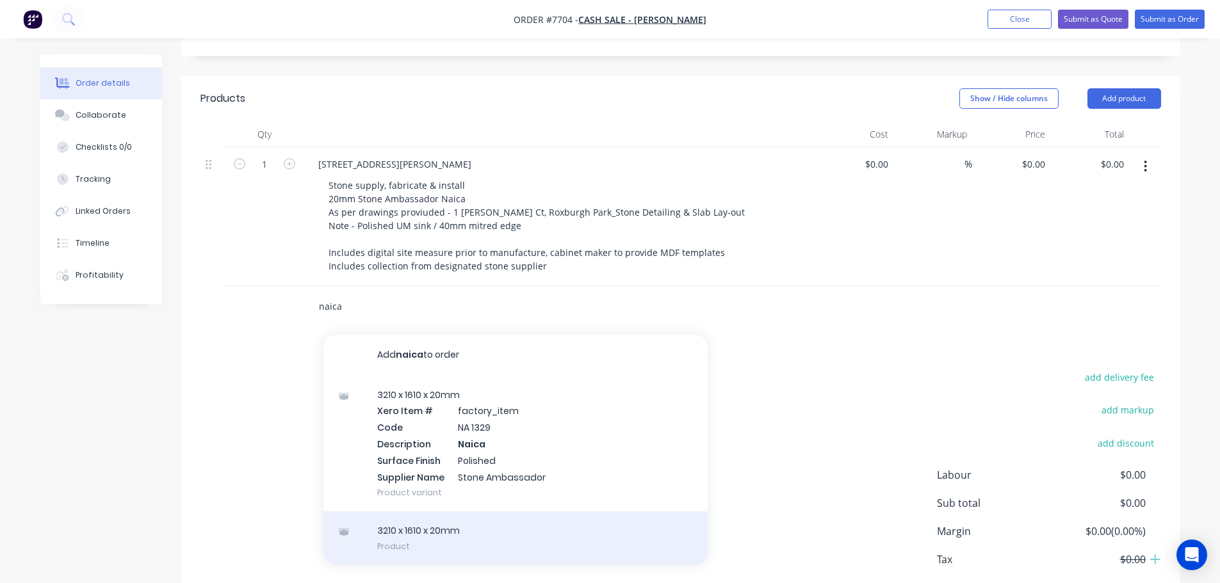
scroll to position [320, 0]
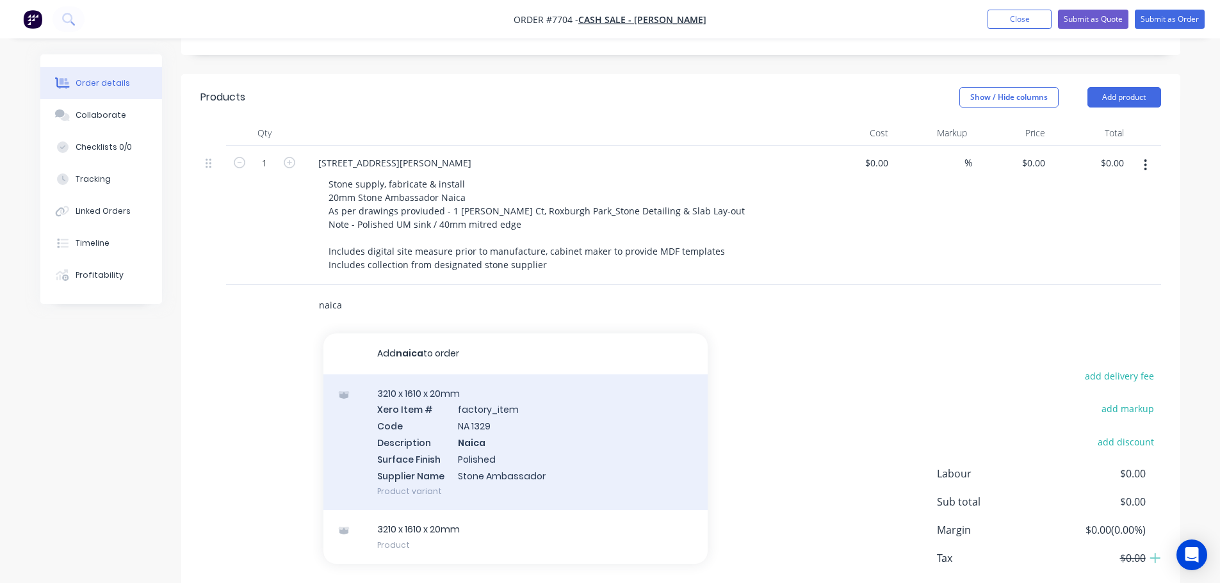
type input "naica"
click at [397, 405] on div "3210 x 1610 x 20mm Xero Item # factory_item Code NA 1329 Description Naica Surf…" at bounding box center [515, 443] width 384 height 136
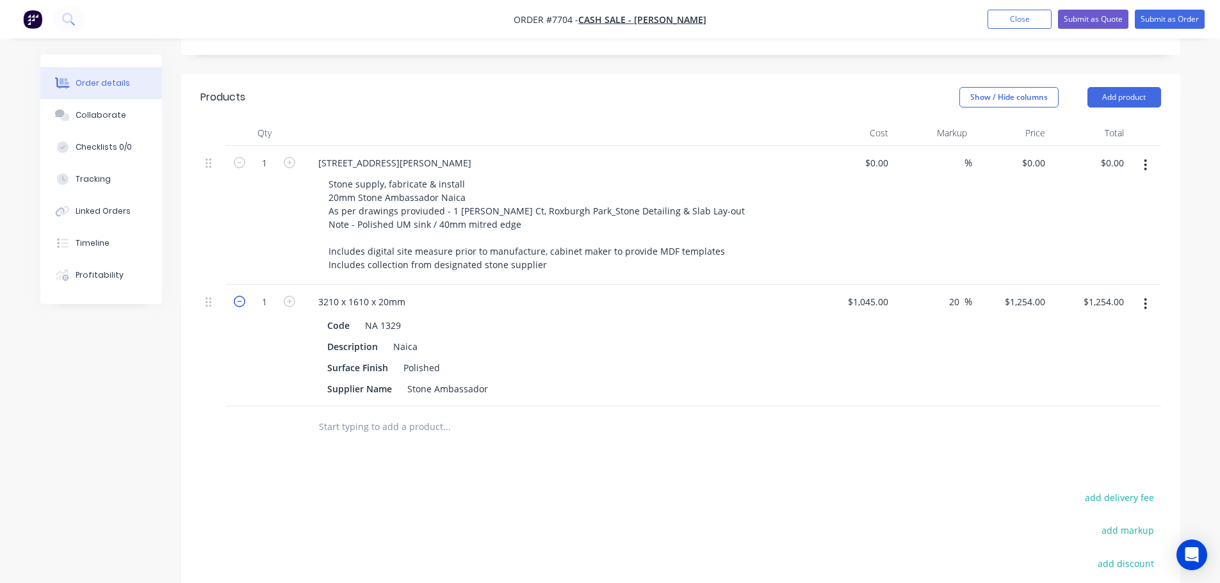
click at [237, 296] on icon "button" at bounding box center [240, 302] width 12 height 12
type input "0"
type input "$0.00"
click at [1048, 293] on button "button" at bounding box center [1145, 304] width 30 height 23
click at [1048, 405] on div "Delete" at bounding box center [1100, 414] width 99 height 19
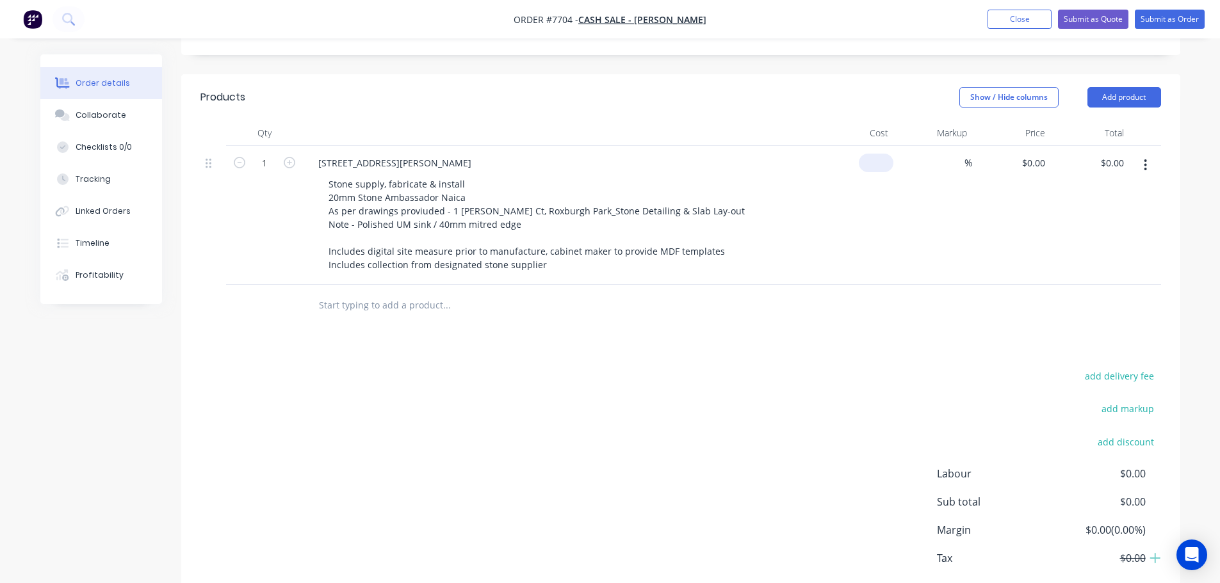
click at [887, 154] on input at bounding box center [878, 163] width 29 height 19
type input "$6,270.00"
click at [1048, 17] on button "Submit as Quote" at bounding box center [1093, 19] width 70 height 19
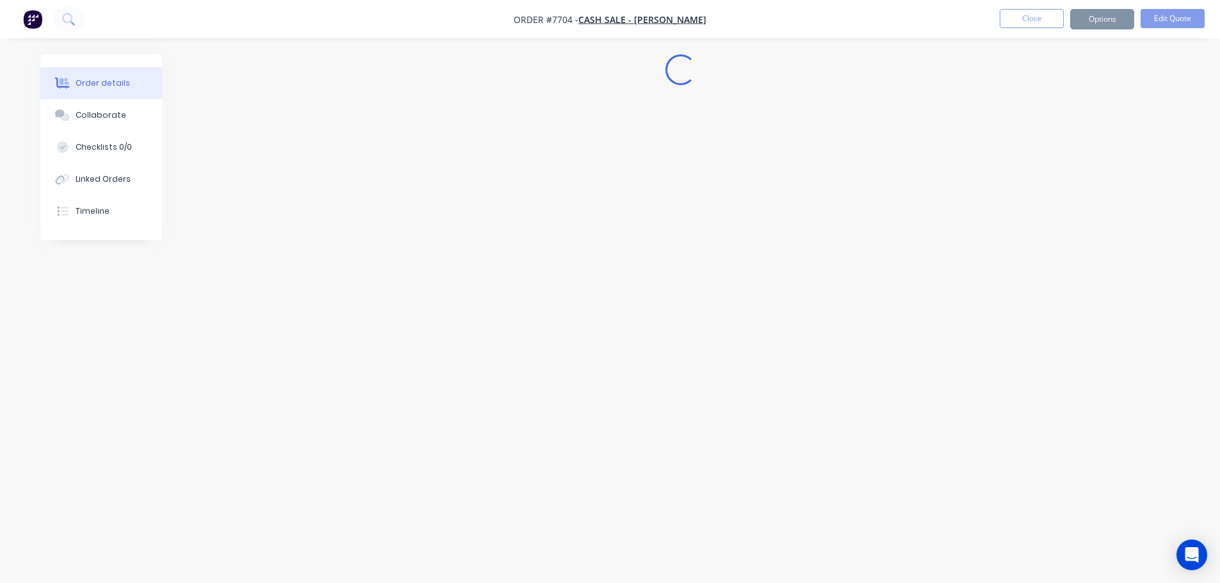
scroll to position [0, 0]
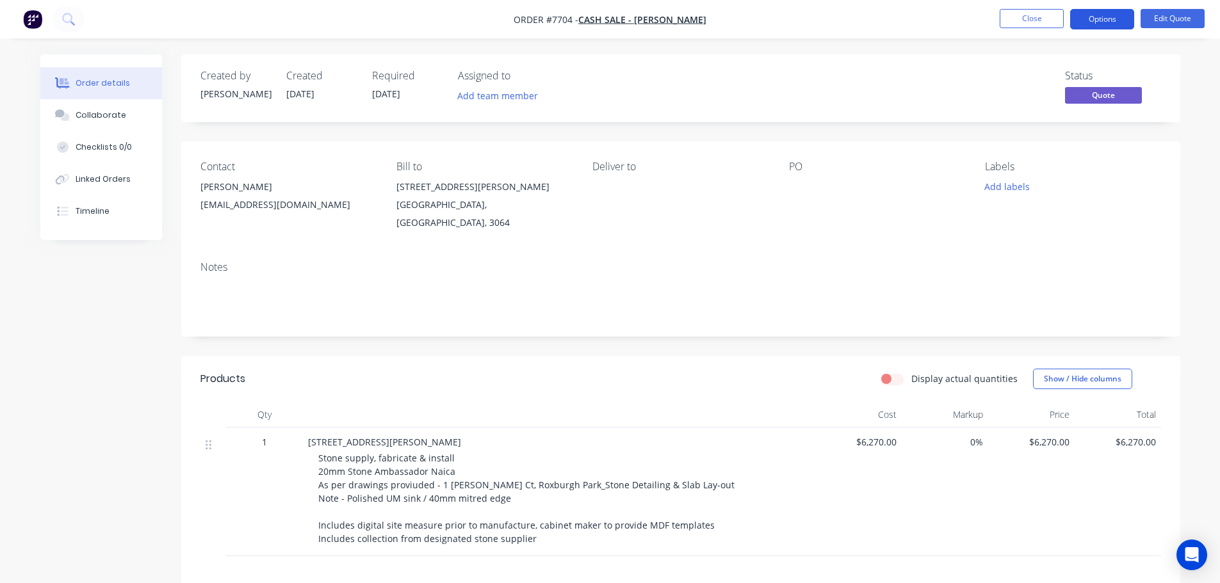
click at [1048, 18] on button "Options" at bounding box center [1102, 19] width 64 height 20
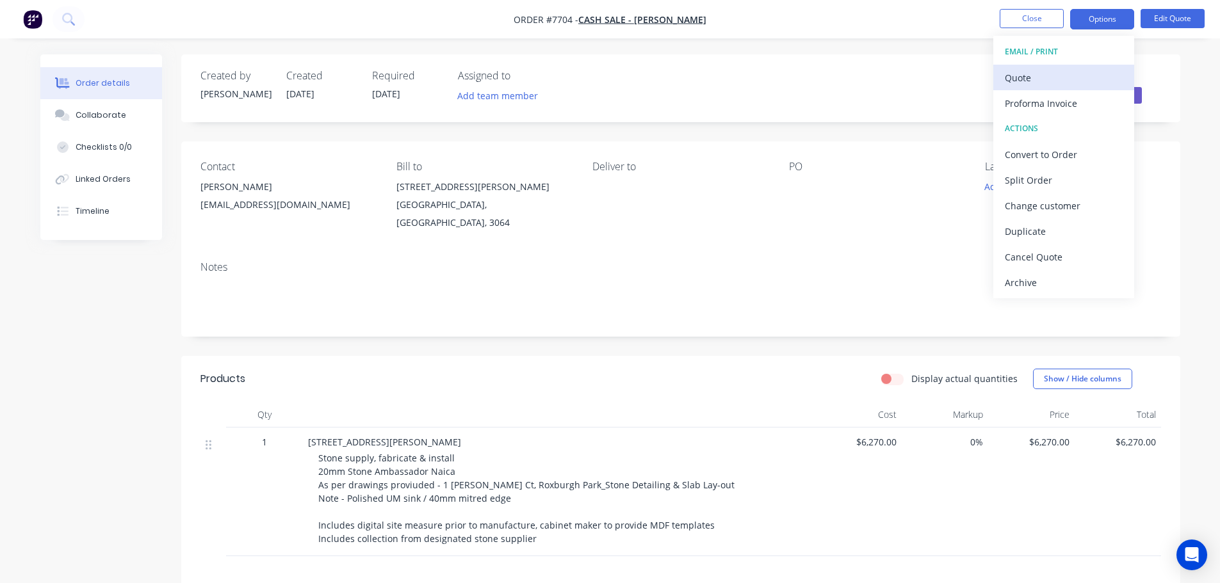
click at [1033, 75] on div "Quote" at bounding box center [1063, 78] width 118 height 19
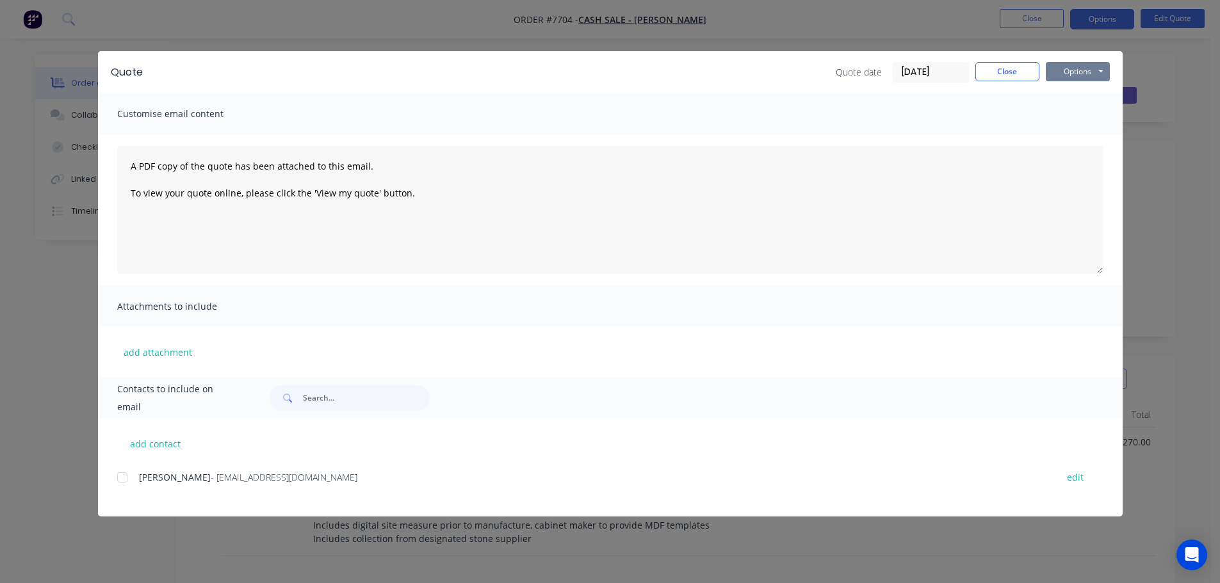
click at [1048, 69] on button "Options" at bounding box center [1077, 71] width 64 height 19
click at [1048, 91] on button "Preview" at bounding box center [1086, 94] width 82 height 21
click at [1010, 67] on button "Close" at bounding box center [1007, 71] width 64 height 19
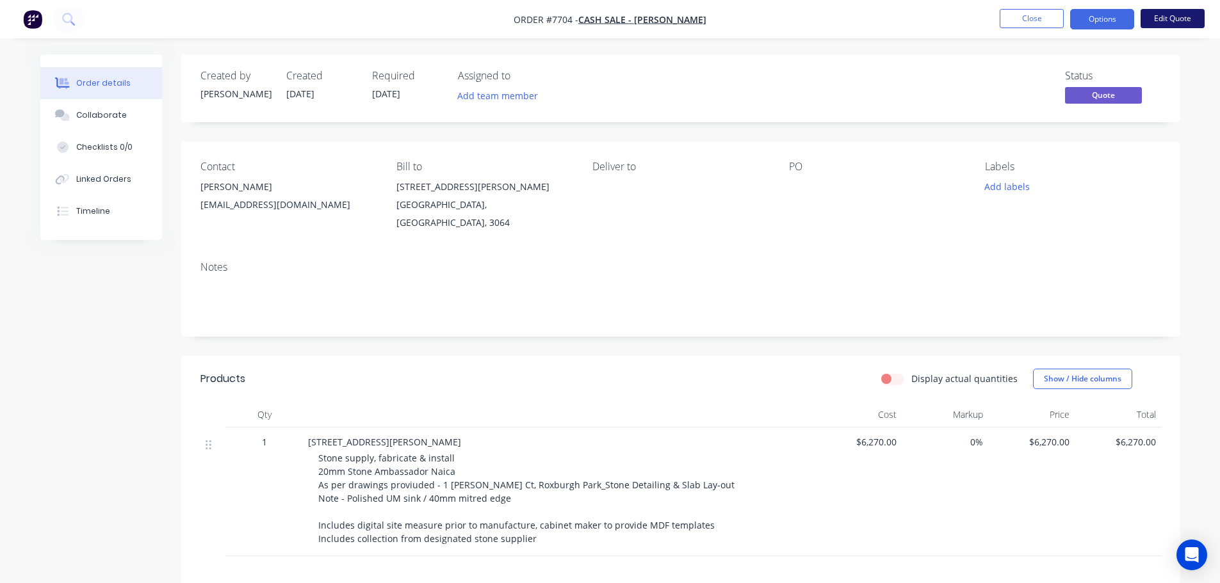
click at [1048, 15] on button "Edit Quote" at bounding box center [1172, 18] width 64 height 19
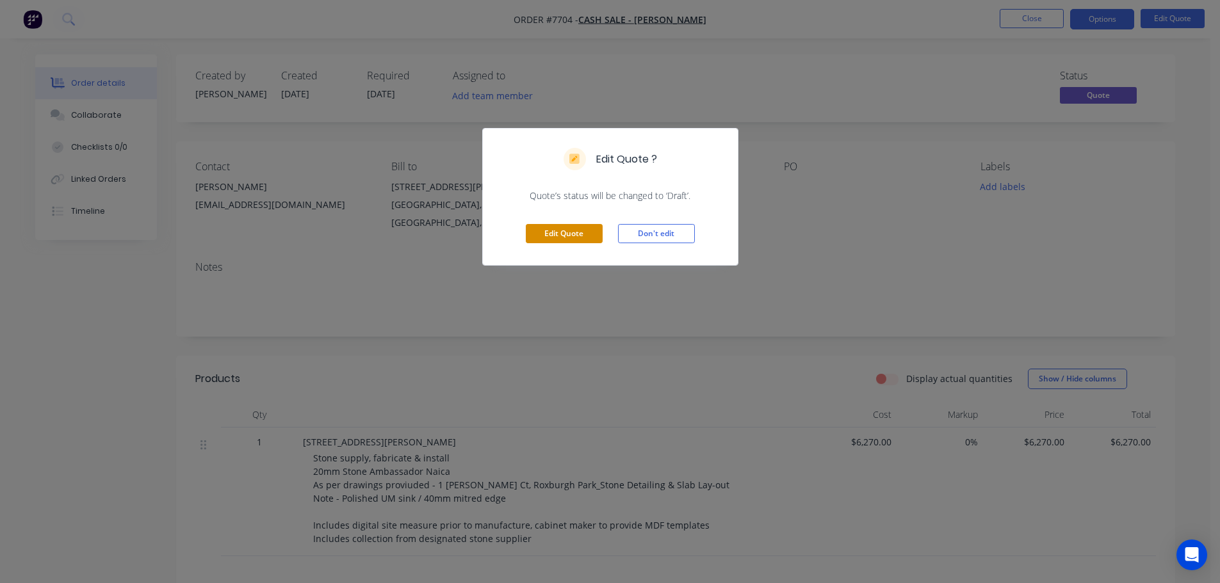
click at [584, 234] on button "Edit Quote" at bounding box center [564, 233] width 77 height 19
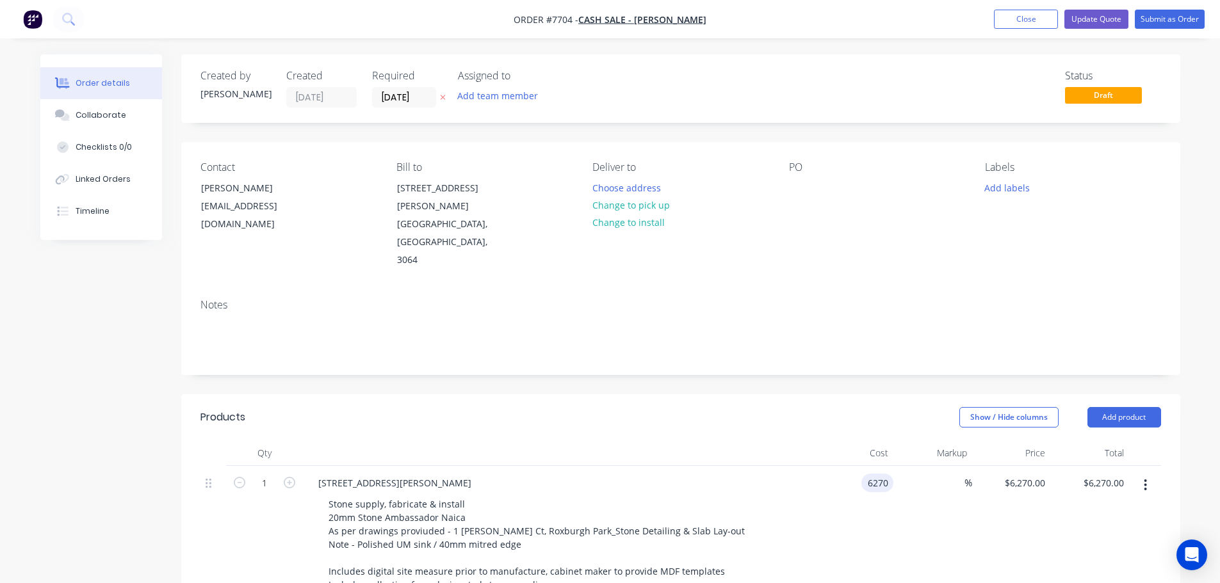
click at [868, 474] on input "6270" at bounding box center [879, 483] width 27 height 19
type input "$6,295.00"
click at [1048, 17] on button "Update Quote" at bounding box center [1096, 19] width 64 height 19
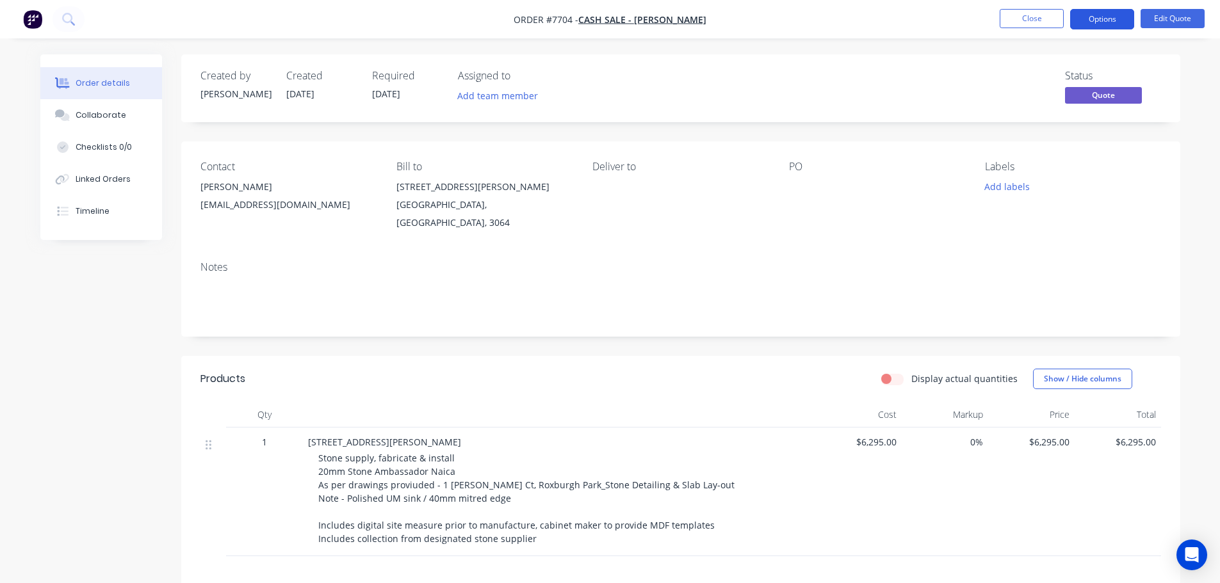
click at [1048, 16] on button "Options" at bounding box center [1102, 19] width 64 height 20
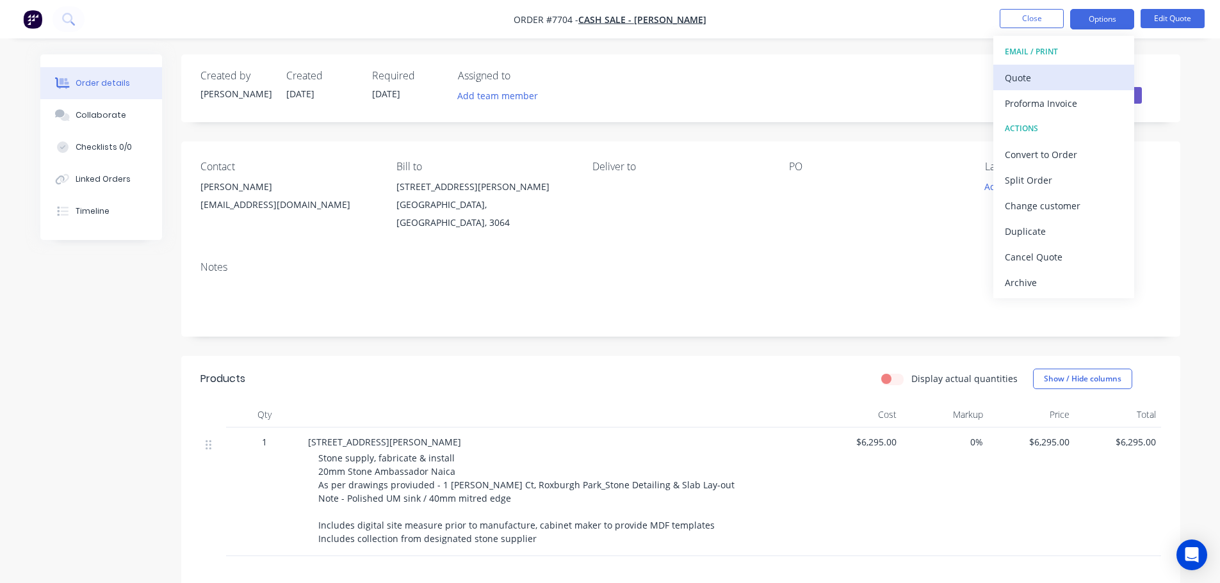
click at [1047, 69] on div "Quote" at bounding box center [1063, 78] width 118 height 19
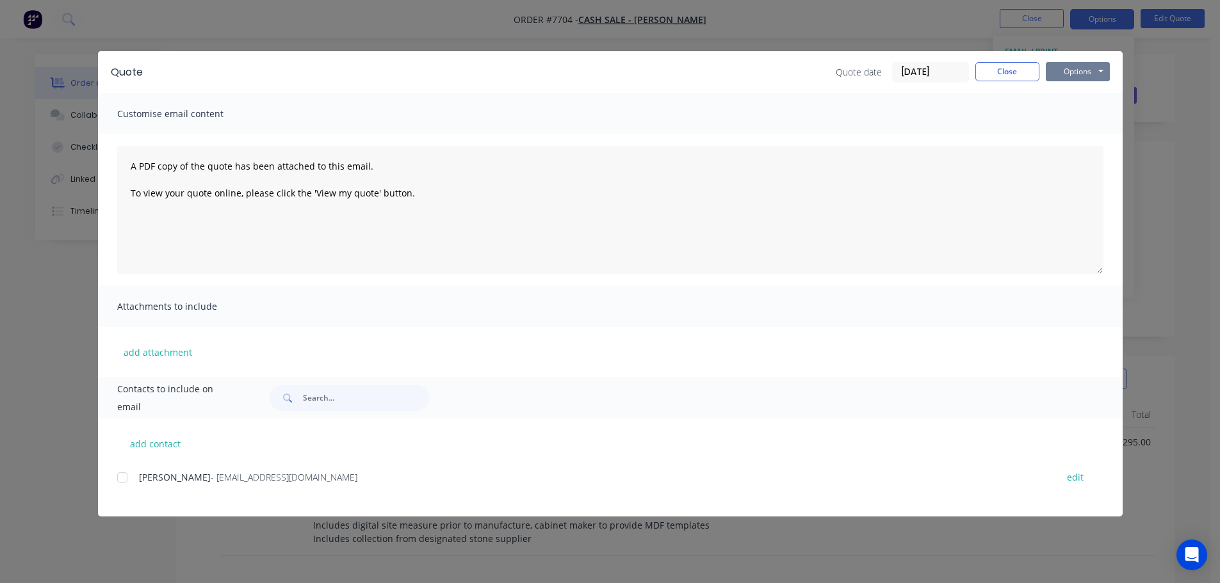
click at [1048, 69] on button "Options" at bounding box center [1077, 71] width 64 height 19
click at [1048, 93] on button "Preview" at bounding box center [1086, 94] width 82 height 21
click at [1009, 70] on button "Close" at bounding box center [1007, 71] width 64 height 19
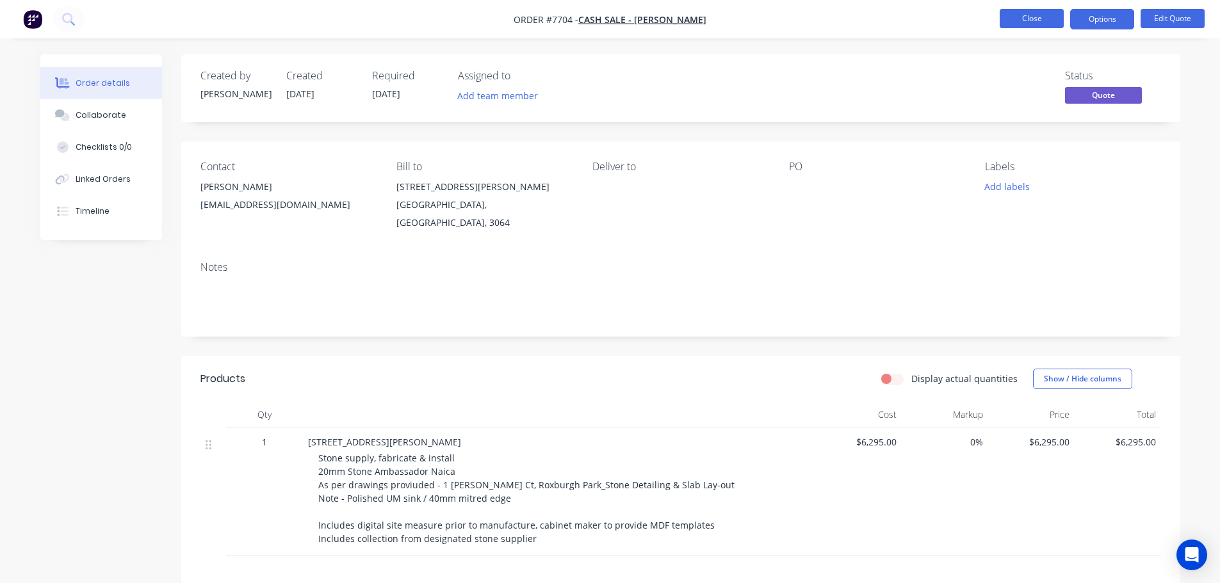
click at [1031, 20] on button "Close" at bounding box center [1031, 18] width 64 height 19
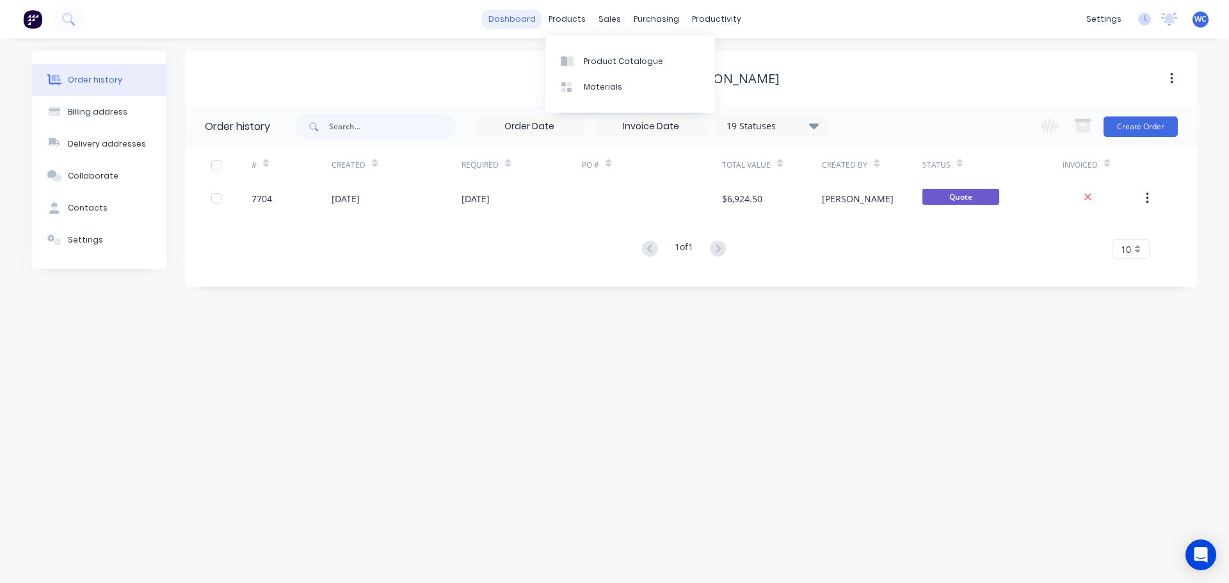
click at [527, 17] on link "dashboard" at bounding box center [512, 19] width 60 height 19
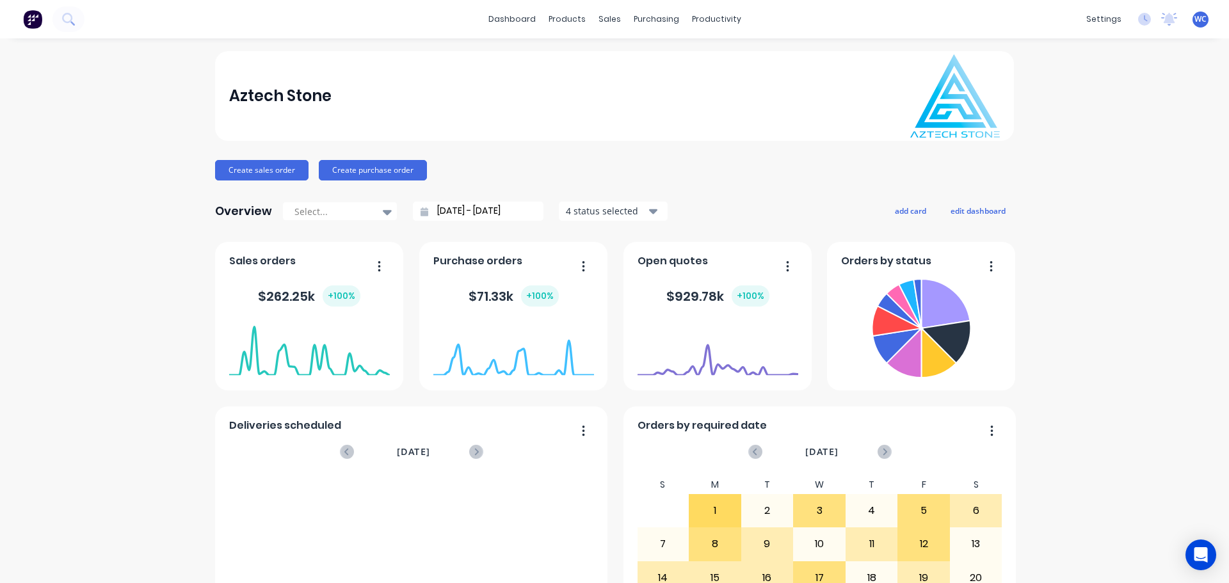
click at [96, 23] on div "dashboard products sales purchasing productivity dashboard products Product Cat…" at bounding box center [614, 19] width 1229 height 38
click at [77, 19] on button at bounding box center [68, 19] width 32 height 26
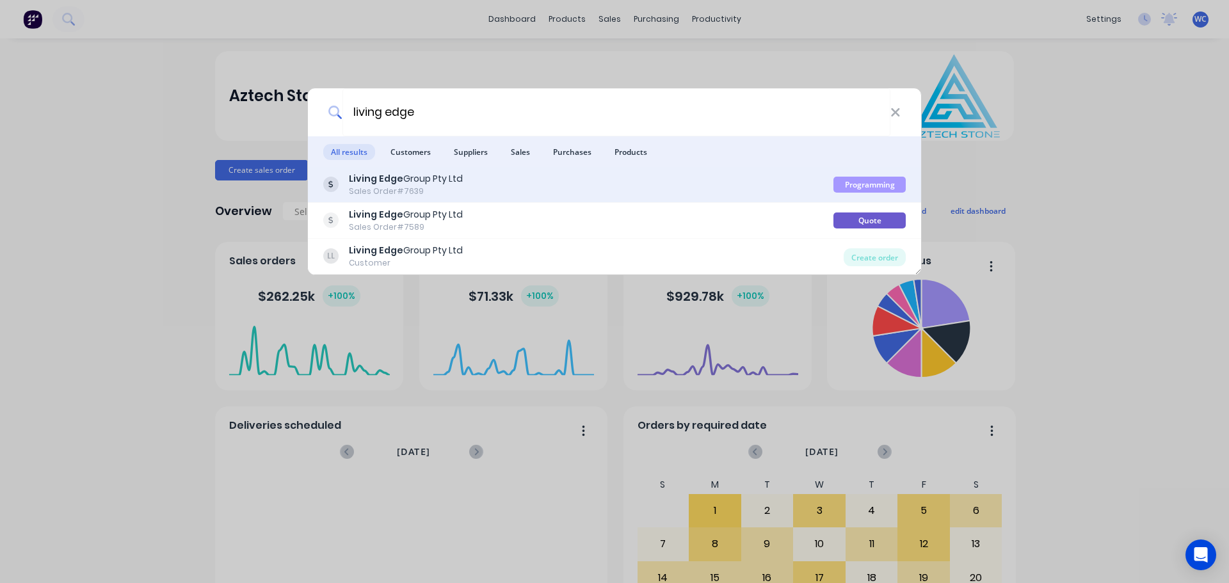
type input "living edge"
click at [383, 184] on b "Living Edge" at bounding box center [376, 178] width 54 height 13
